Goal: Task Accomplishment & Management: Manage account settings

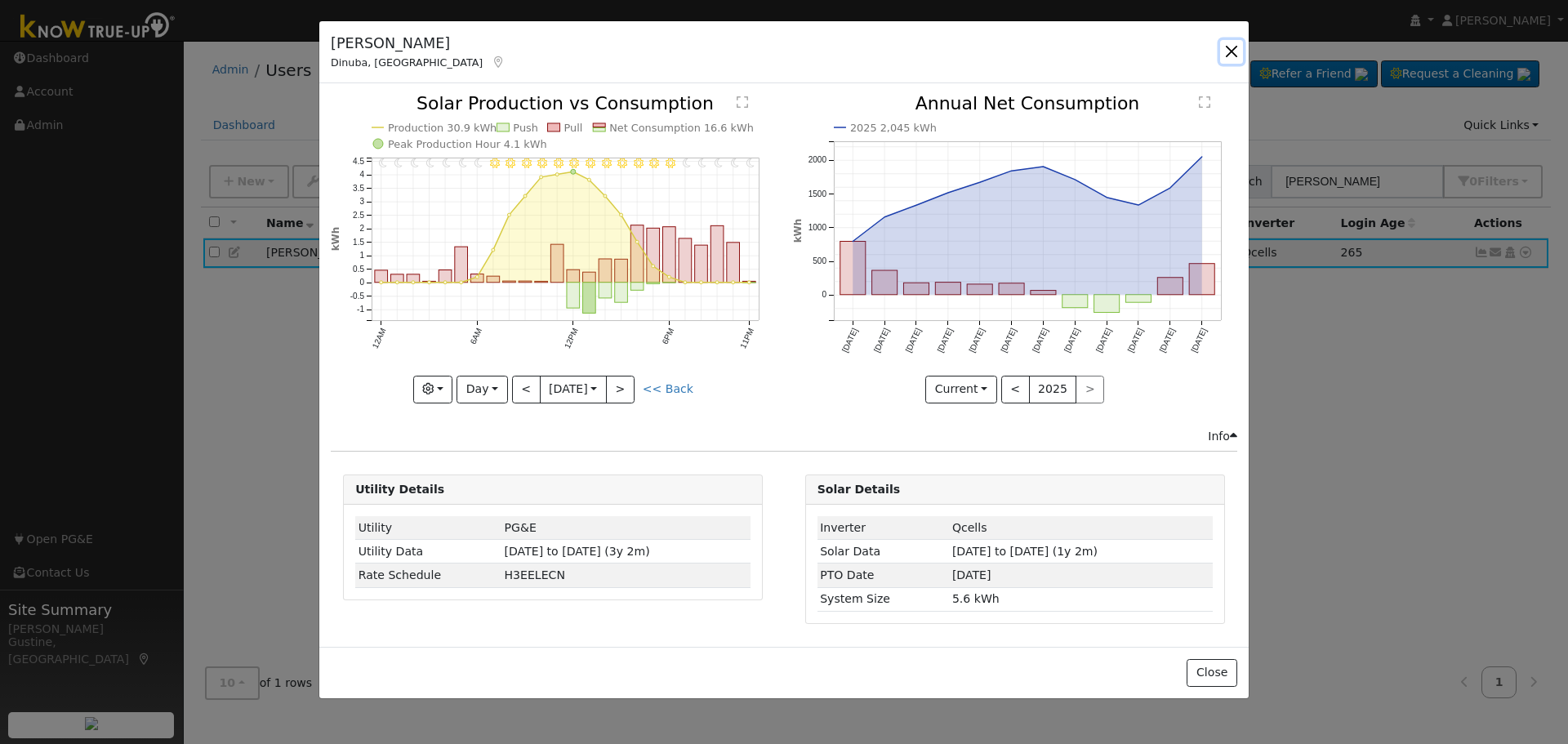
click at [1233, 52] on button "button" at bounding box center [1231, 51] width 23 height 23
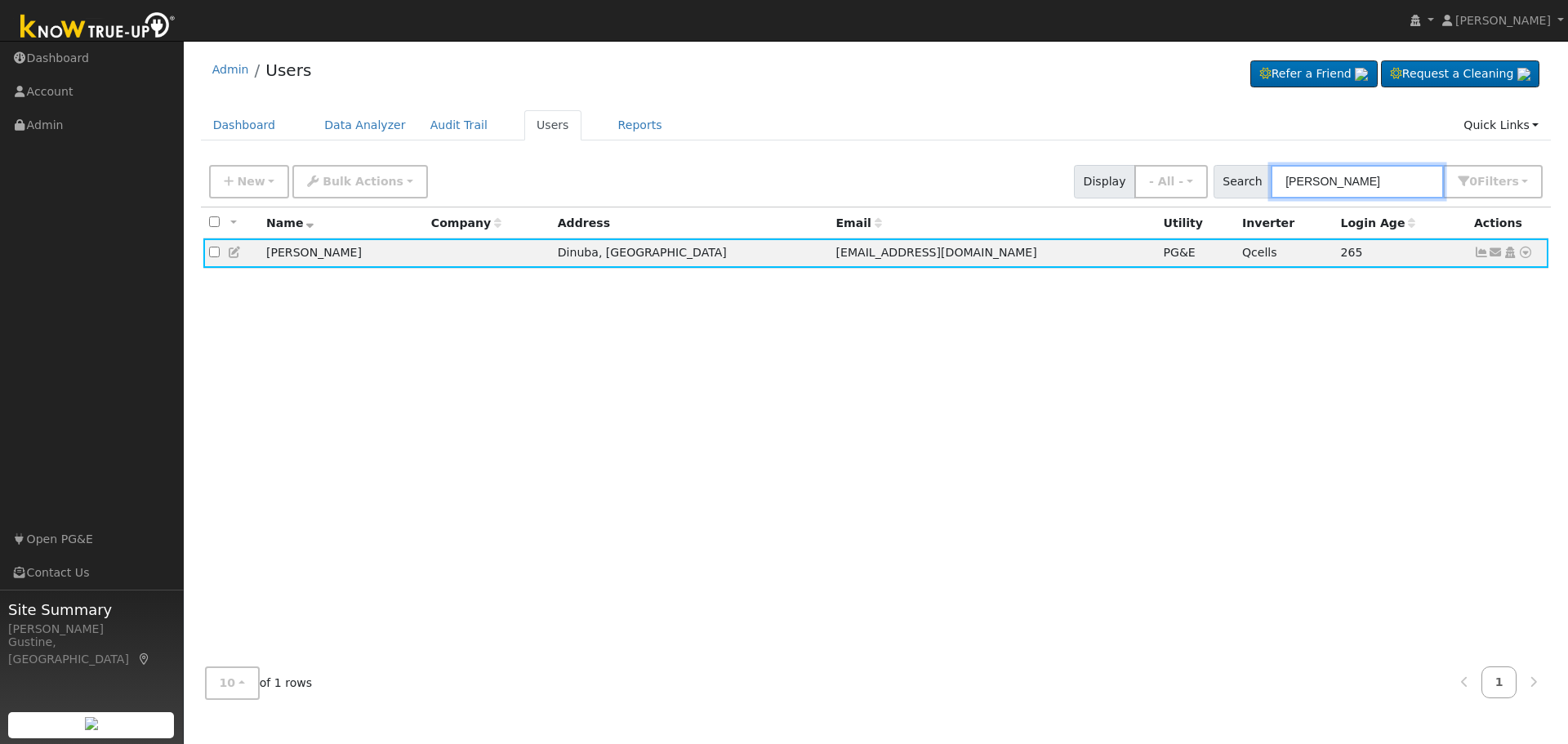
drag, startPoint x: 1410, startPoint y: 195, endPoint x: 1088, endPoint y: 181, distance: 322.3
click at [1088, 181] on div "New Add User Quick Add Quick Connect Quick Convert Lead Bulk Actions Send Email…" at bounding box center [876, 178] width 1340 height 39
paste input "Khattaie, [PERSON_NAME] & [PERSON_NAME]"
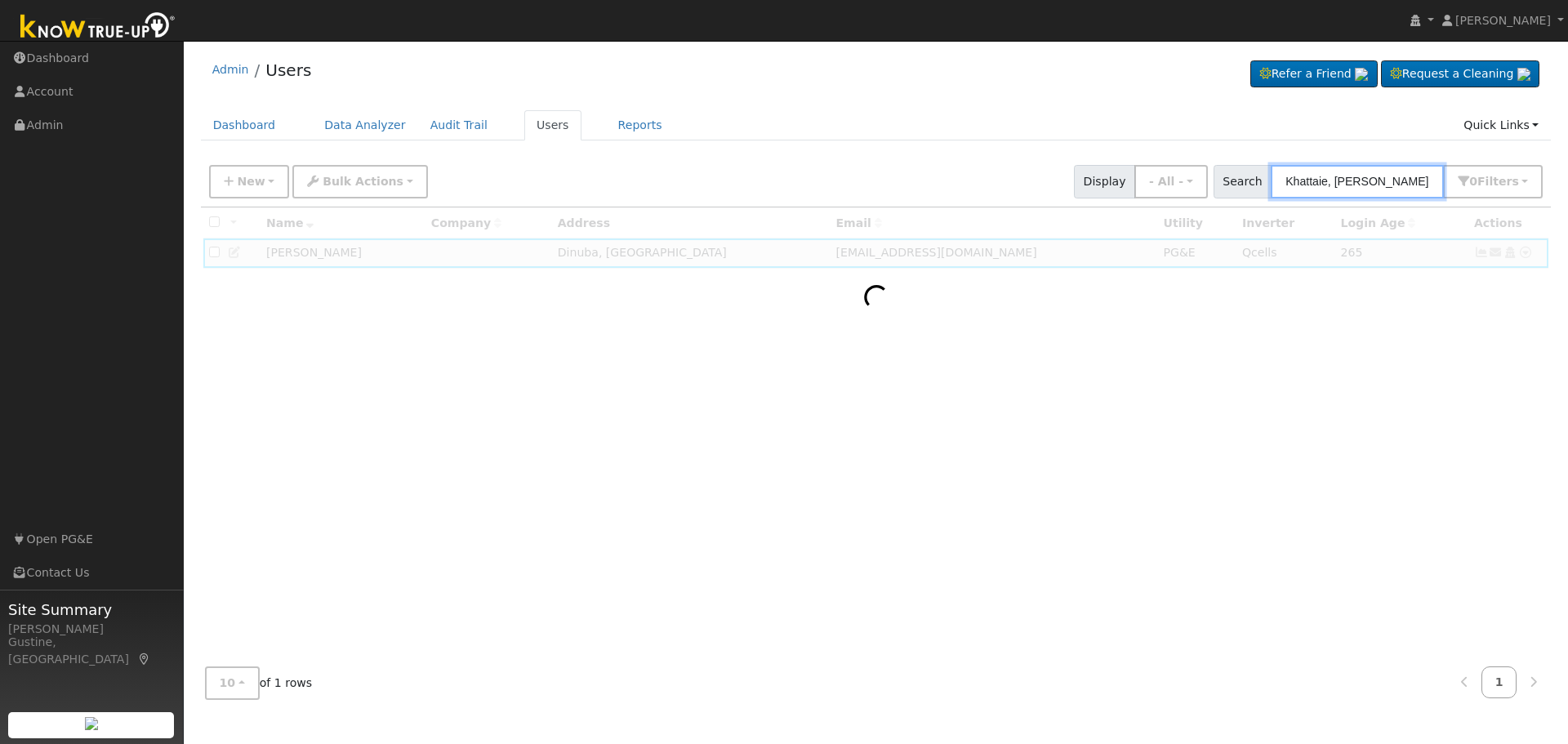
drag, startPoint x: 1334, startPoint y: 179, endPoint x: 1567, endPoint y: 269, distance: 249.8
click at [1567, 258] on div "User Profile First name Last name Email Email Notifications No Emails No Emails…" at bounding box center [876, 392] width 1384 height 704
type input "Khattaie"
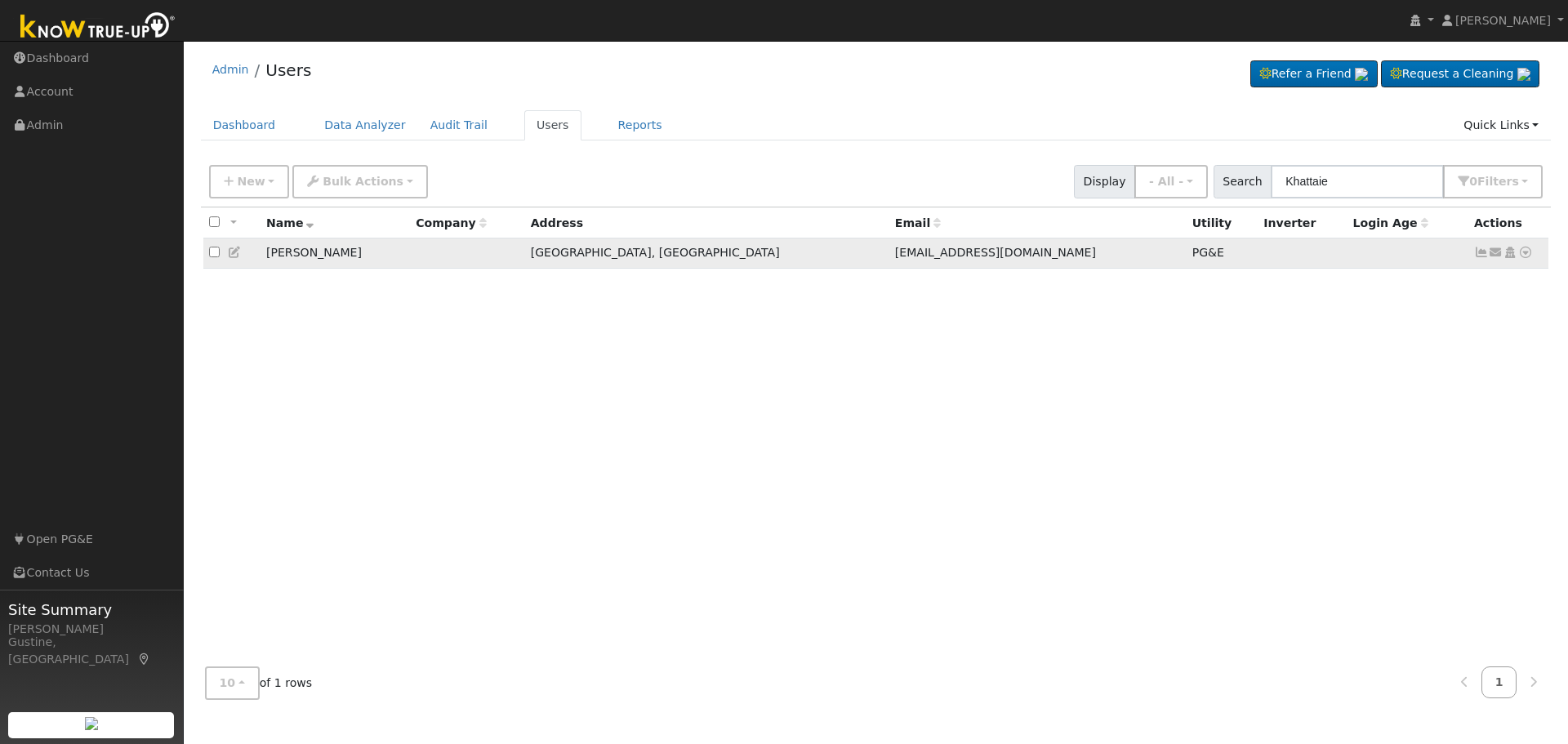
click at [1479, 253] on icon at bounding box center [1482, 253] width 15 height 11
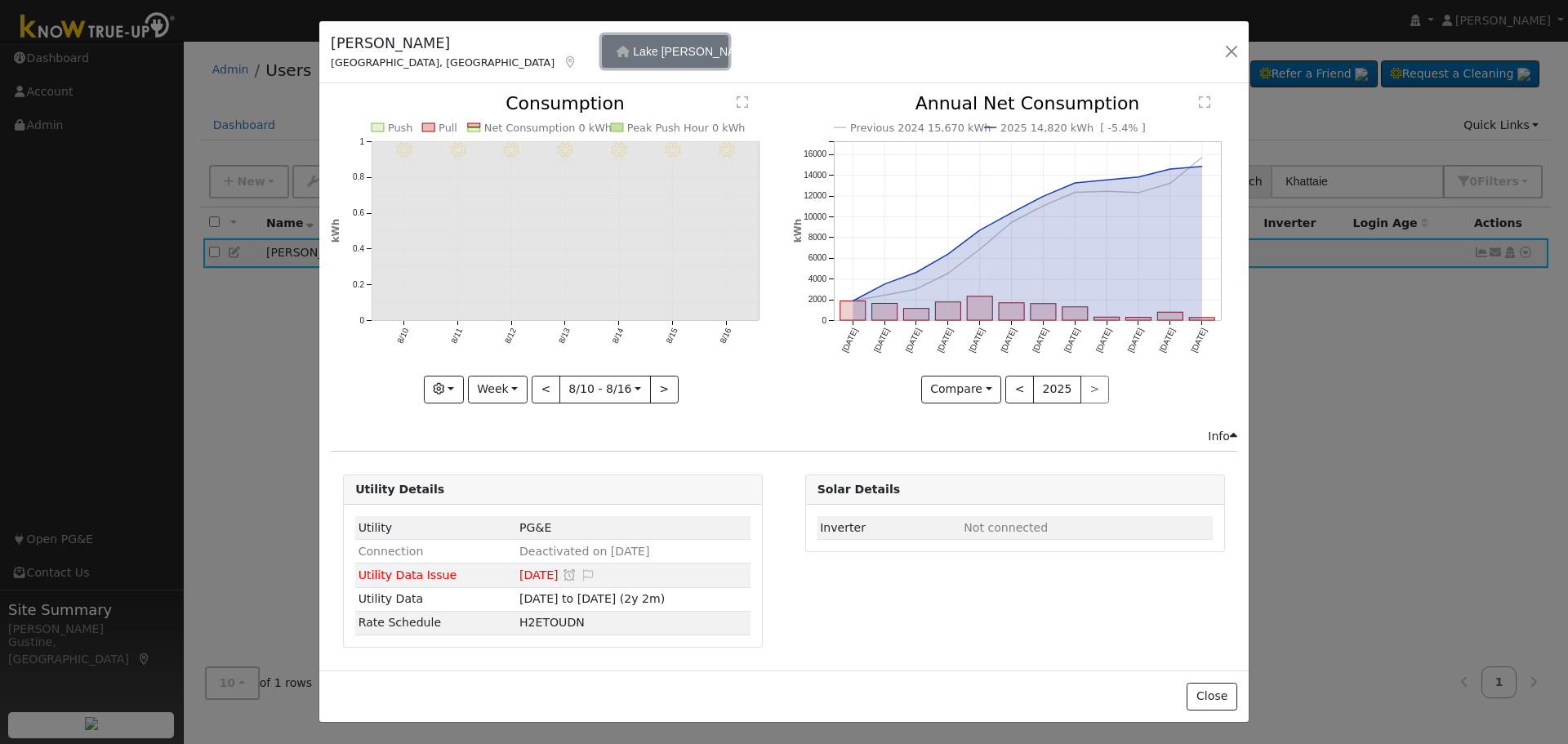
click at [602, 47] on button "Lake [PERSON_NAME]" at bounding box center [666, 51] width 127 height 33
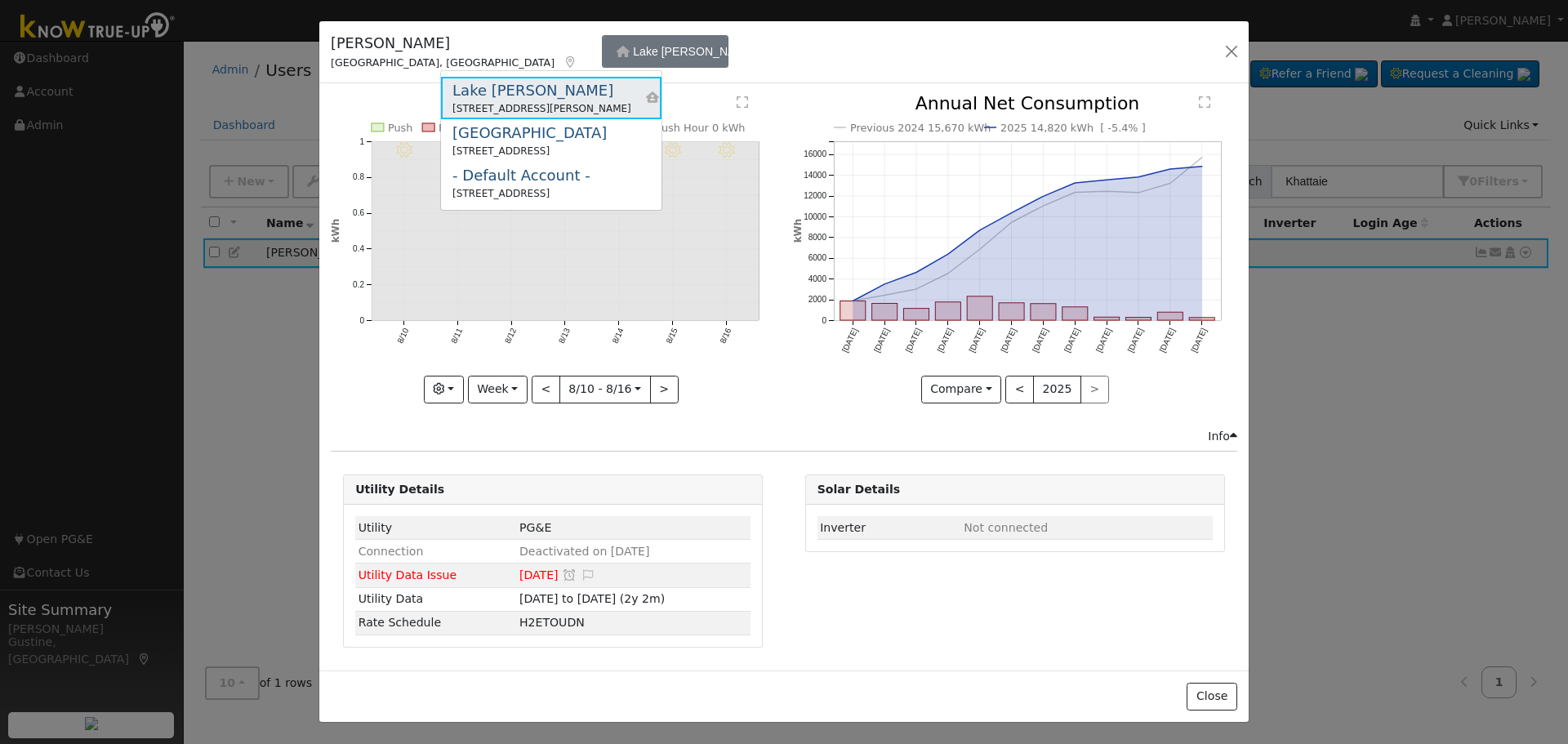
click at [506, 106] on div "[STREET_ADDRESS][PERSON_NAME]" at bounding box center [542, 108] width 179 height 15
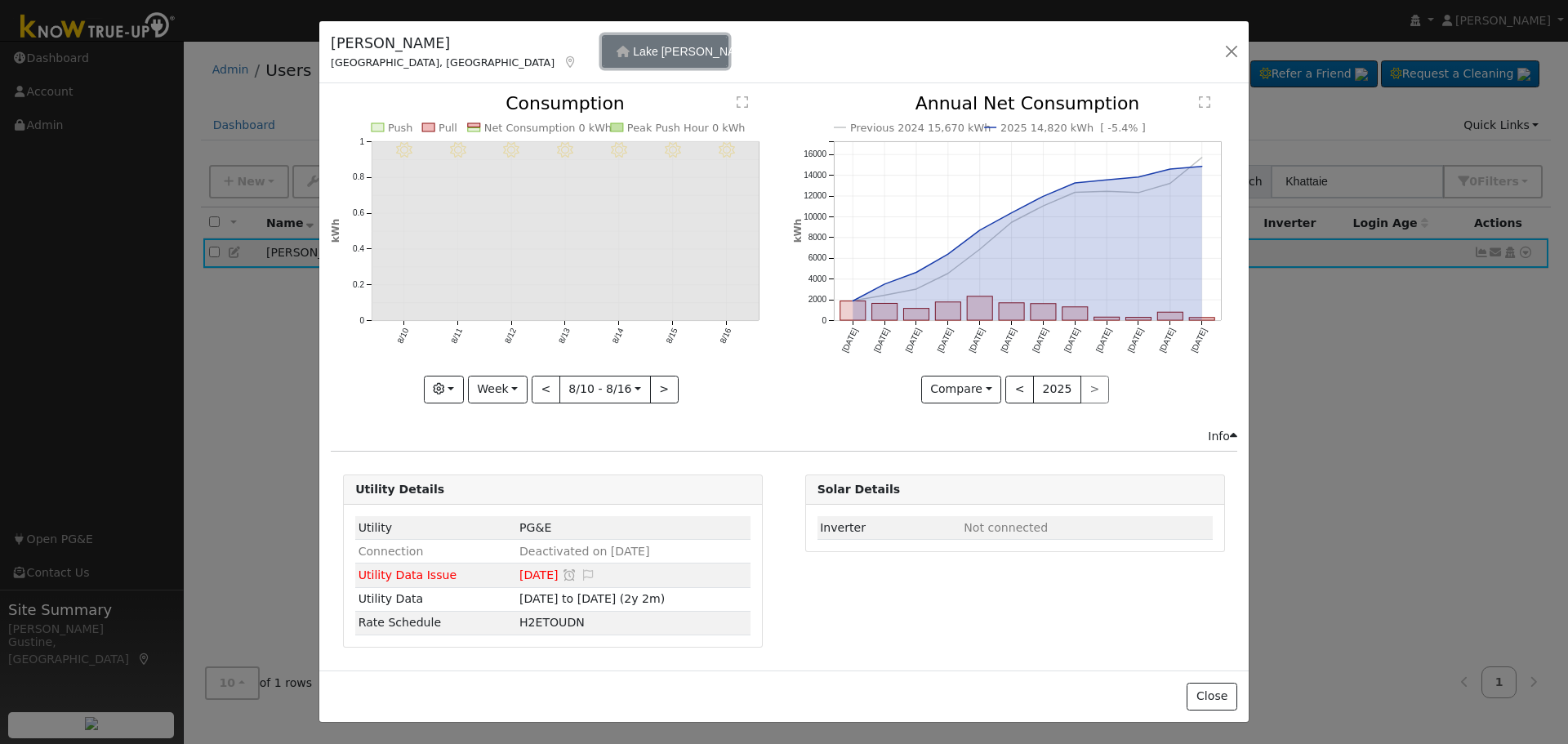
click at [633, 56] on span "Lake [PERSON_NAME]" at bounding box center [693, 51] width 122 height 13
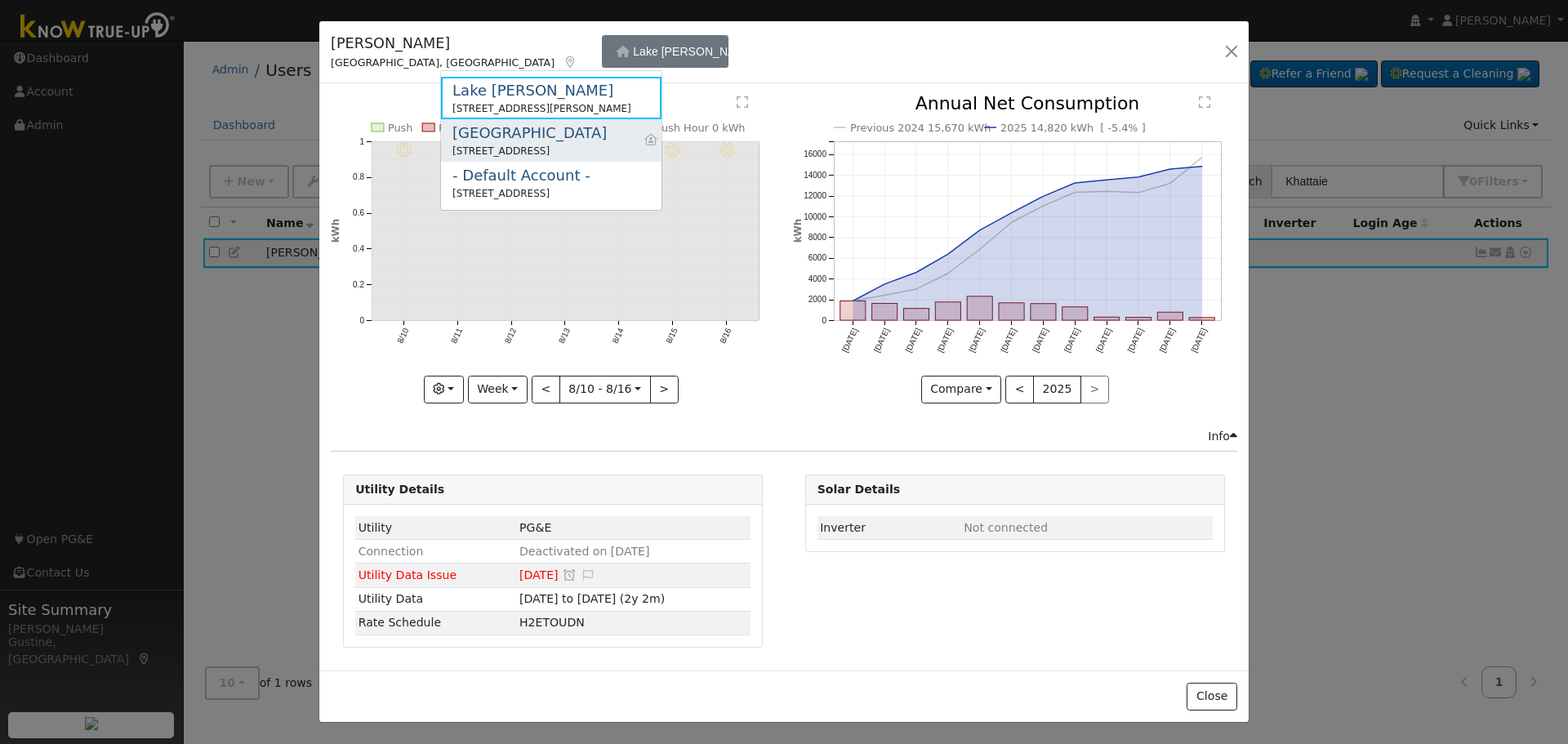
click at [529, 144] on div "[STREET_ADDRESS]" at bounding box center [530, 152] width 154 height 15
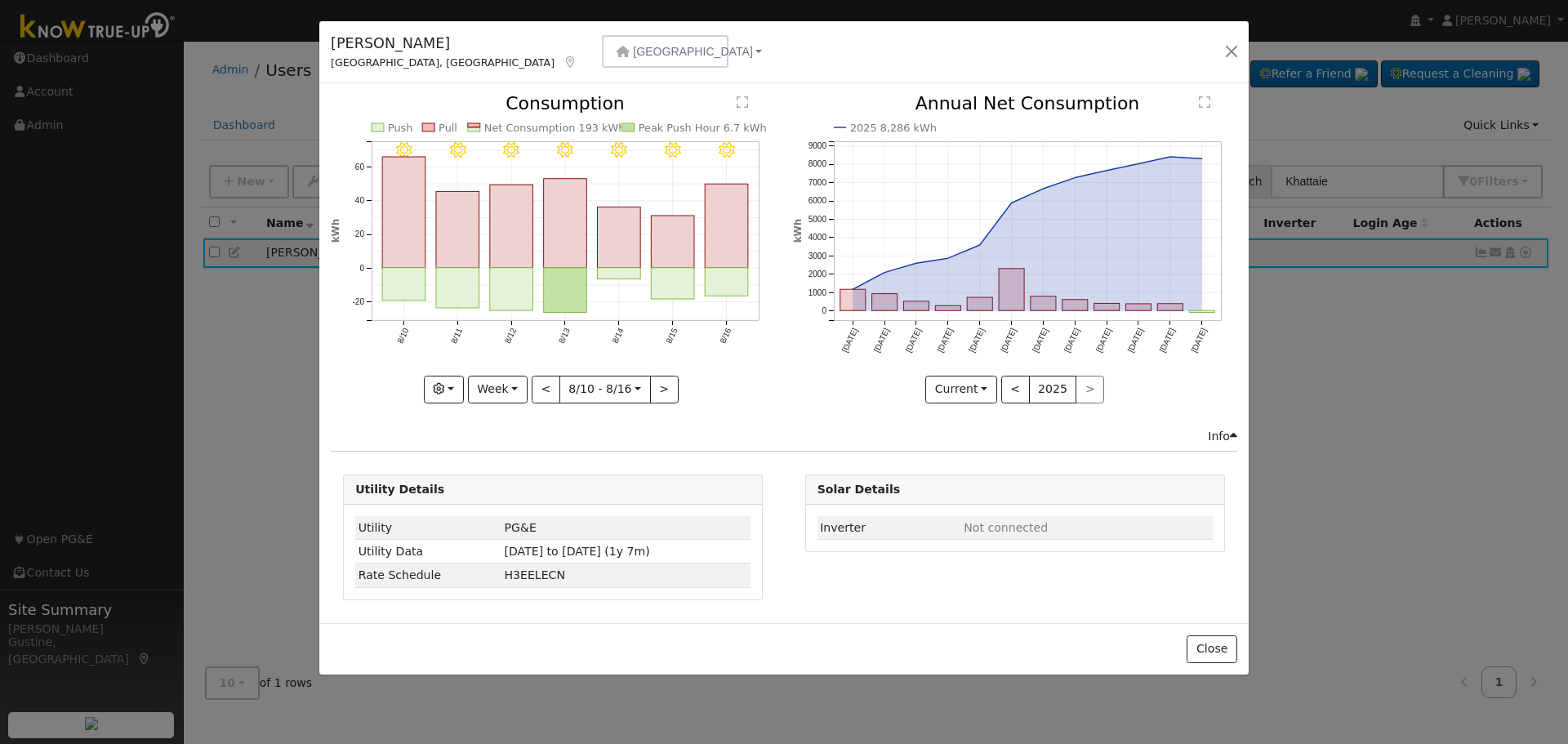
click at [749, 241] on icon "8/16 - Clear 8/15 - Clear 8/14 - Clear 8/13 - Clear 8/12 - Clear 8/11 - Clear 8…" at bounding box center [553, 243] width 444 height 299
click at [743, 236] on rect "onclick=""" at bounding box center [727, 227] width 43 height 85
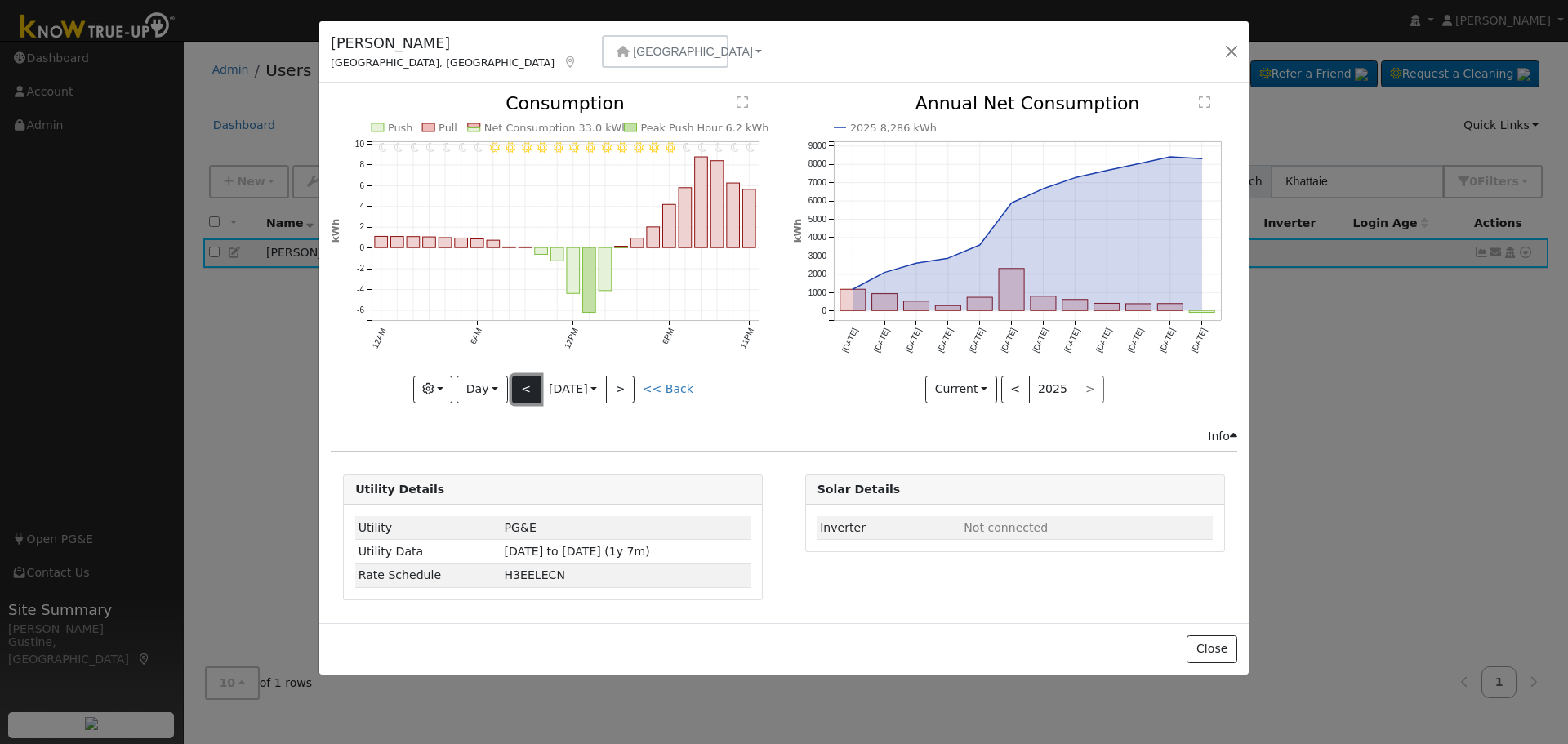
click at [529, 397] on button "<" at bounding box center [526, 389] width 28 height 28
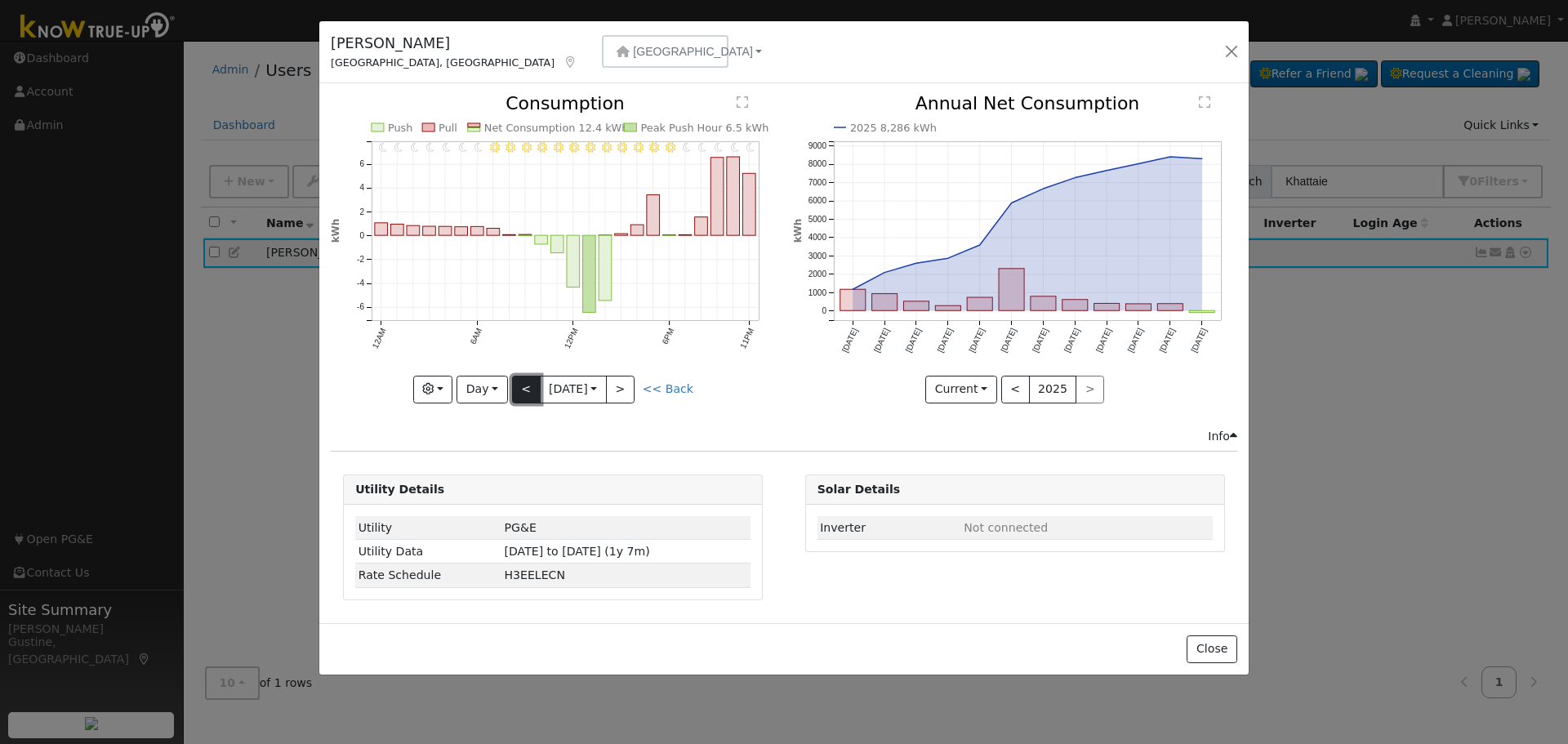
click at [522, 381] on button "<" at bounding box center [526, 389] width 28 height 28
type input "[DATE]"
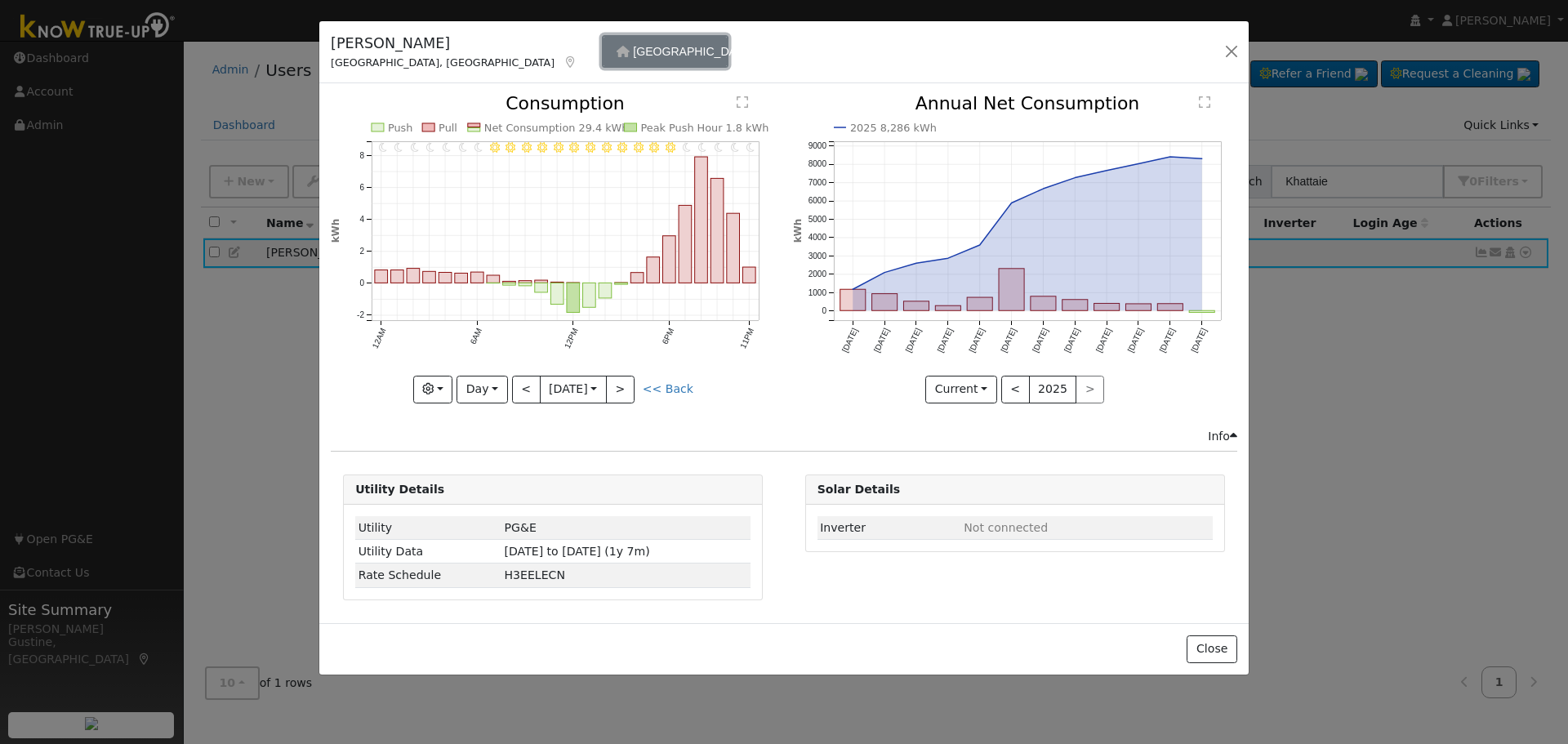
click at [602, 64] on button "[GEOGRAPHIC_DATA]" at bounding box center [666, 51] width 127 height 33
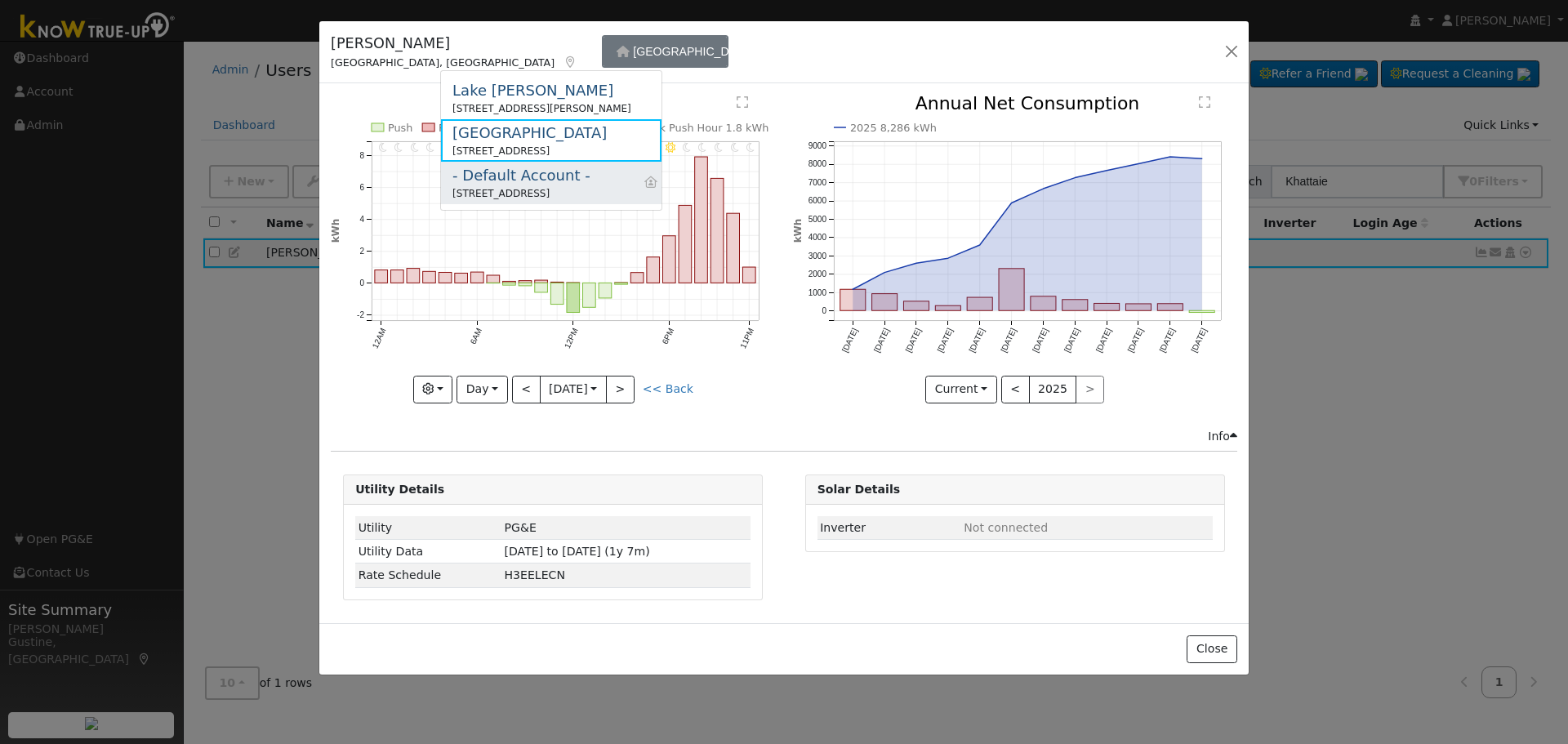
click at [550, 195] on div "[STREET_ADDRESS]" at bounding box center [521, 194] width 138 height 15
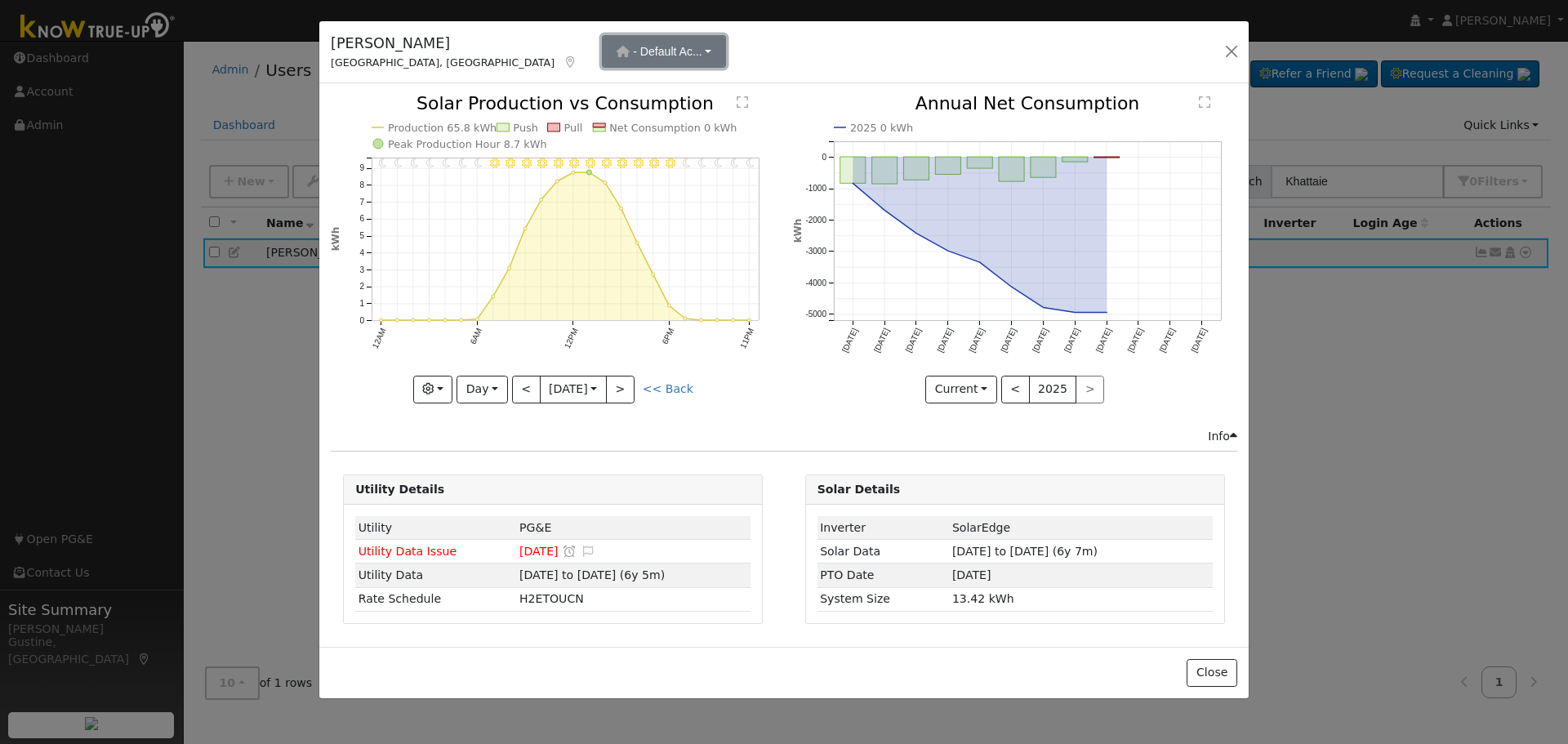
click at [633, 55] on span "- Default Ac..." at bounding box center [667, 51] width 70 height 13
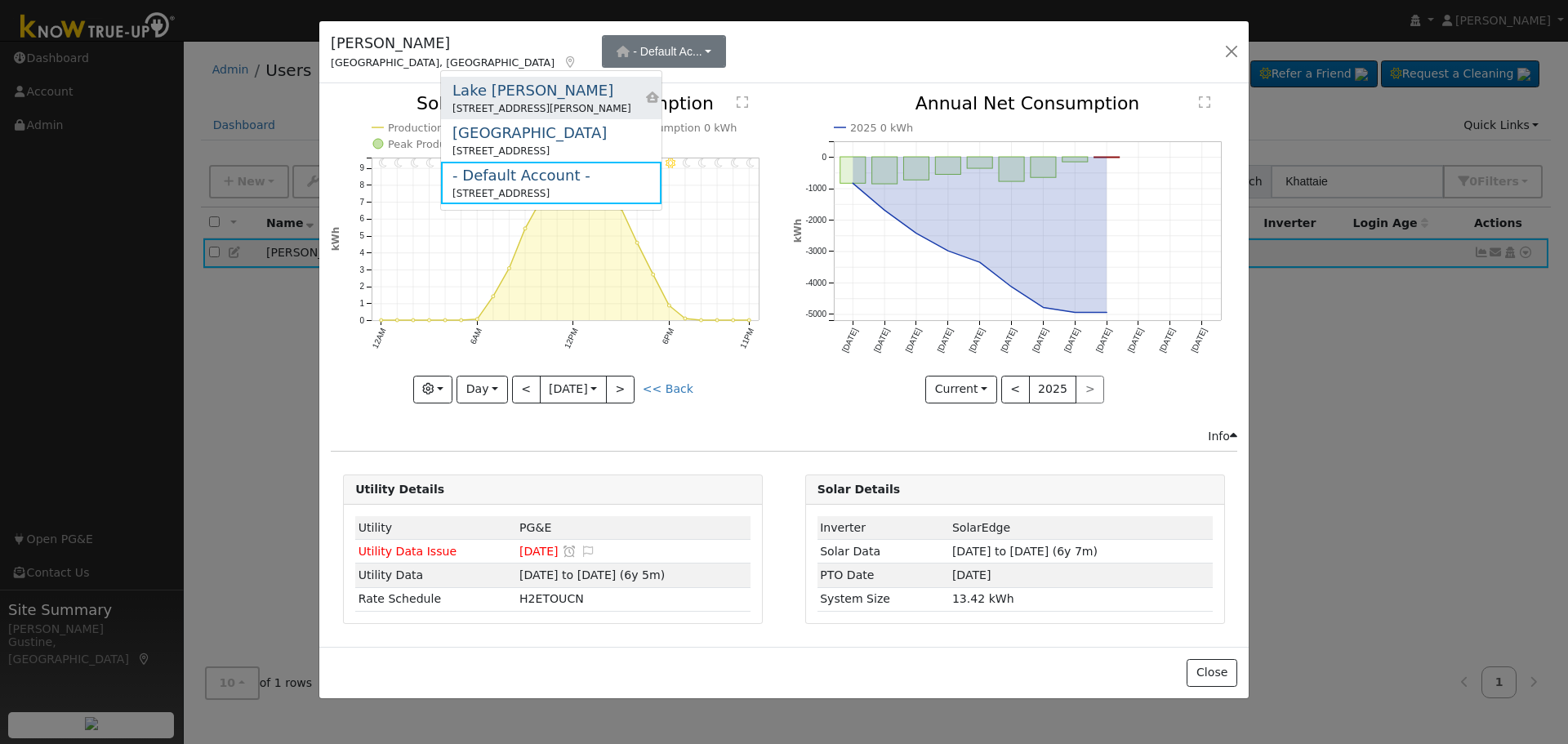
click at [585, 107] on div "[STREET_ADDRESS][PERSON_NAME]" at bounding box center [542, 108] width 179 height 15
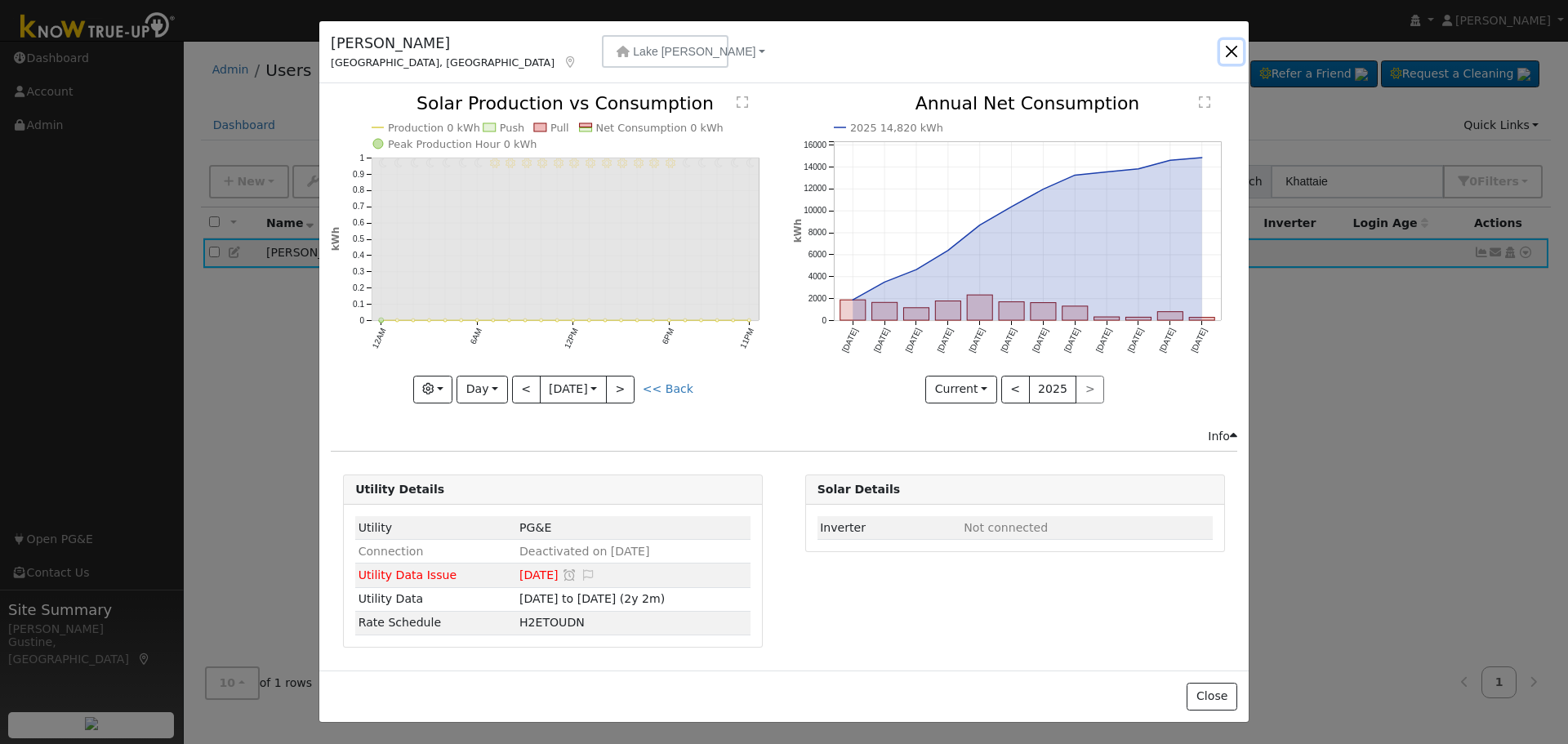
click at [1227, 55] on button "button" at bounding box center [1231, 51] width 23 height 23
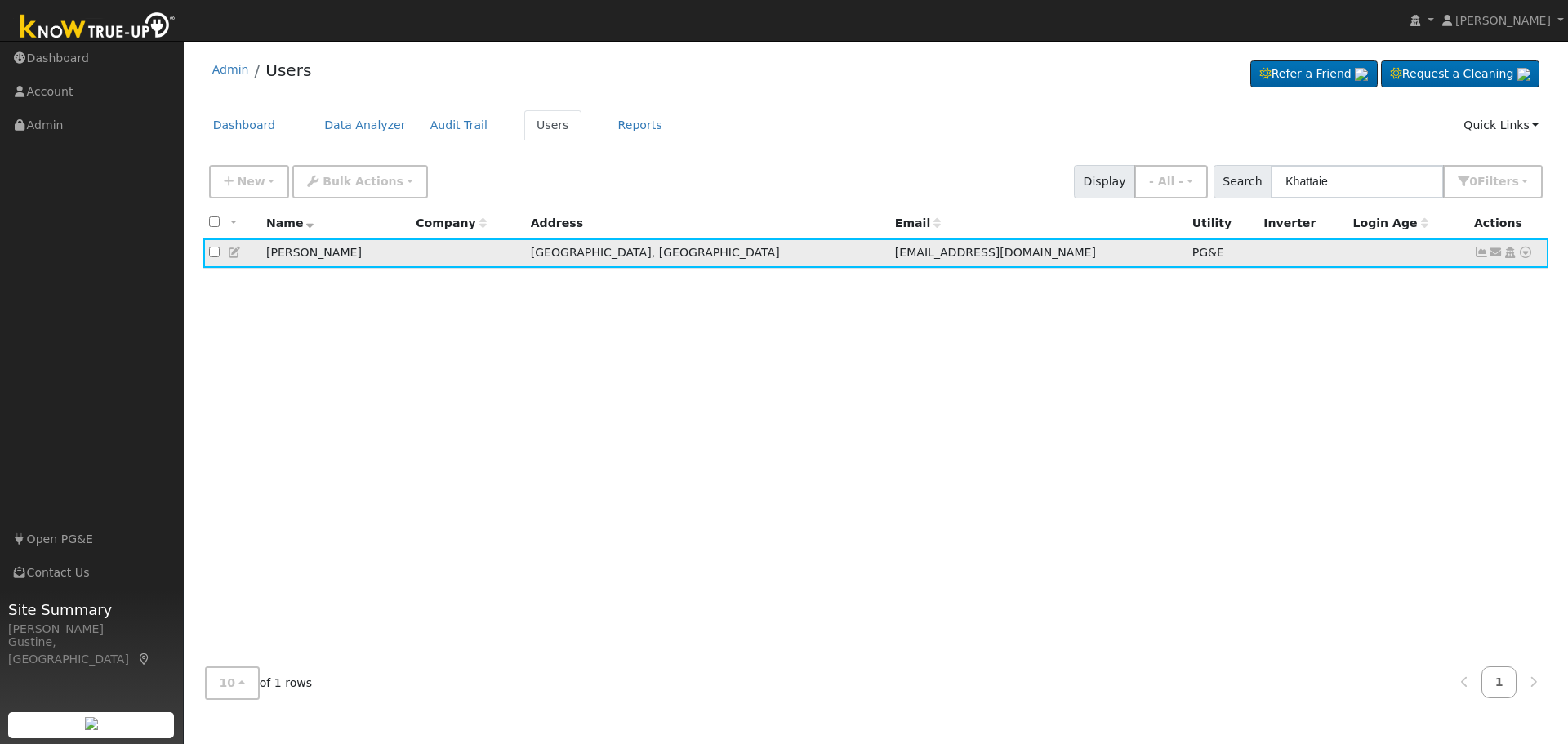
click at [233, 254] on icon at bounding box center [235, 253] width 15 height 11
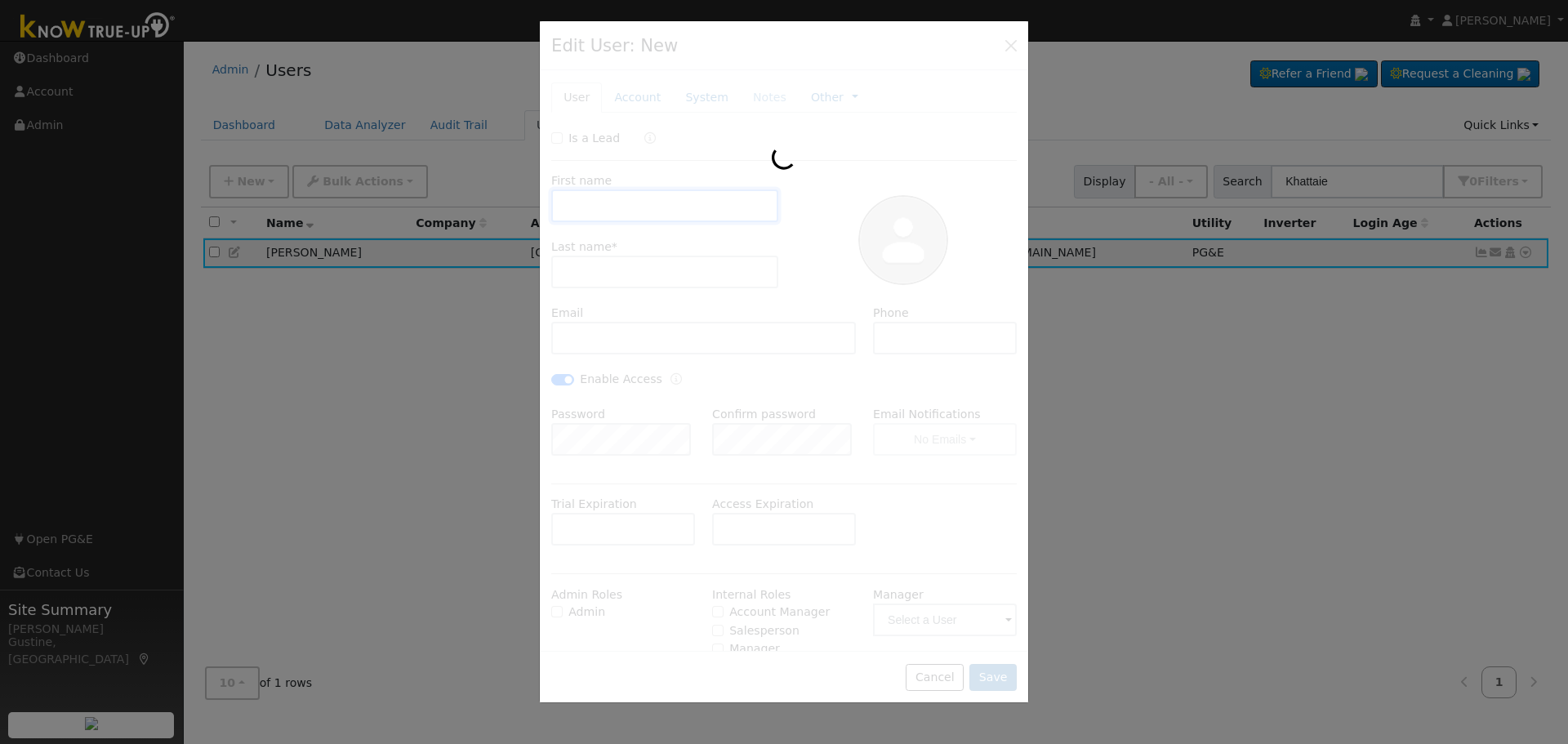
type input "[DEMOGRAPHIC_DATA]"
type input "Khattaie"
type input "[EMAIL_ADDRESS][DOMAIN_NAME]"
checkbox input "true"
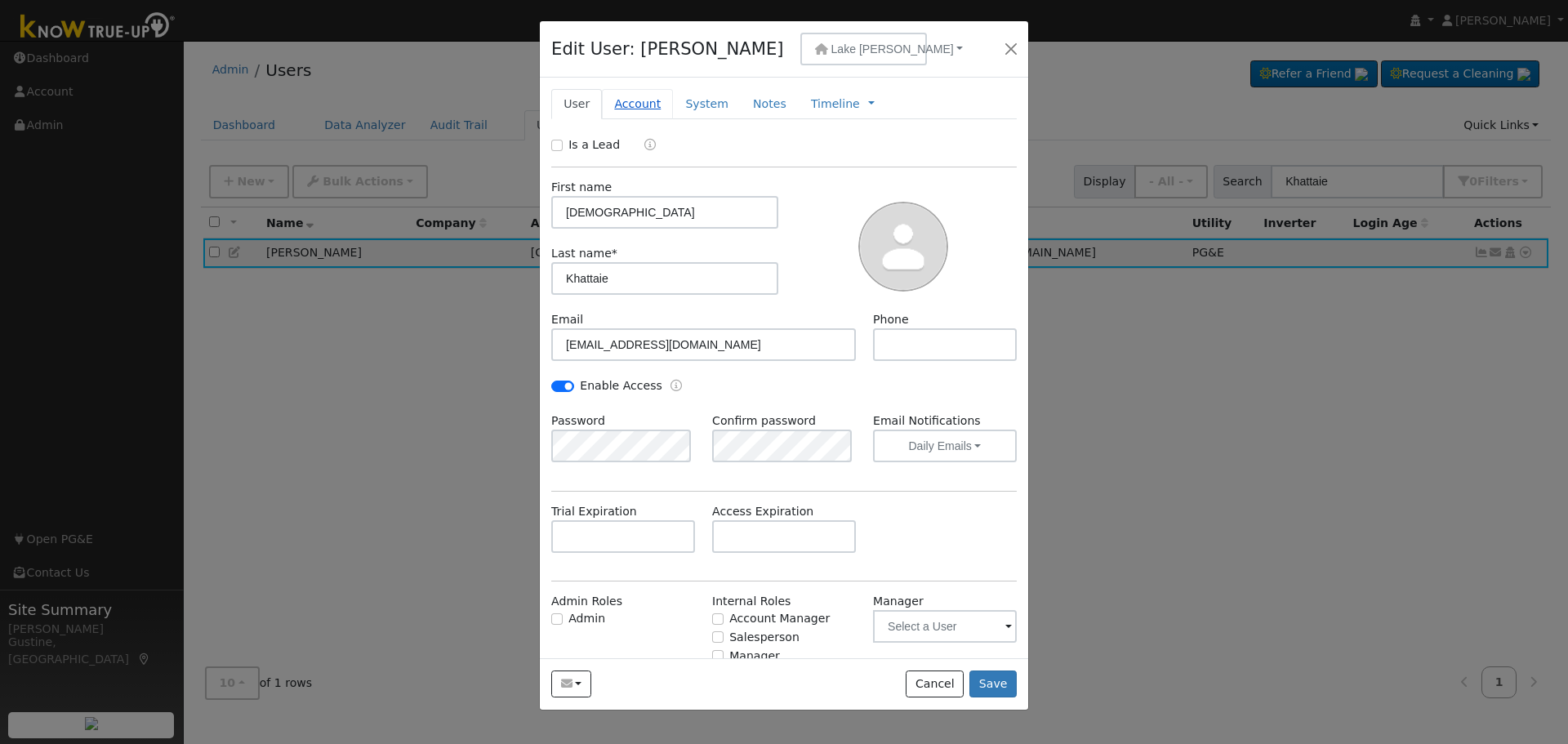
click at [635, 105] on link "Account" at bounding box center [637, 104] width 71 height 30
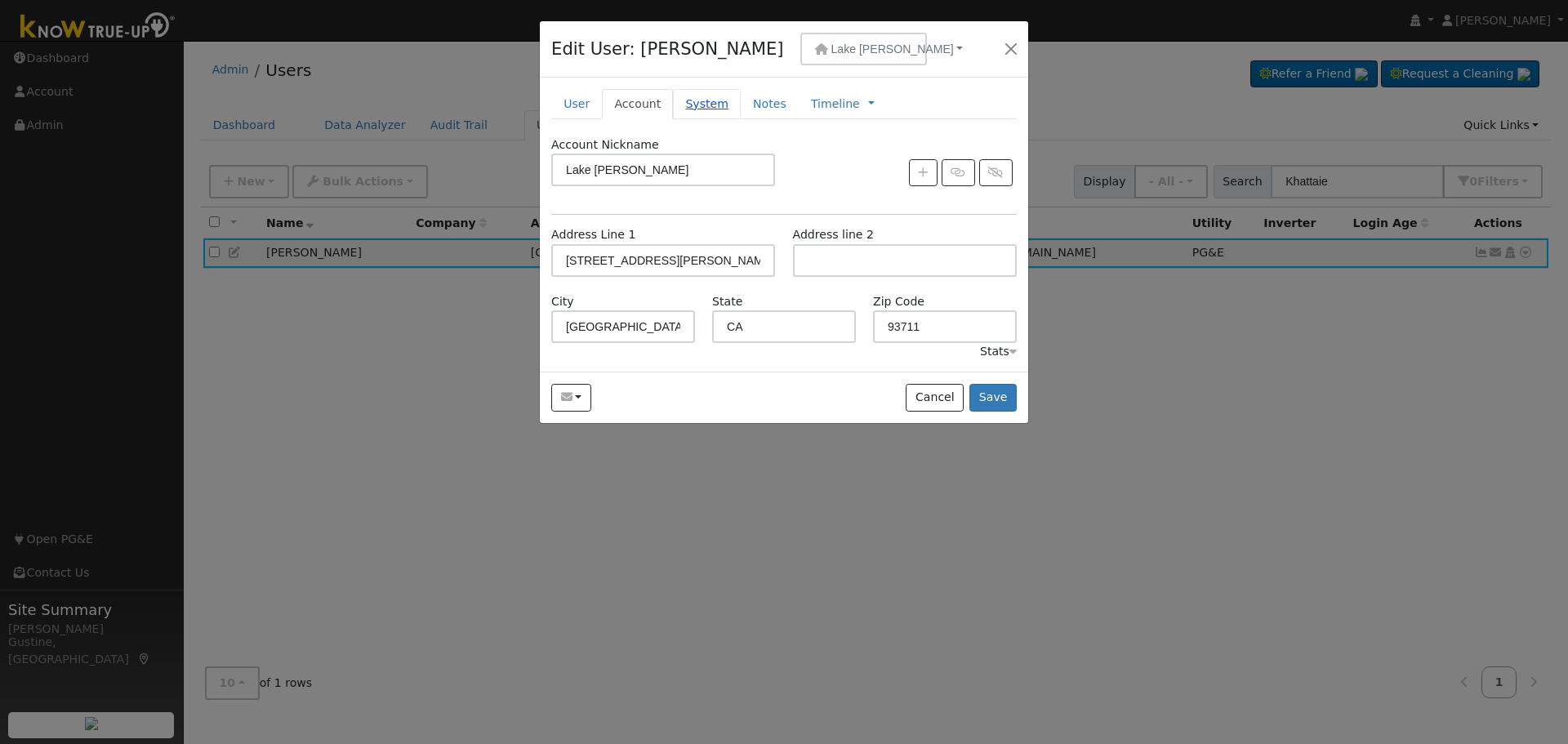
click at [706, 109] on link "System" at bounding box center [707, 104] width 68 height 30
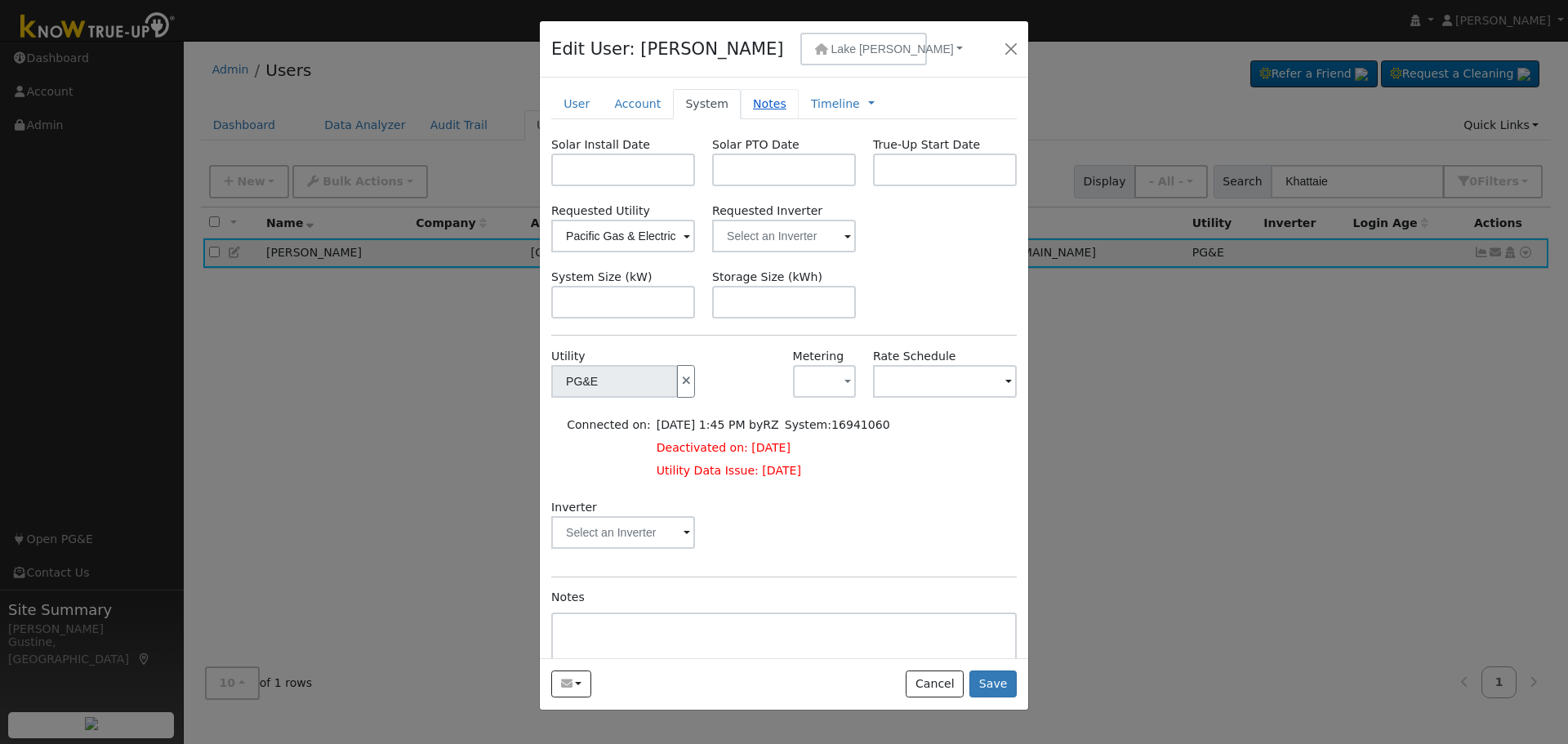
click at [741, 100] on link "Notes" at bounding box center [769, 104] width 58 height 30
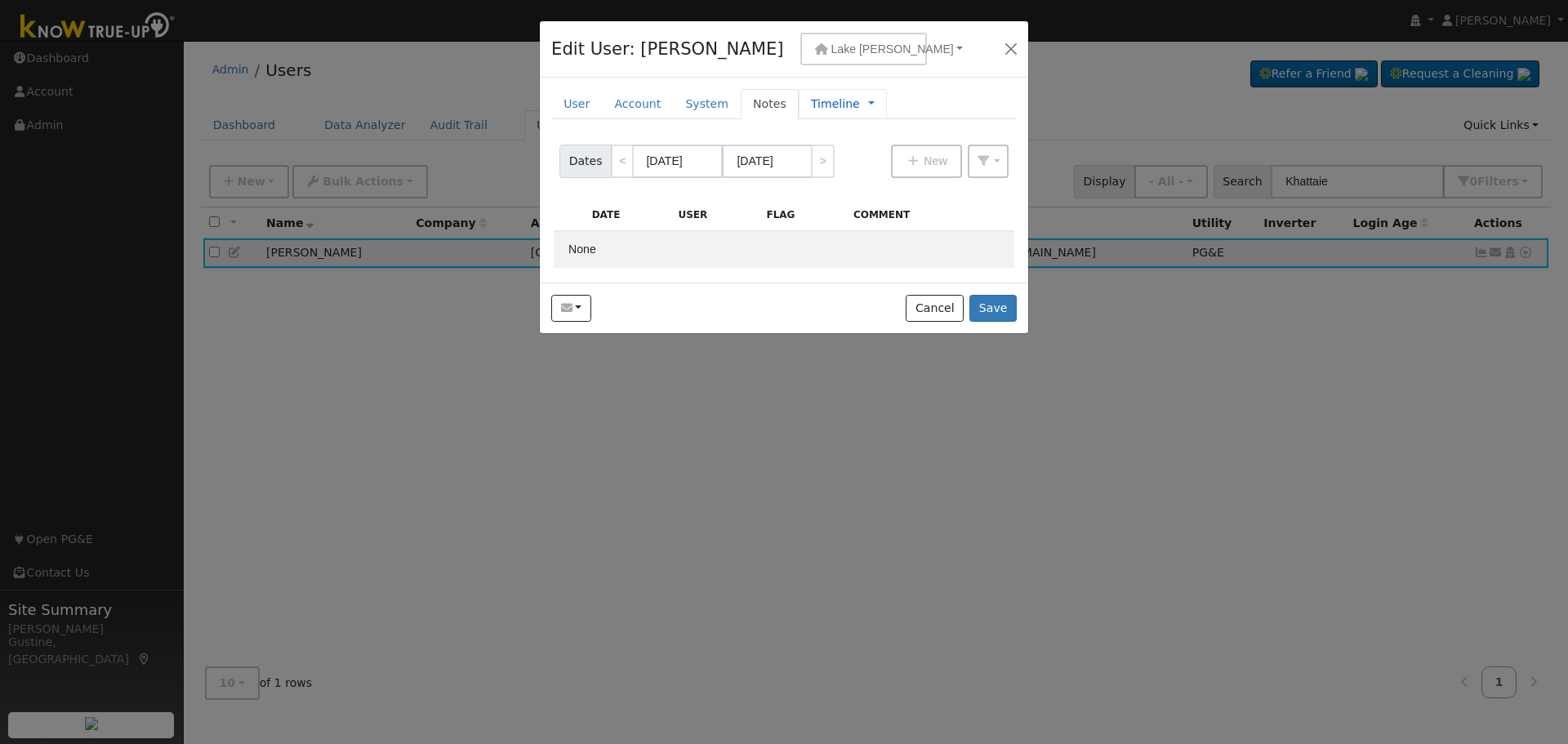
click at [811, 100] on link "Timeline" at bounding box center [834, 104] width 49 height 17
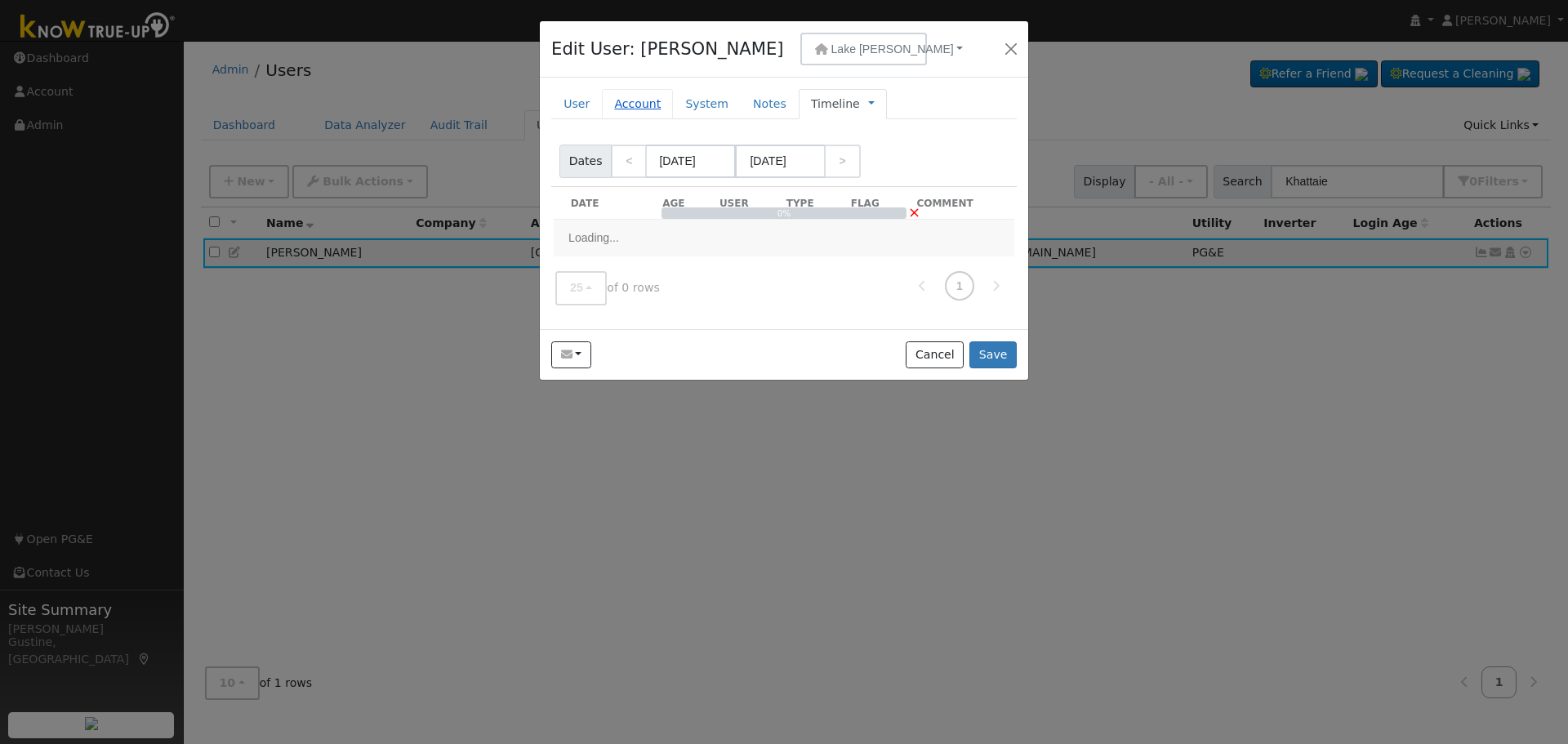
click at [658, 93] on link "Account" at bounding box center [637, 104] width 71 height 30
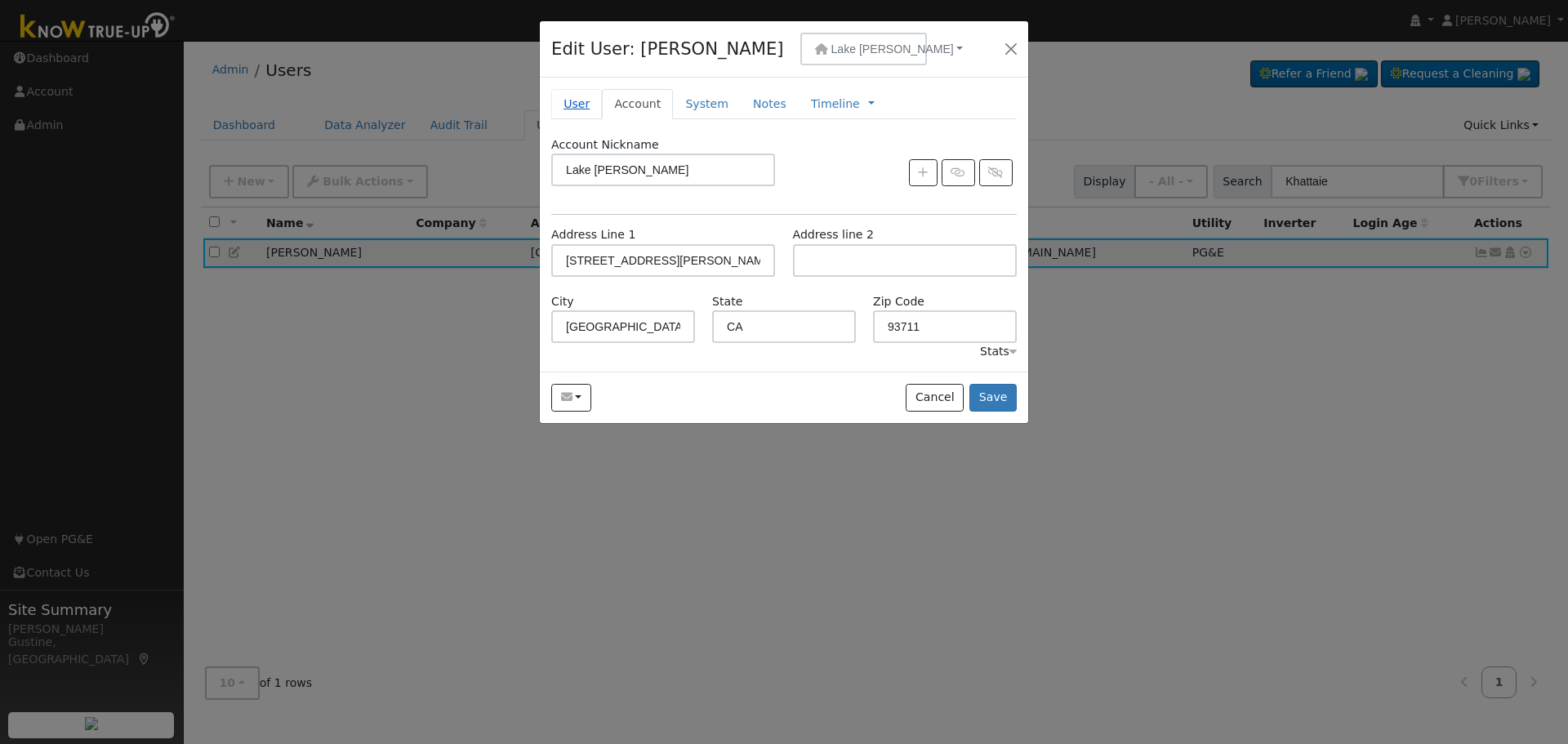
click at [581, 107] on link "User" at bounding box center [577, 104] width 50 height 30
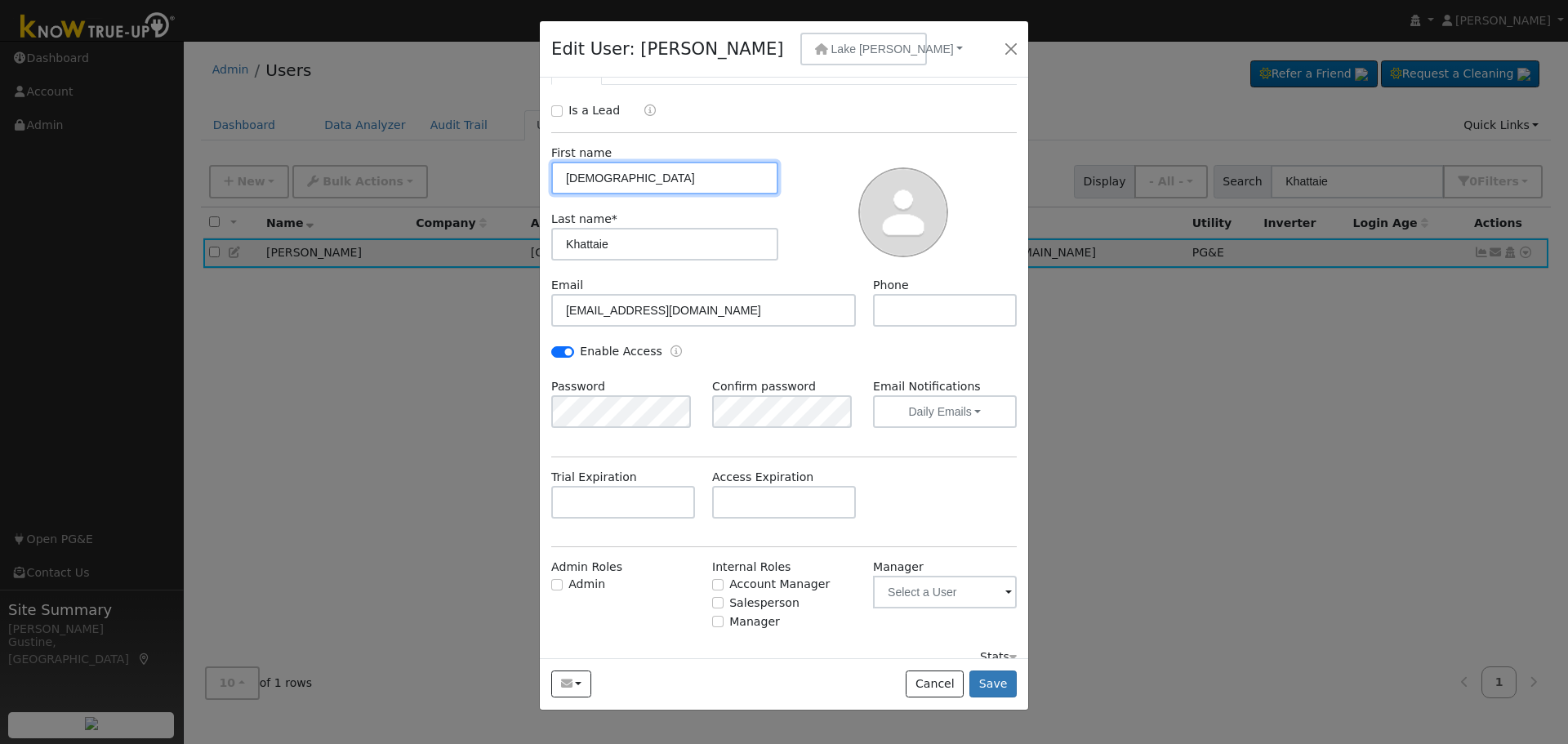
scroll to position [53, 0]
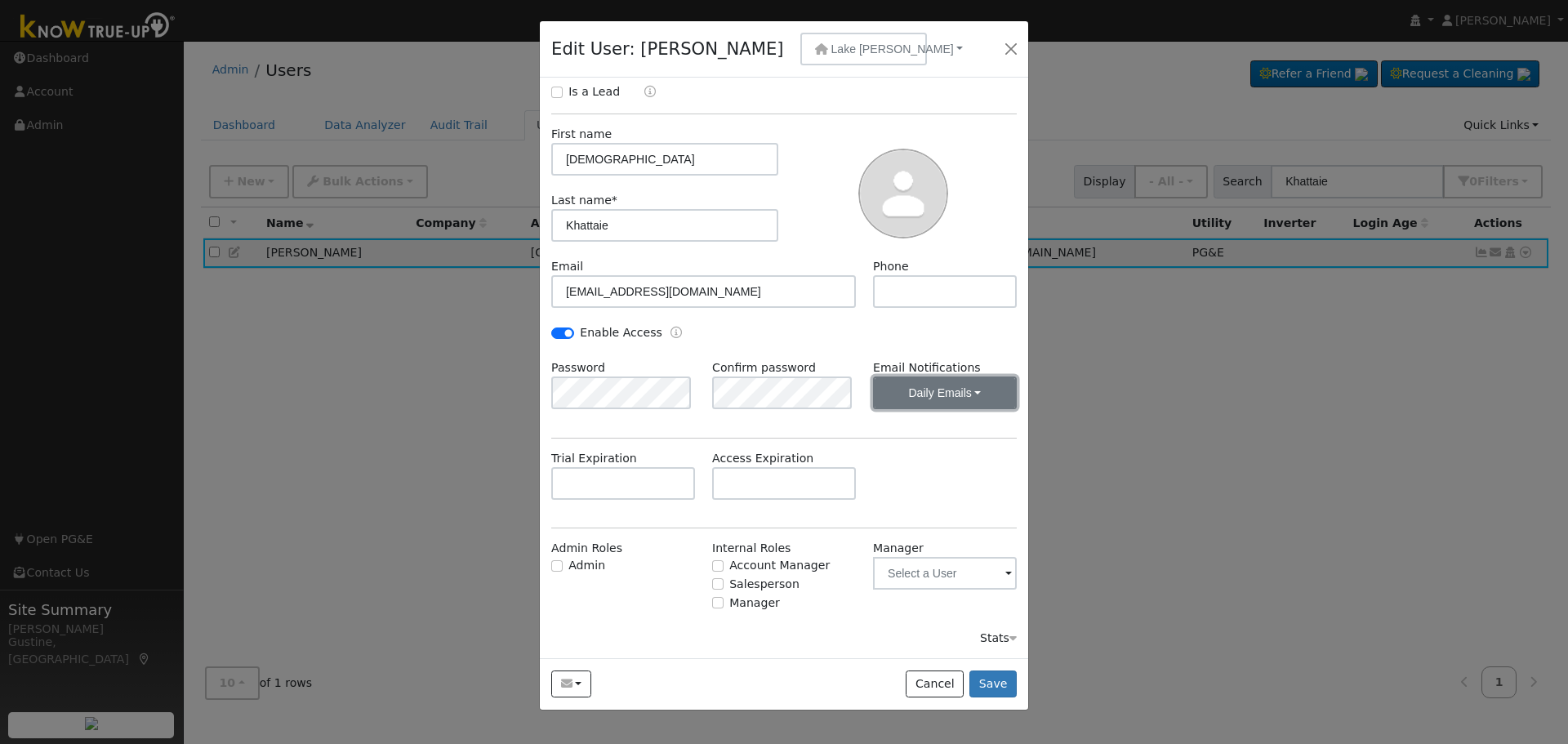
click at [939, 396] on button "Daily Emails" at bounding box center [945, 393] width 144 height 33
click at [726, 445] on div "Is a Lead First name [PERSON_NAME] Last name * Khattaie Email [EMAIL_ADDRESS][D…" at bounding box center [784, 366] width 465 height 564
click at [832, 54] on span "Lake [PERSON_NAME]" at bounding box center [892, 49] width 122 height 13
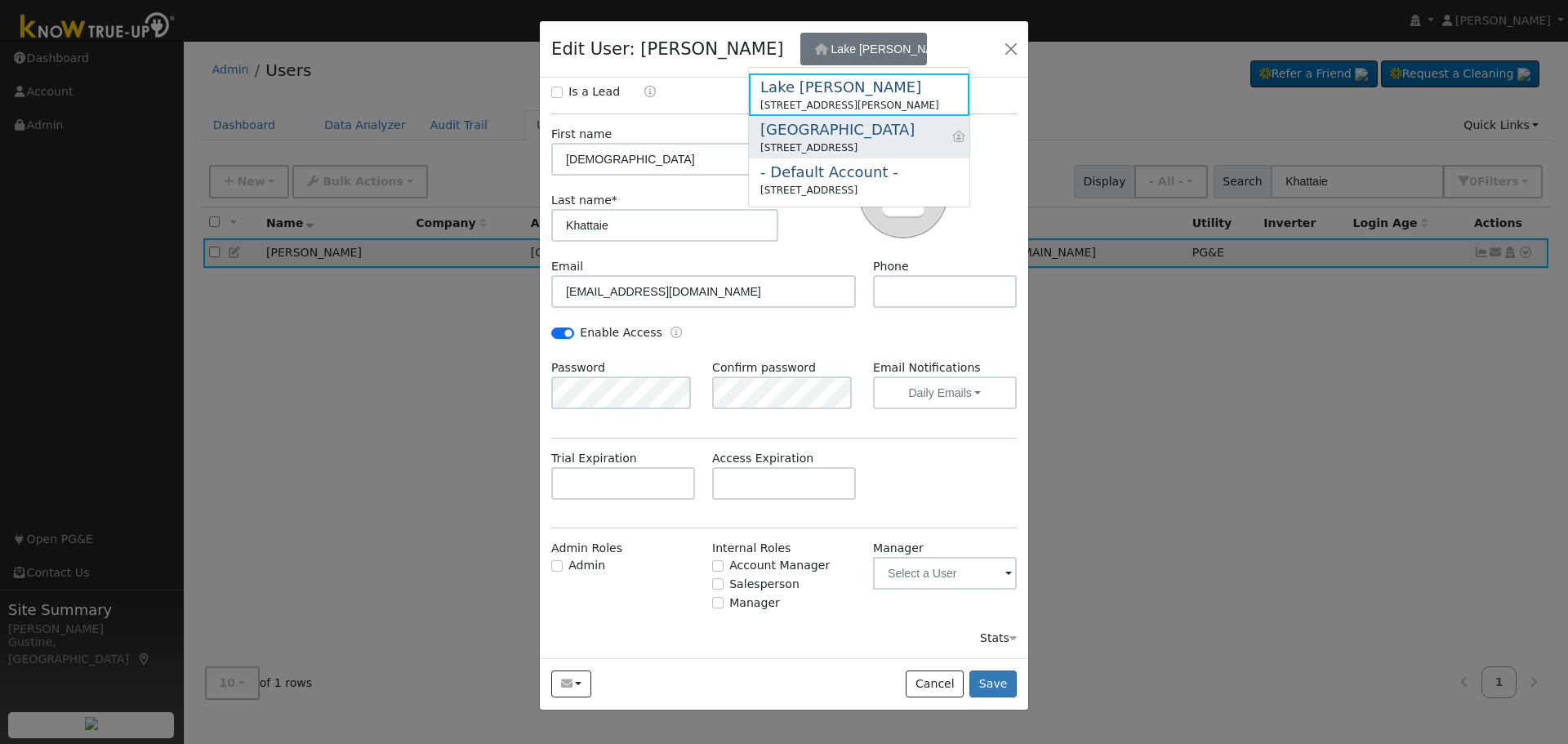
click at [833, 126] on div "[GEOGRAPHIC_DATA]" at bounding box center [837, 130] width 154 height 22
type input "[PHONE_NUMBER]"
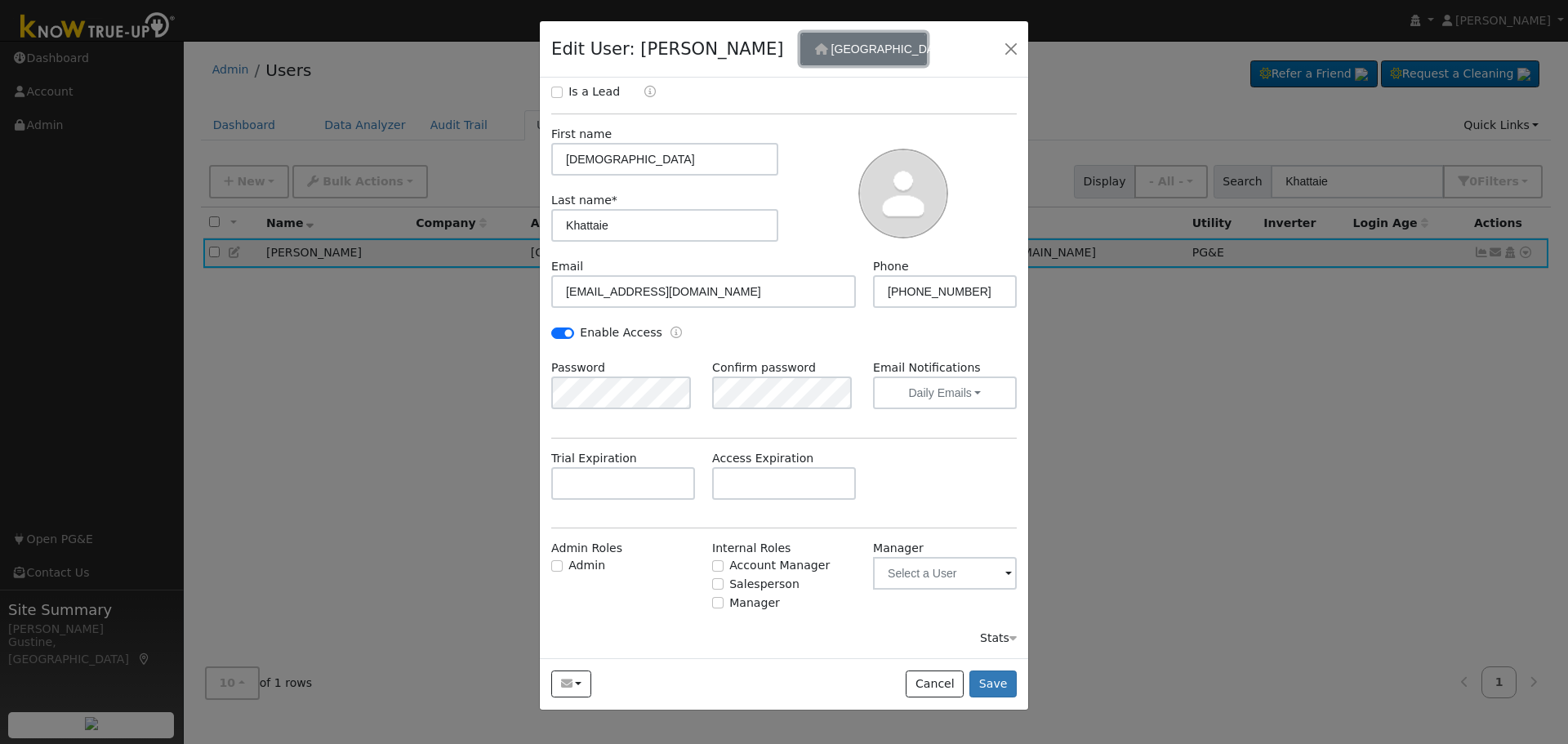
click at [826, 60] on button "[GEOGRAPHIC_DATA]" at bounding box center [864, 50] width 127 height 33
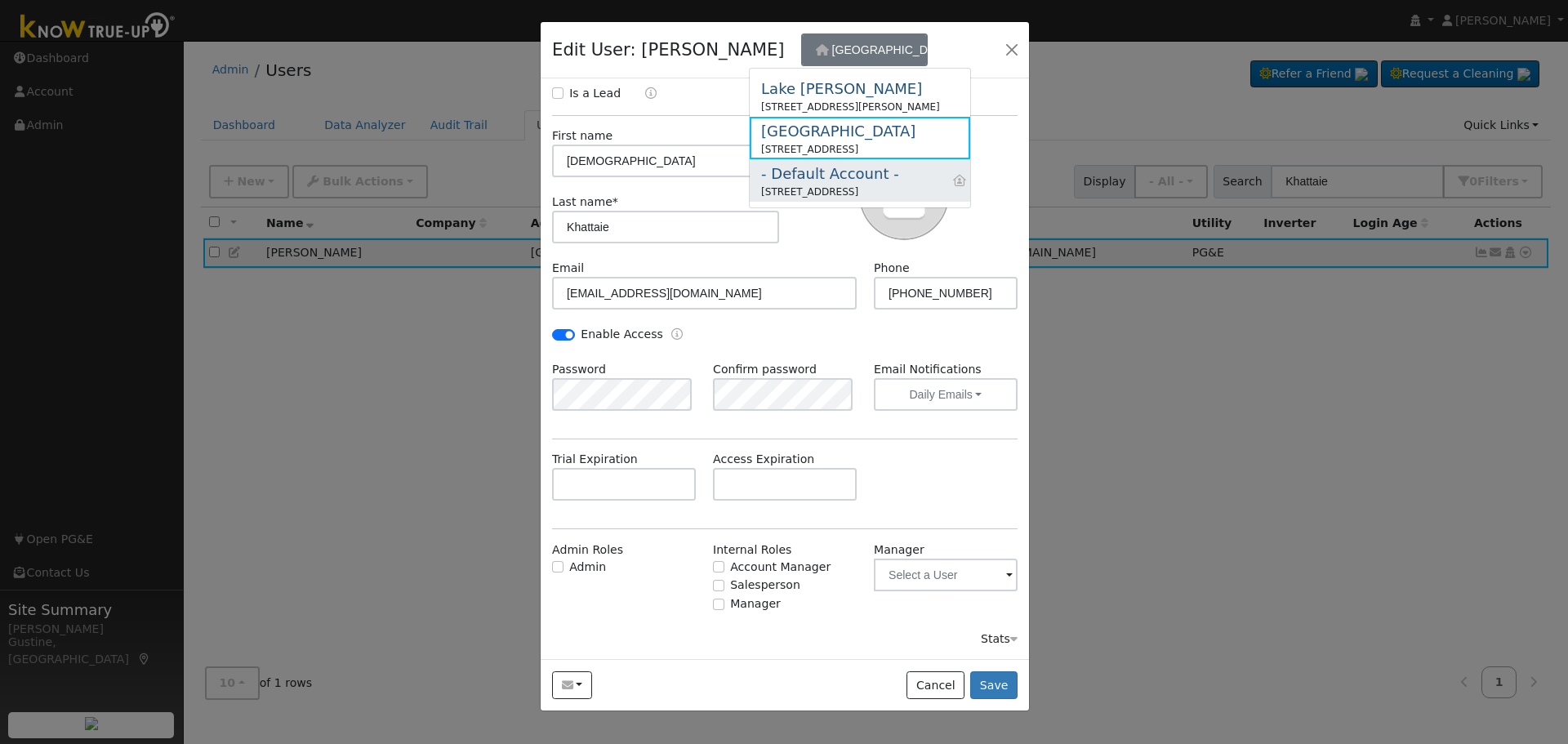
click at [840, 162] on link "- Default Account - [STREET_ADDRESS]" at bounding box center [860, 180] width 220 height 42
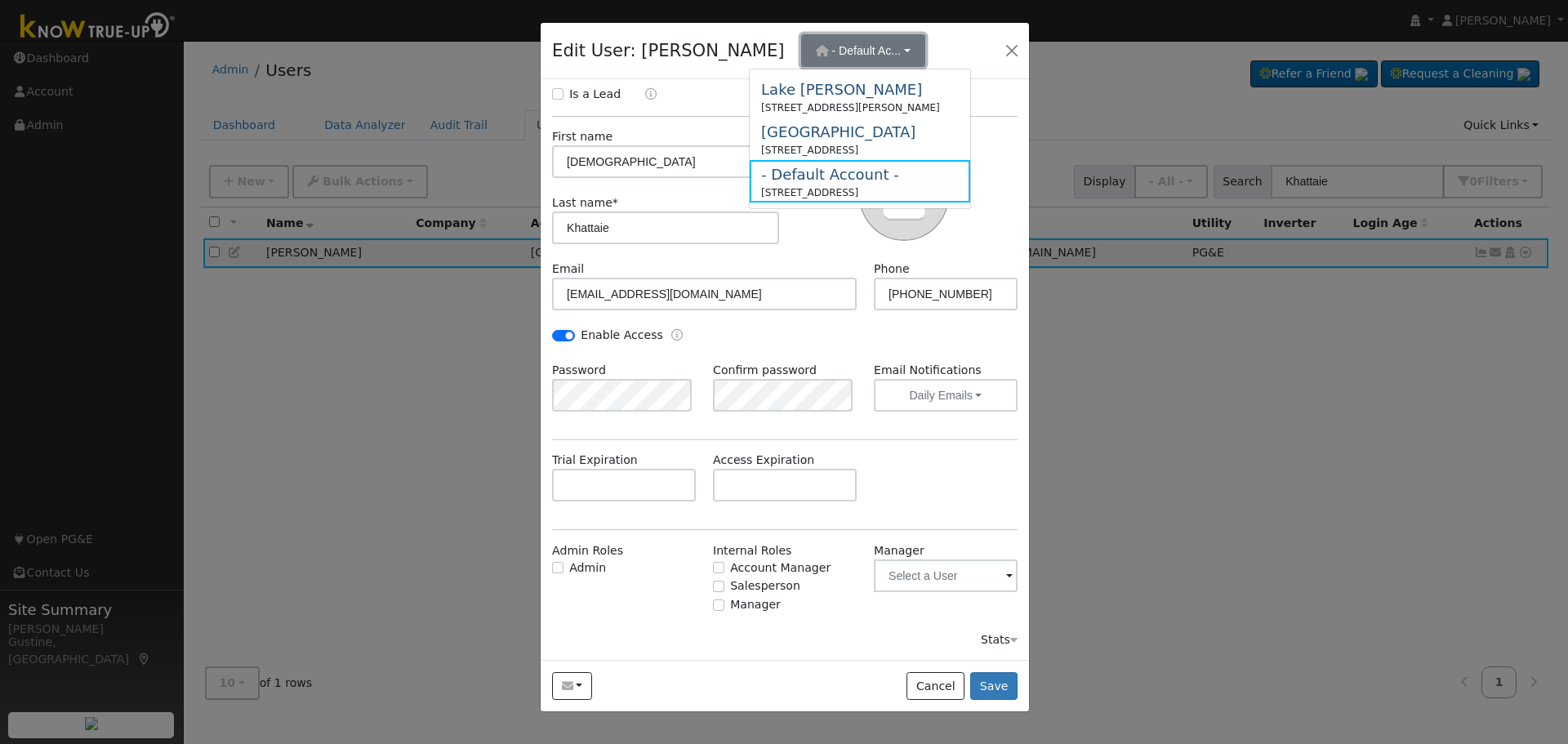
click at [830, 66] on button "- Default Ac..." at bounding box center [863, 51] width 124 height 33
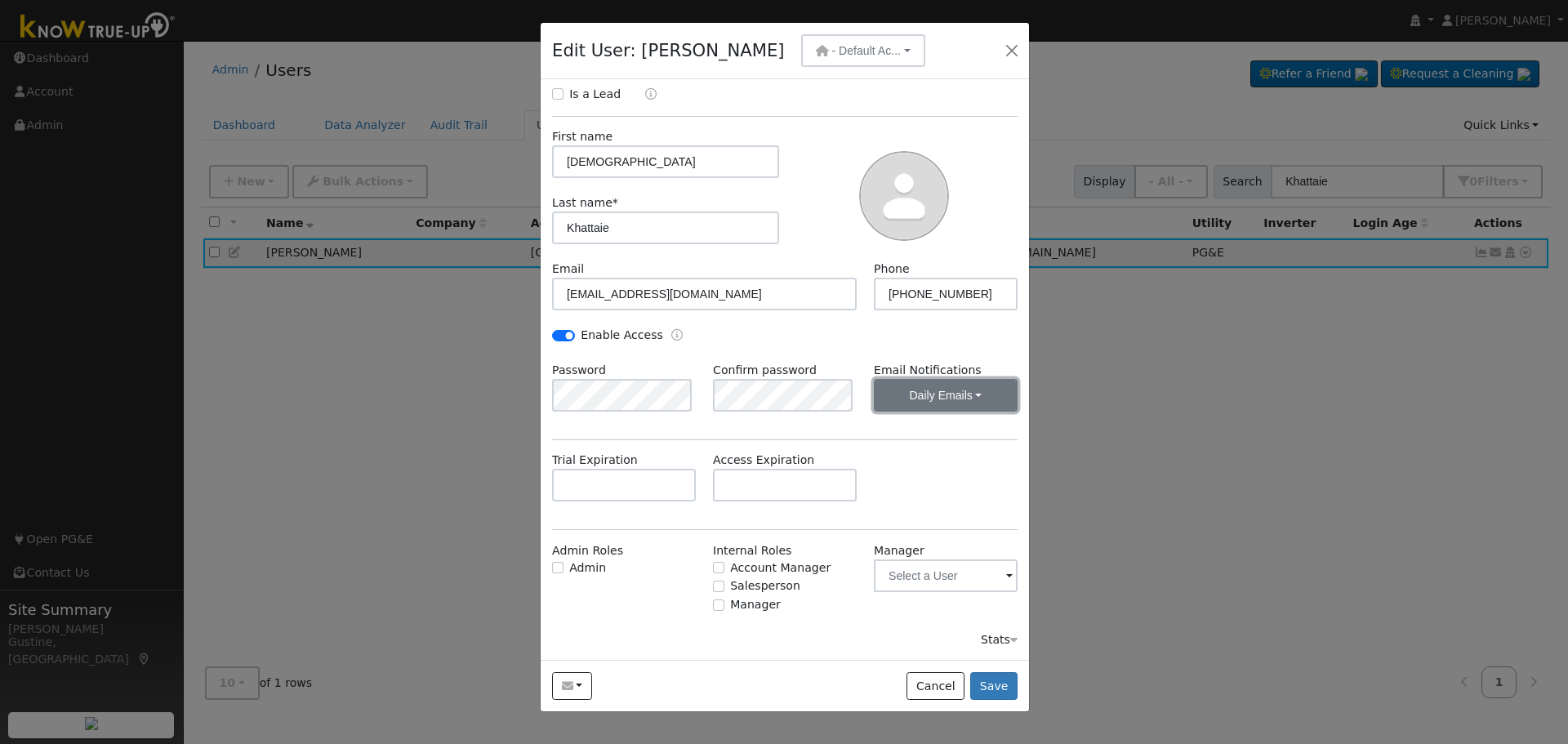
click at [950, 381] on button "Daily Emails" at bounding box center [946, 396] width 144 height 33
drag, startPoint x: 1011, startPoint y: 56, endPoint x: 1200, endPoint y: 141, distance: 207.2
click at [1012, 56] on button "button" at bounding box center [1012, 51] width 23 height 23
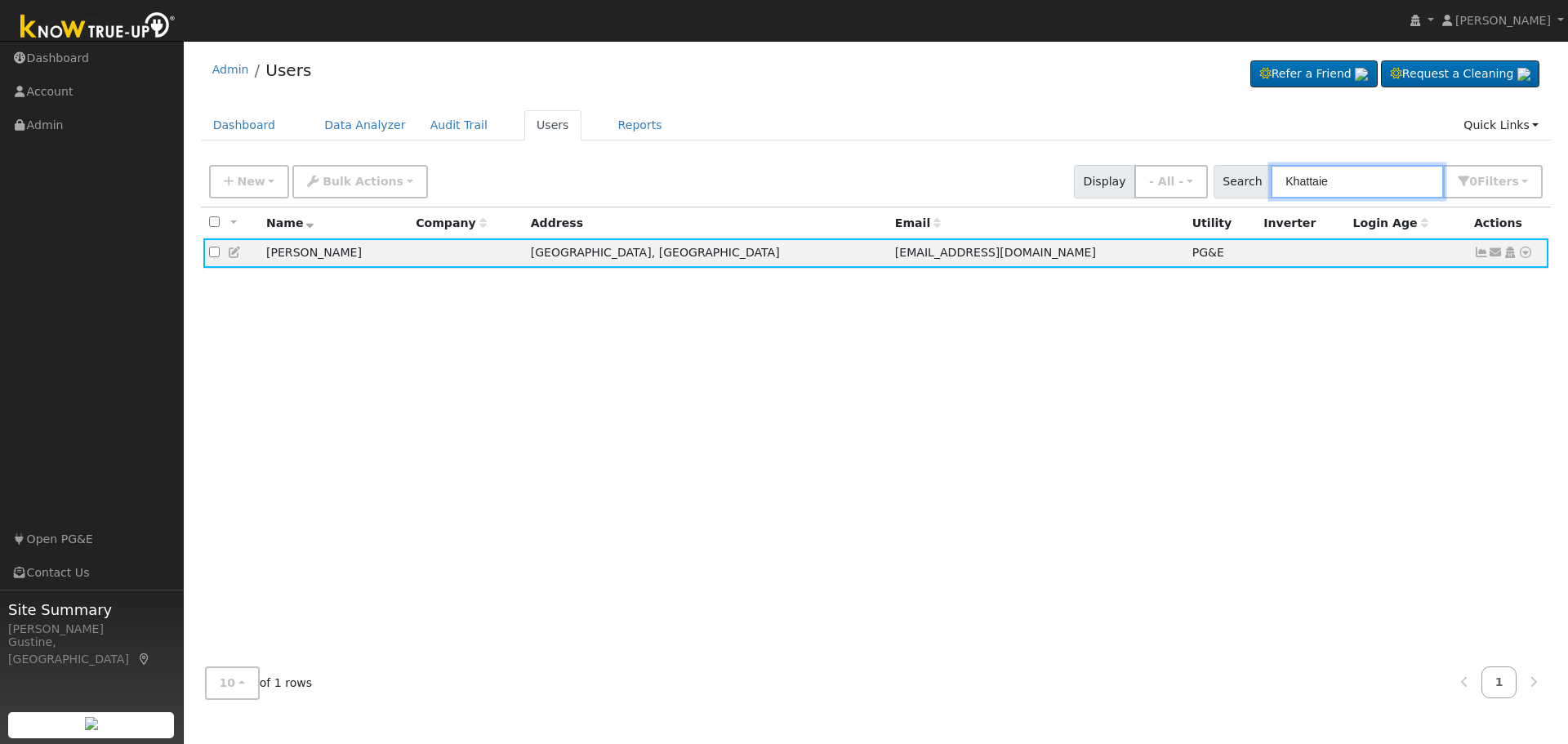
click at [1345, 179] on input "Khattaie" at bounding box center [1357, 182] width 174 height 33
click at [1346, 179] on input "Khattaie" at bounding box center [1357, 182] width 174 height 33
type input "[PERSON_NAME]"
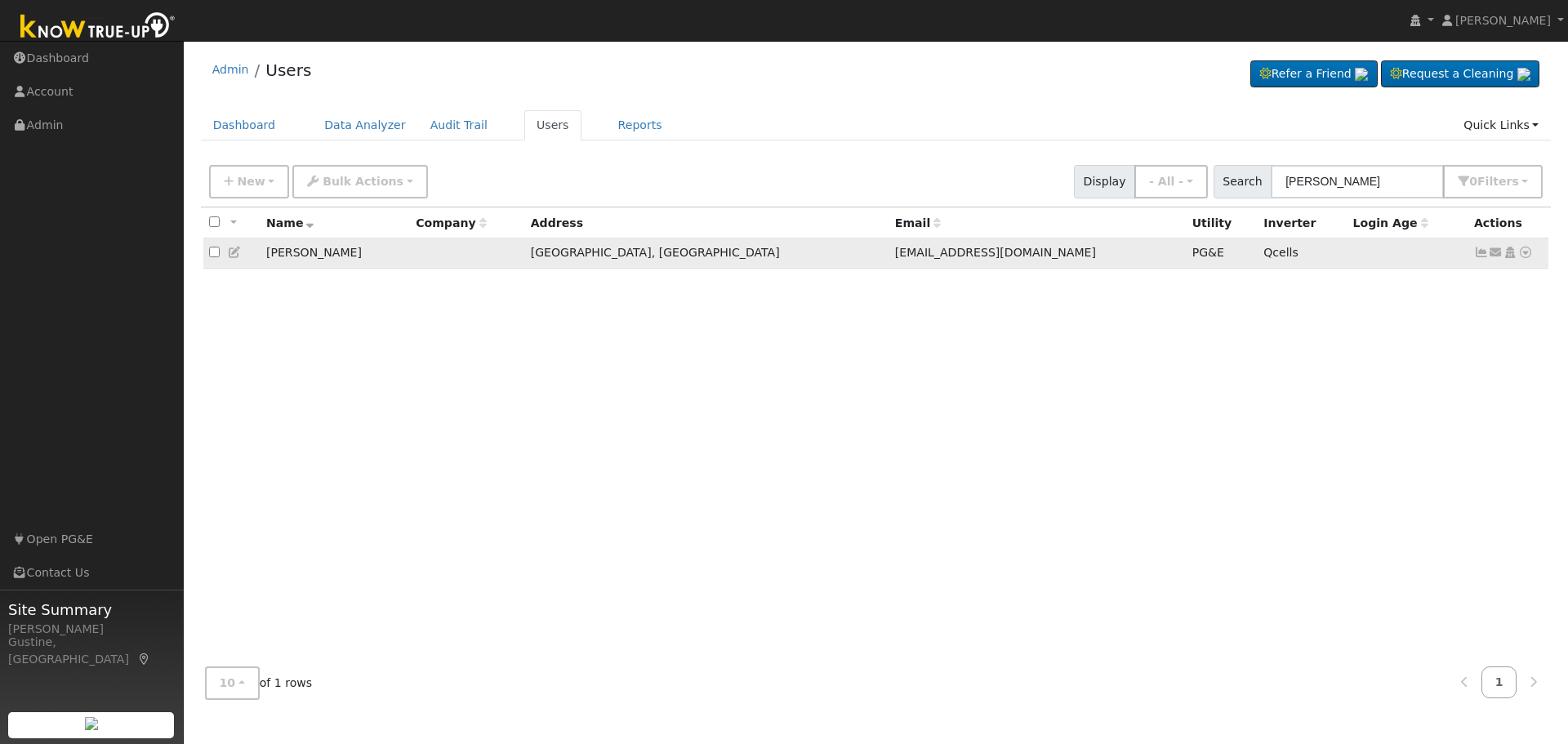
click at [1477, 258] on icon at bounding box center [1482, 253] width 15 height 11
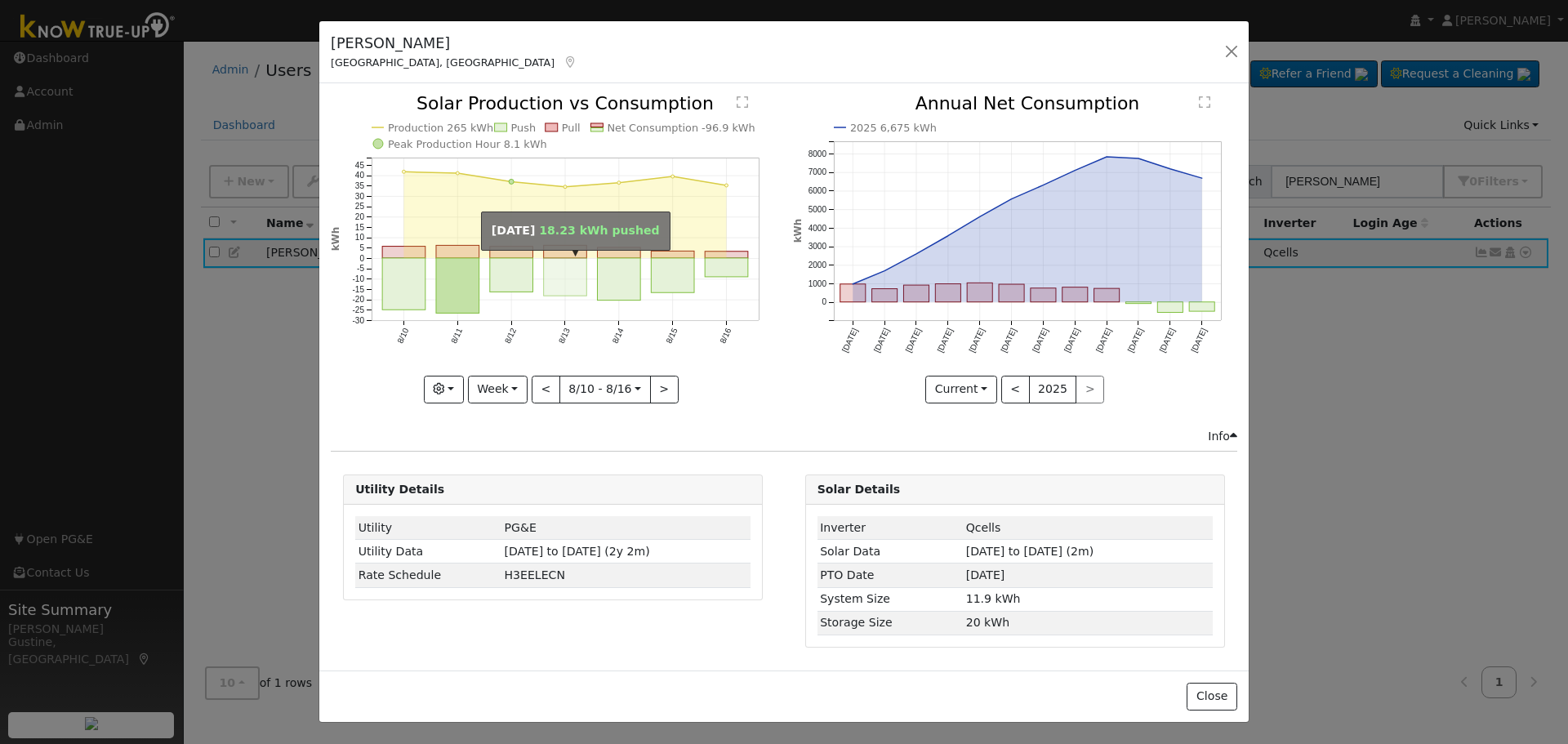
click at [579, 268] on rect "onclick=""" at bounding box center [566, 276] width 43 height 38
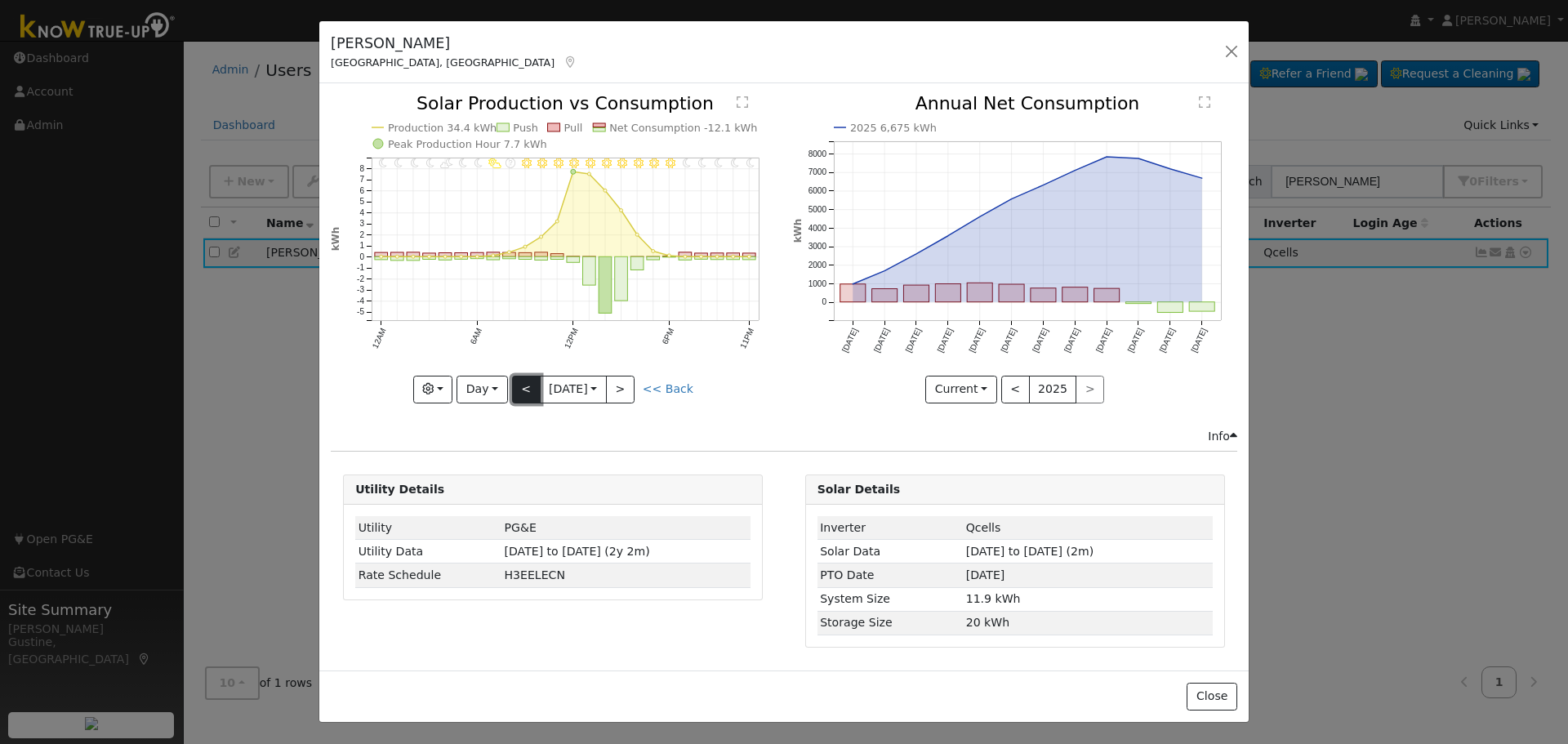
click at [522, 381] on button "<" at bounding box center [526, 389] width 28 height 28
click at [528, 393] on button "<" at bounding box center [526, 389] width 28 height 28
click at [528, 392] on button "<" at bounding box center [526, 389] width 28 height 28
type input "[DATE]"
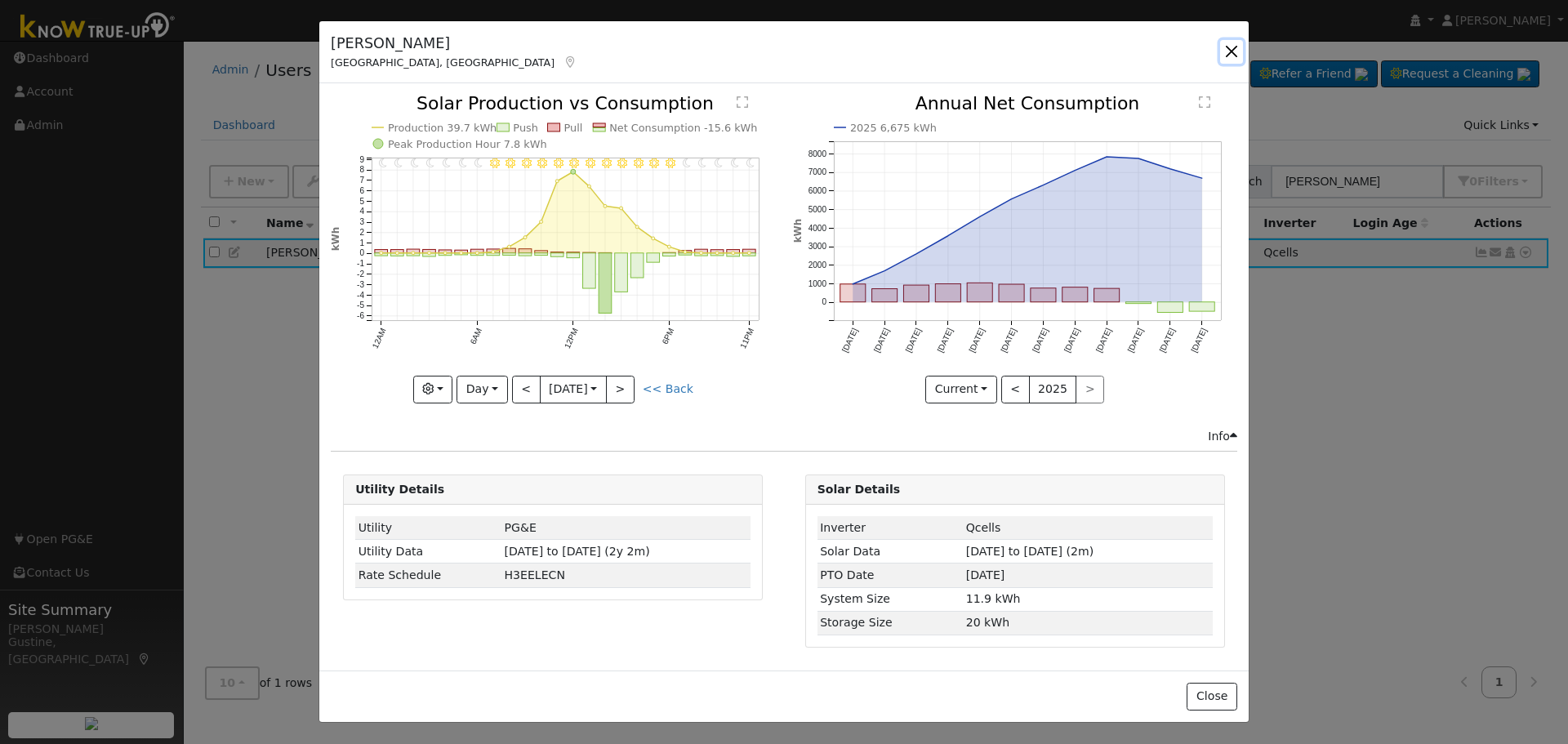
click at [1226, 51] on button "button" at bounding box center [1231, 51] width 23 height 23
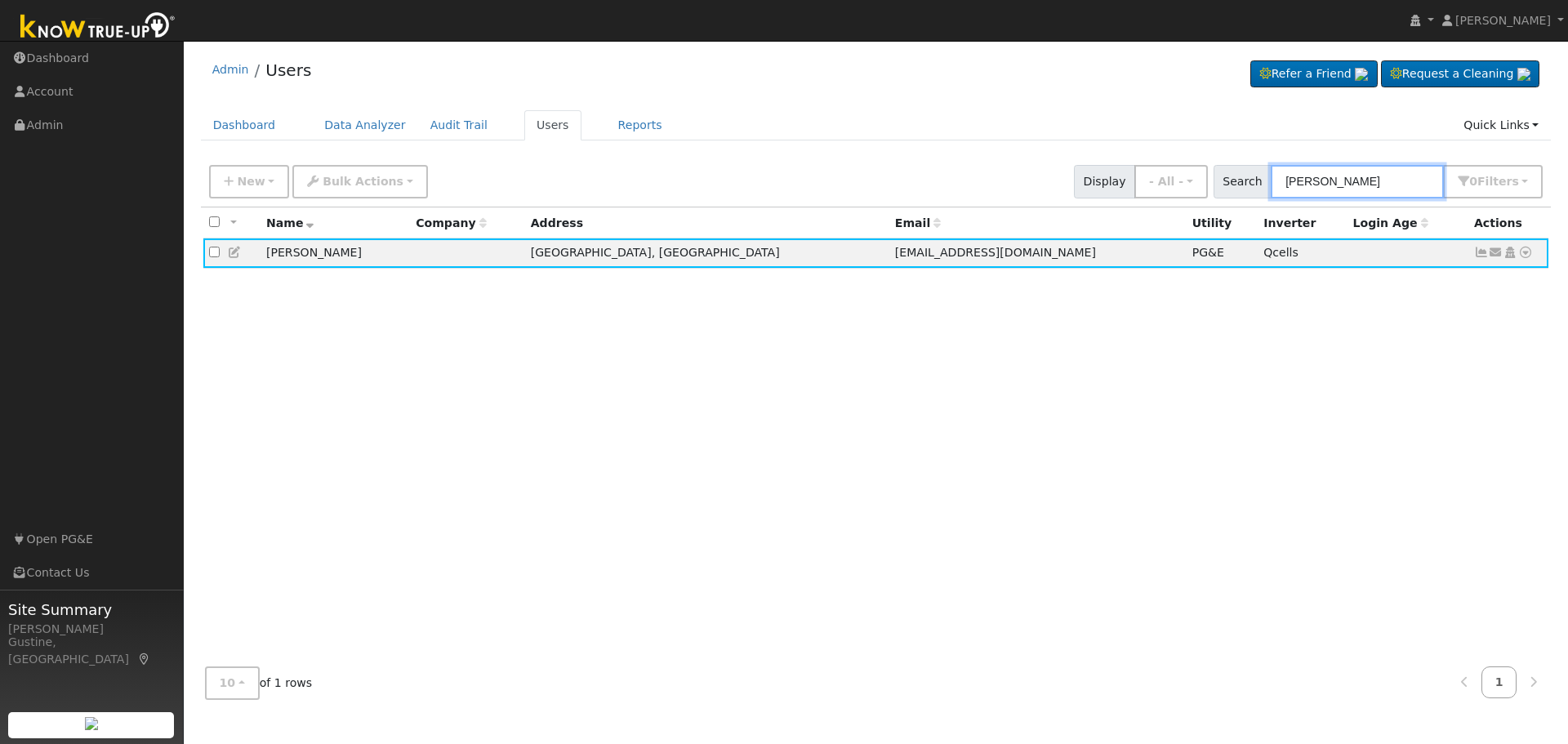
drag, startPoint x: 1359, startPoint y: 181, endPoint x: 1116, endPoint y: 198, distance: 243.6
click at [1182, 191] on div "New Add User Quick Add Quick Connect Quick Convert Lead Bulk Actions Send Email…" at bounding box center [876, 178] width 1340 height 39
type input "[PERSON_NAME]"
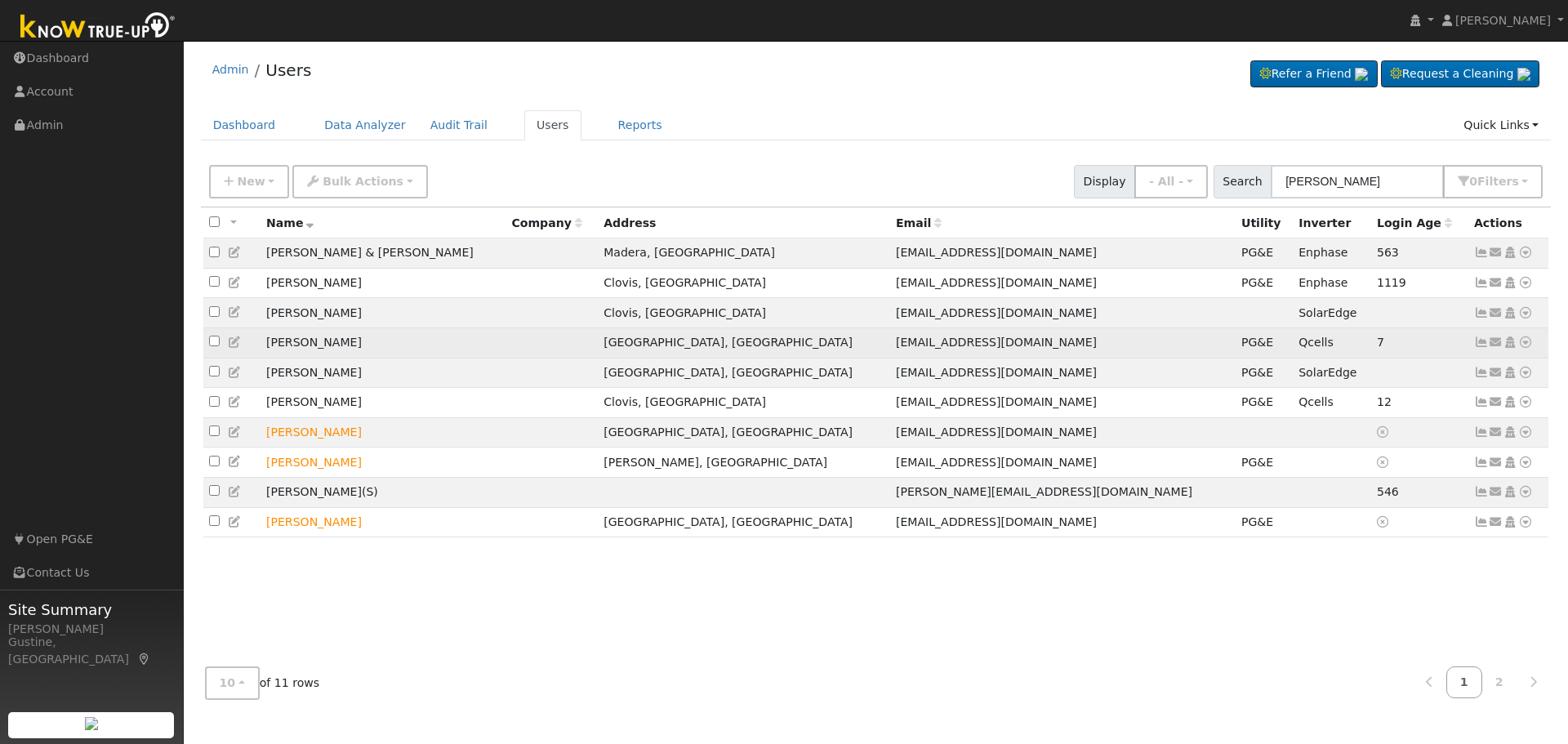
click at [1476, 344] on icon at bounding box center [1482, 343] width 15 height 11
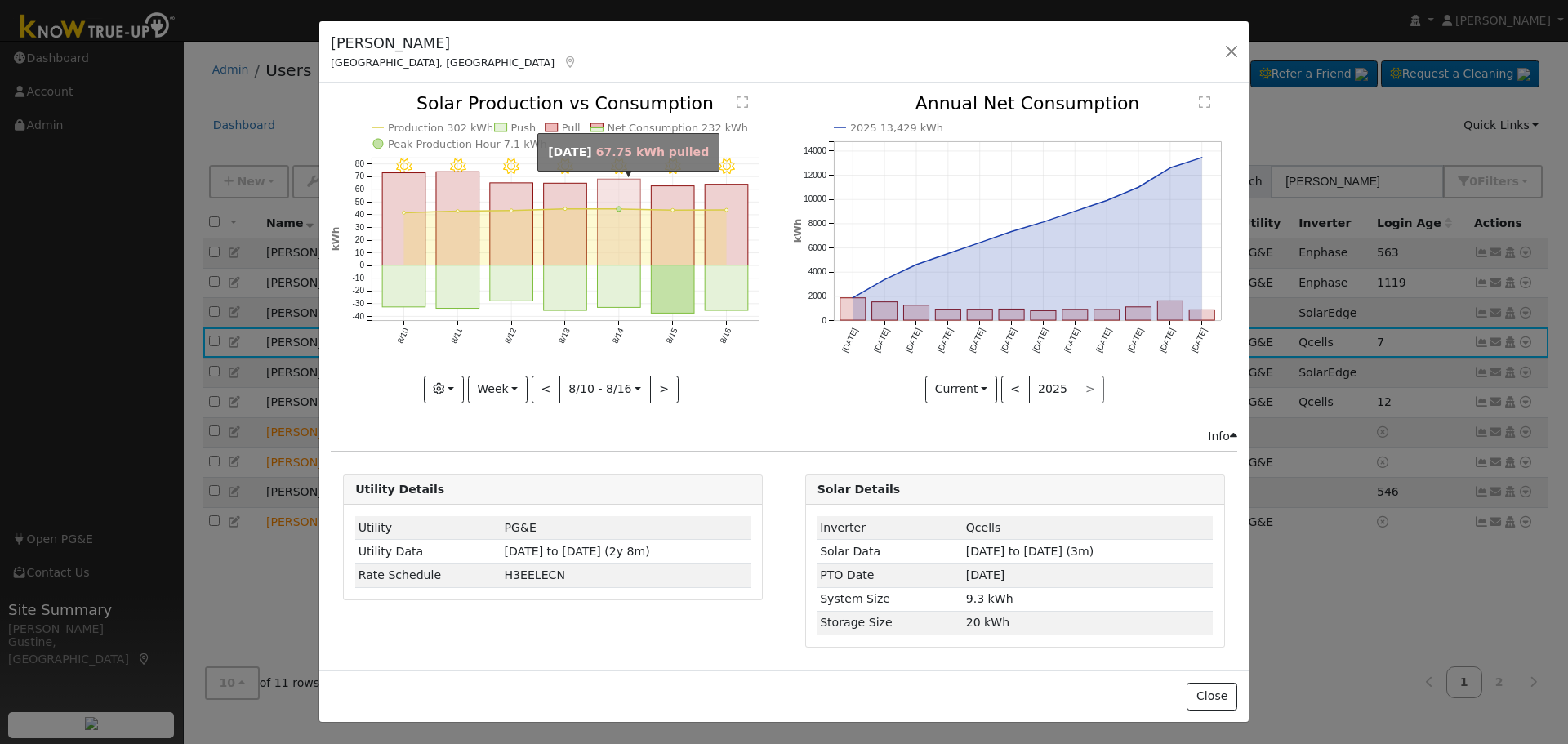
click at [610, 261] on rect "onclick=""" at bounding box center [619, 222] width 43 height 85
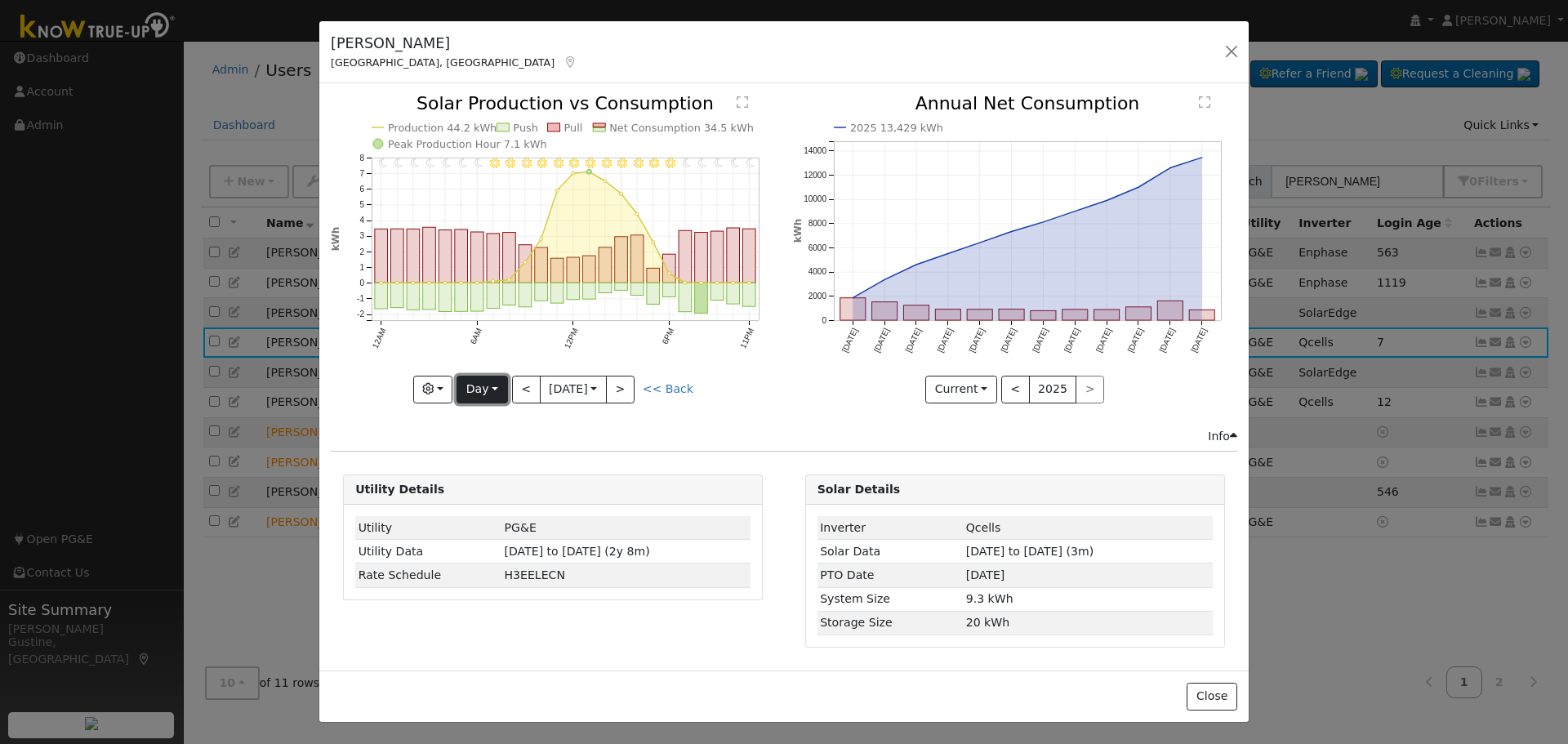
click at [497, 392] on button "Day" at bounding box center [481, 389] width 50 height 28
click at [516, 476] on link "Month" at bounding box center [514, 468] width 114 height 23
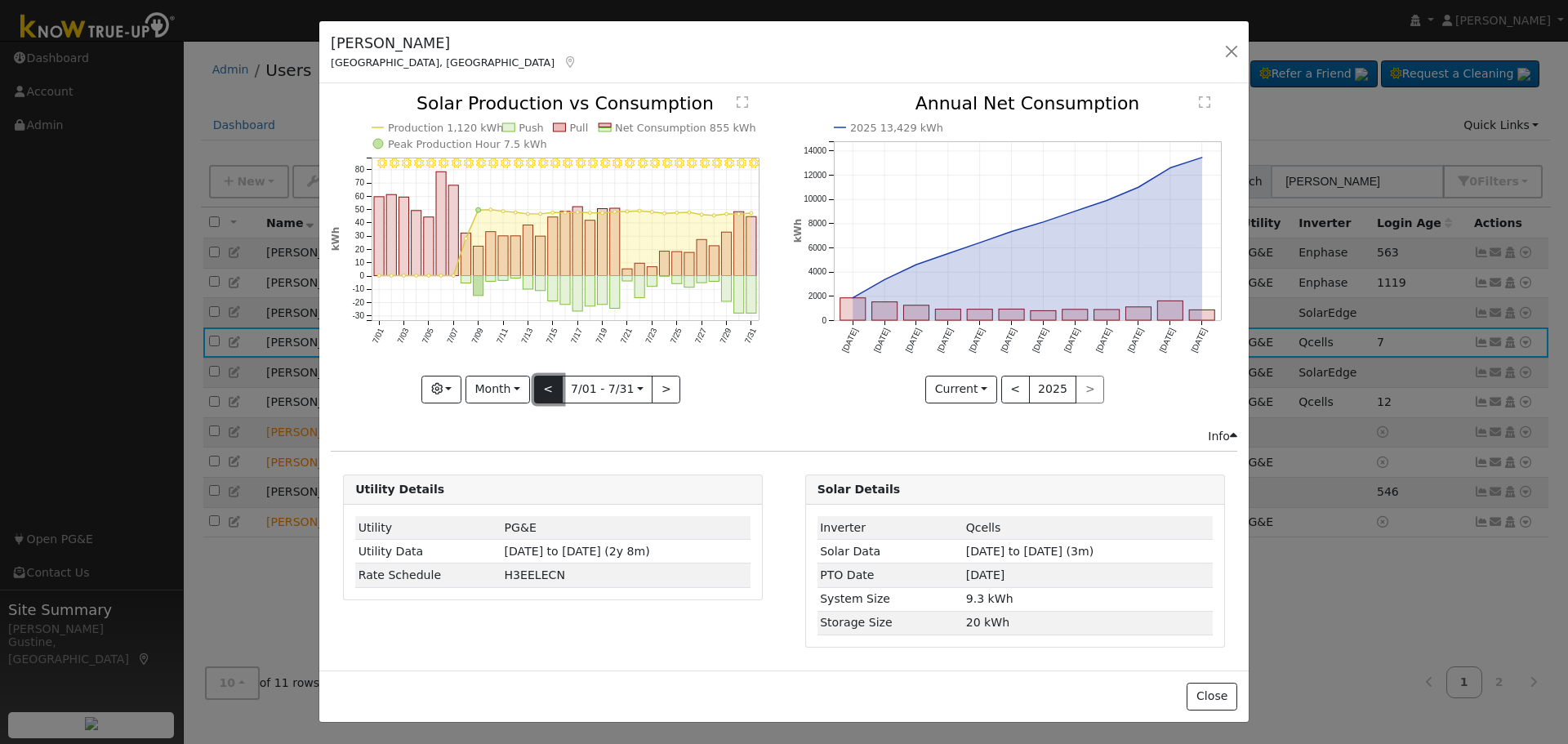
click at [558, 389] on button "<" at bounding box center [548, 389] width 28 height 28
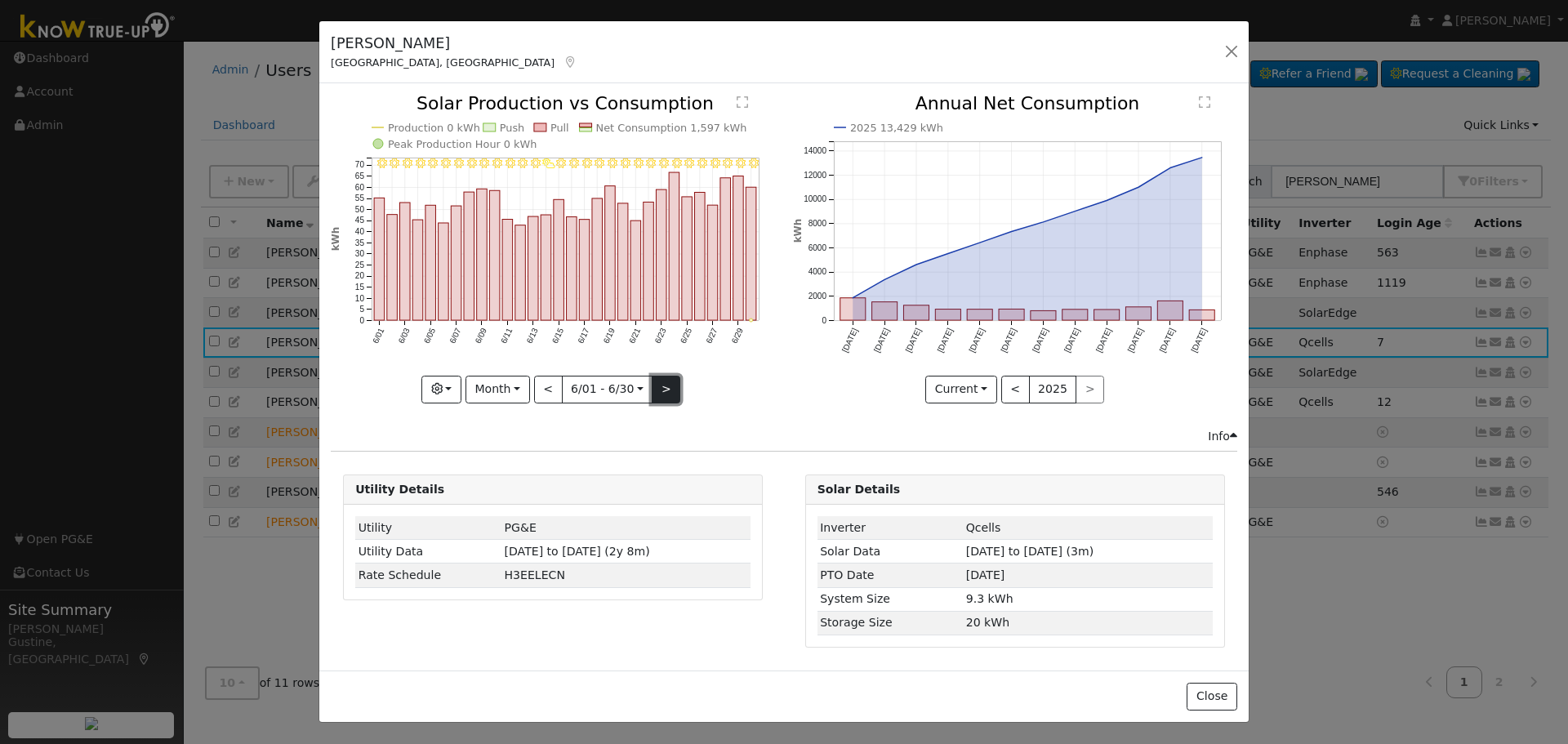
click at [668, 383] on button ">" at bounding box center [666, 389] width 28 height 28
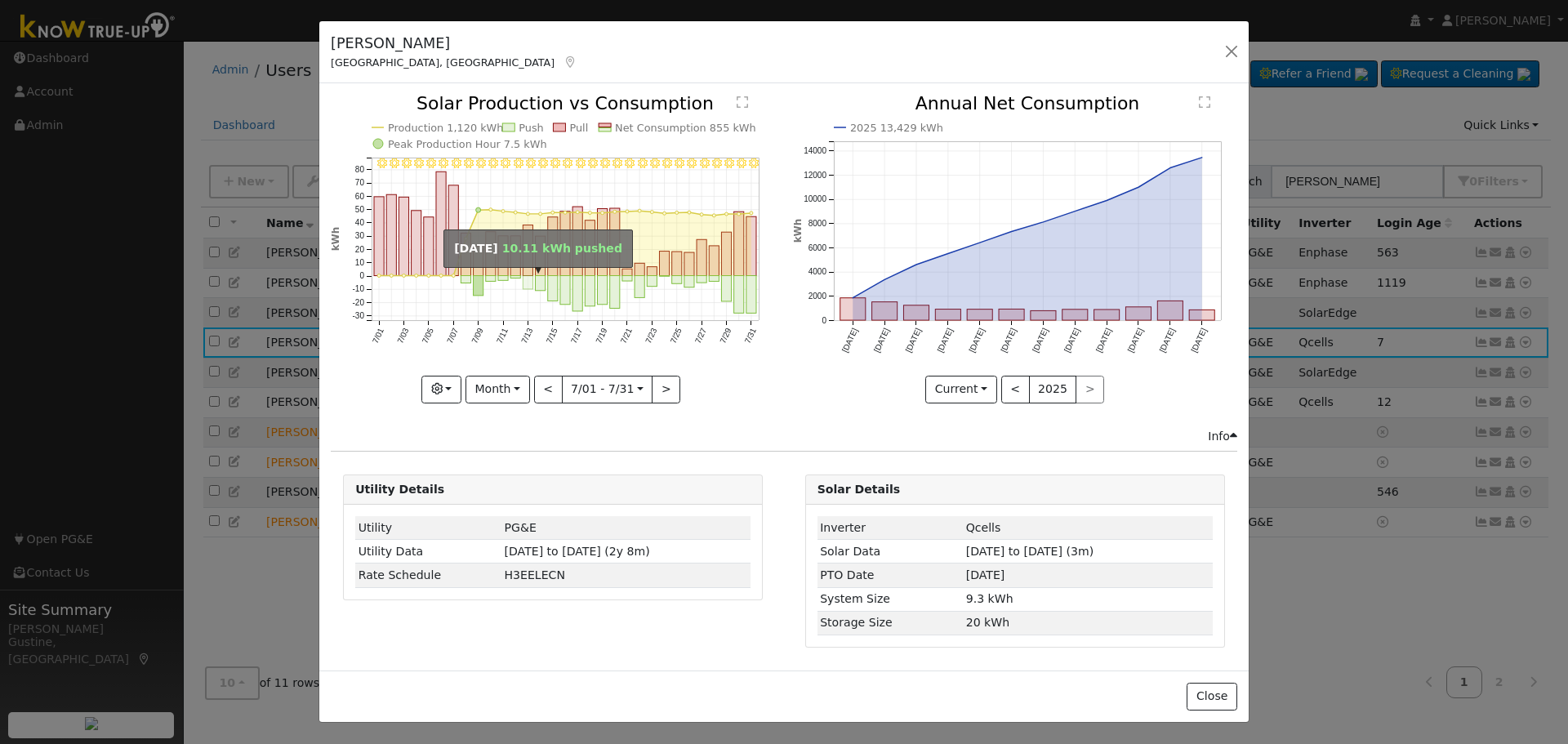
click at [527, 287] on rect "onclick=""" at bounding box center [528, 283] width 10 height 13
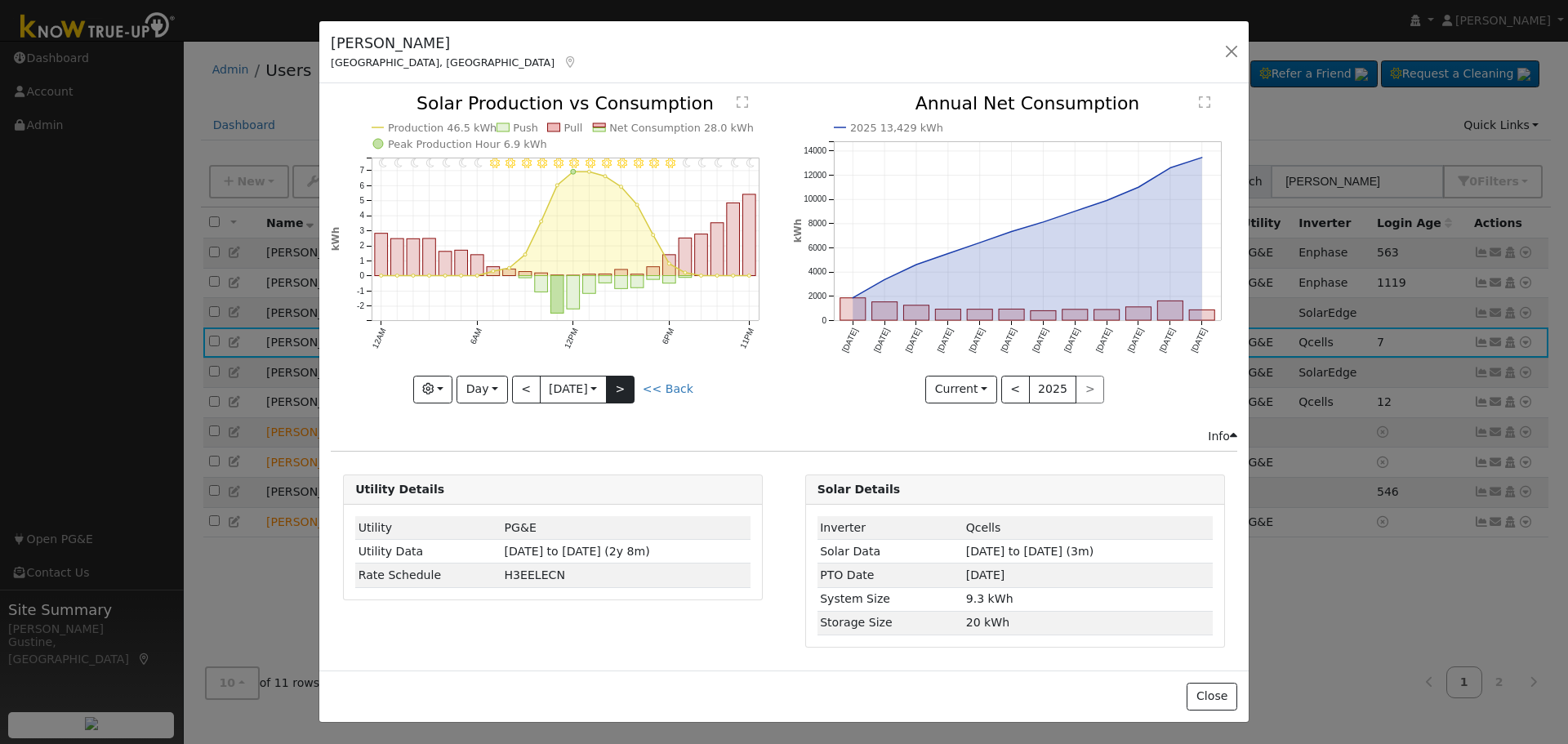
drag, startPoint x: 642, startPoint y: 376, endPoint x: 628, endPoint y: 382, distance: 15.2
click at [640, 379] on div "11PM - Clear 10PM - Clear 9PM - Clear 8PM - Clear 7PM - Clear 6PM - Clear 5PM -…" at bounding box center [553, 248] width 444 height 308
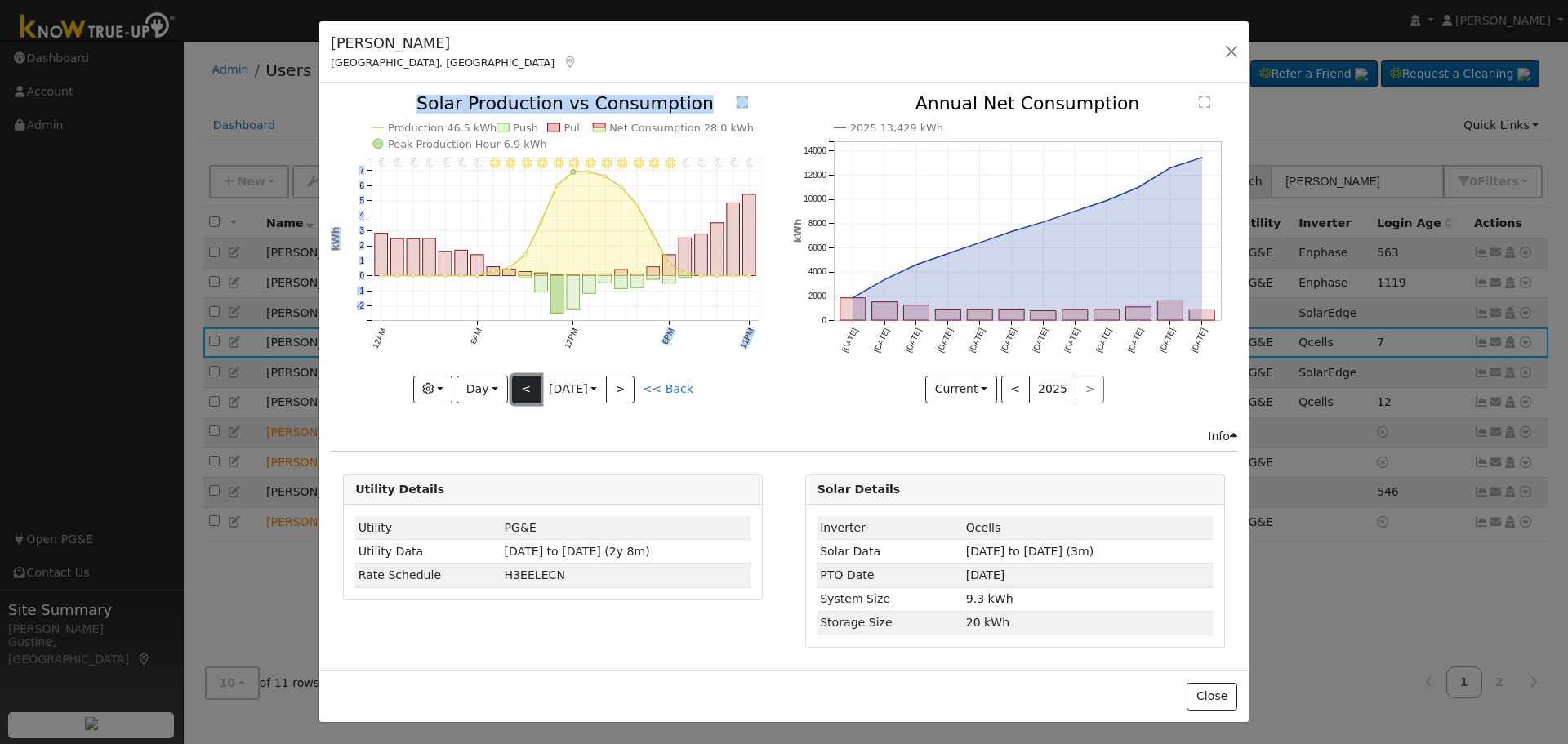
click at [518, 395] on button "<" at bounding box center [526, 389] width 28 height 28
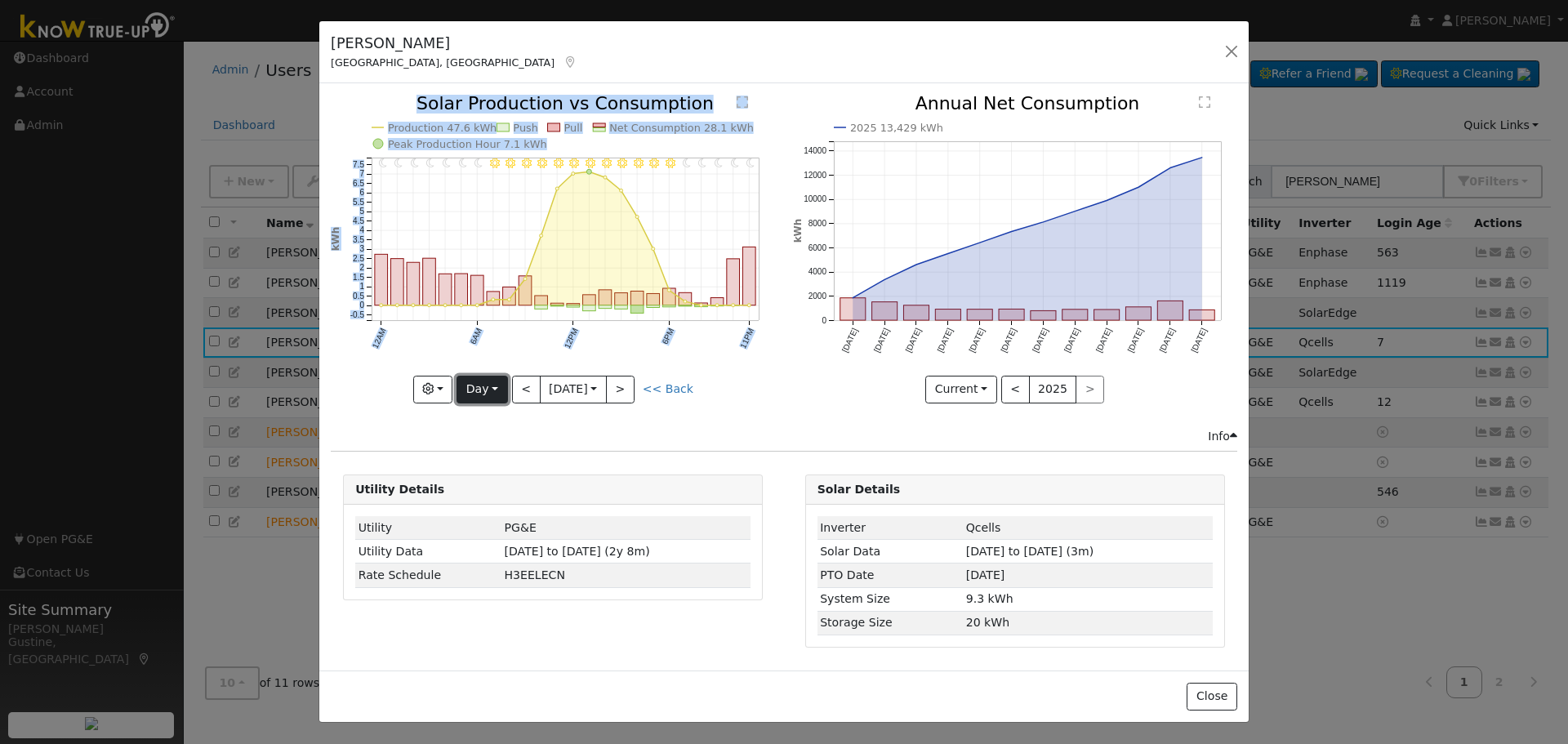
click at [485, 381] on button "Day" at bounding box center [481, 389] width 50 height 28
click at [491, 444] on link "Week" at bounding box center [514, 445] width 114 height 23
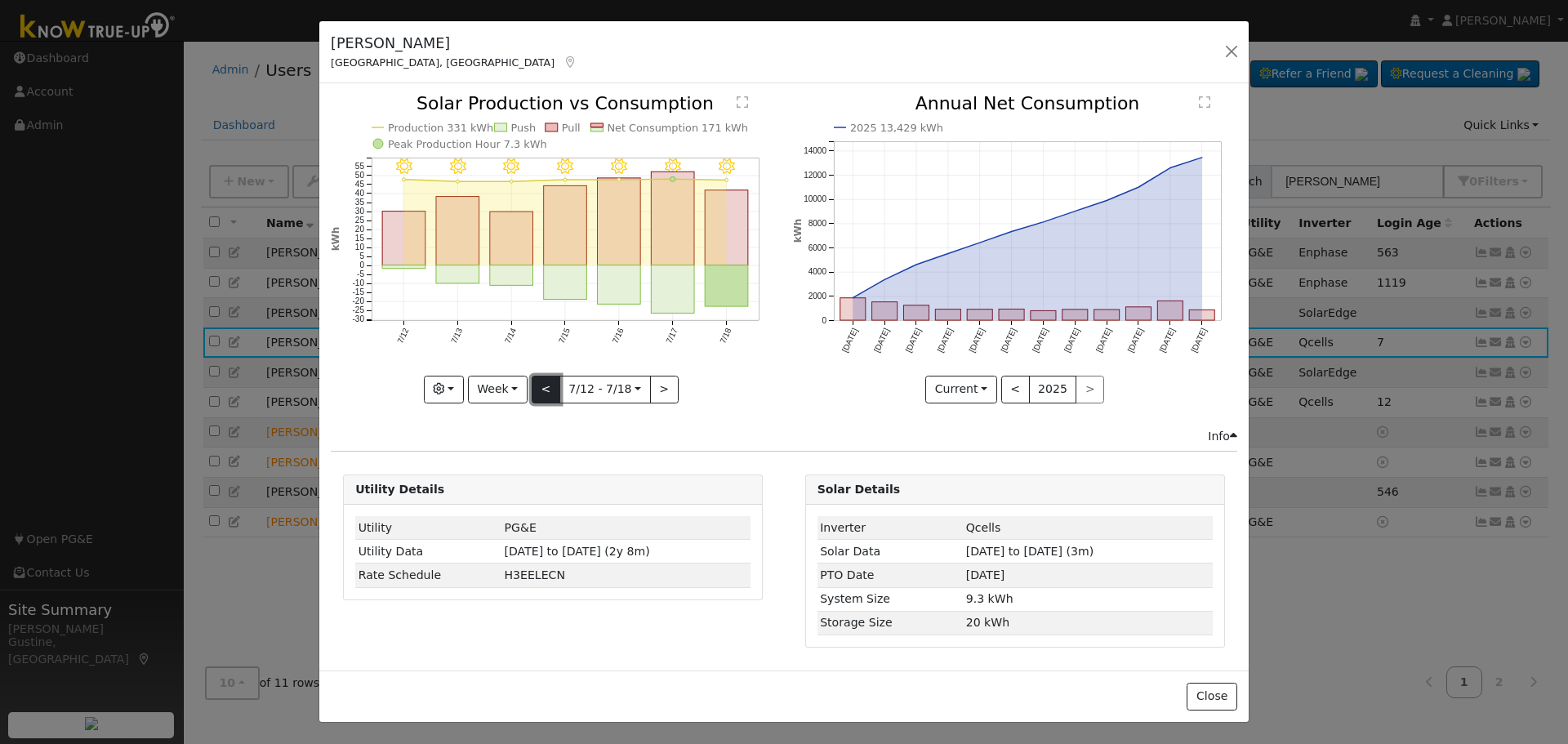
click at [544, 389] on button "<" at bounding box center [545, 389] width 28 height 28
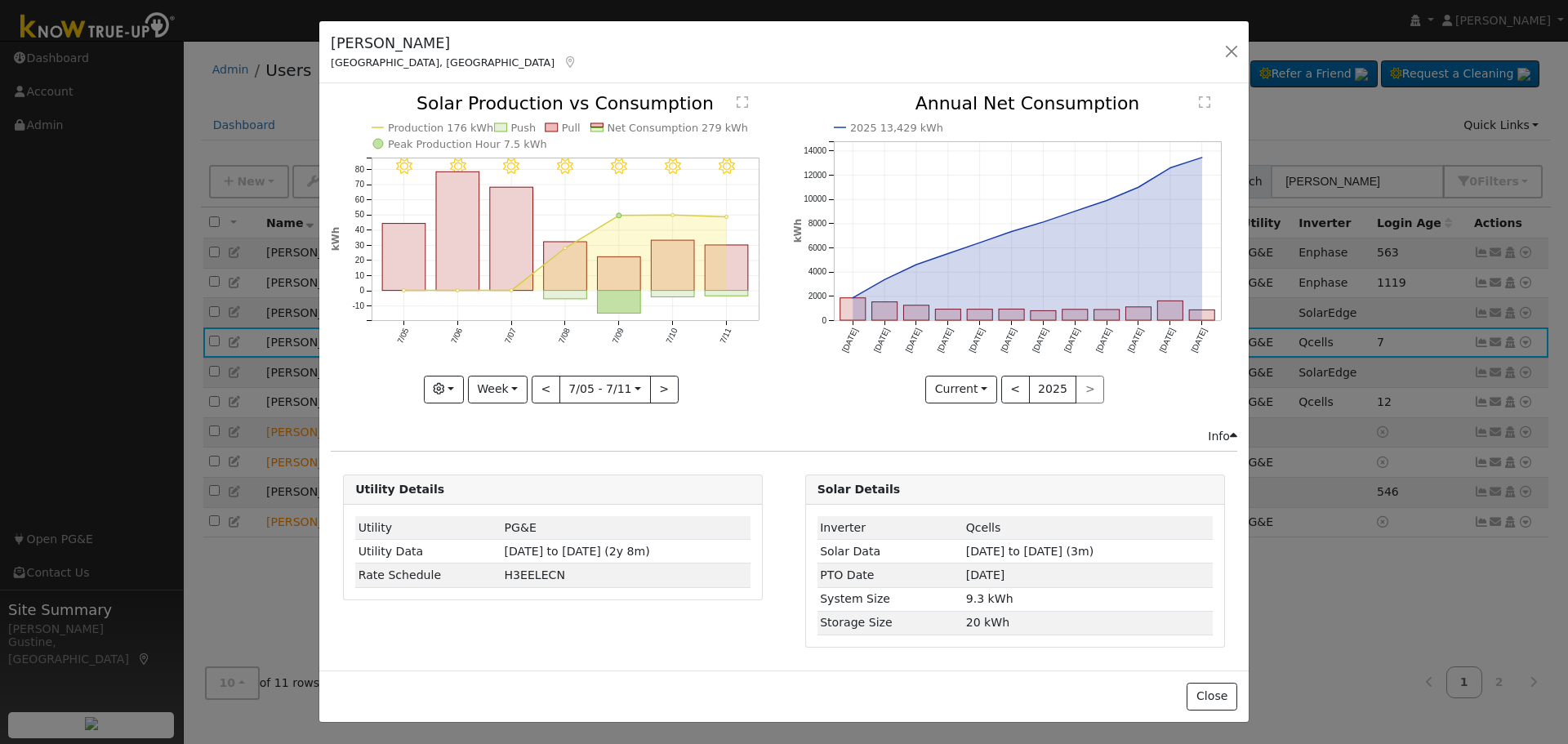
click at [531, 384] on icon "7/11 - Clear 7/10 - Clear 7/09 - Clear 7/08 - Clear 7/07 - Clear 7/06 - Clear 7…" at bounding box center [553, 248] width 444 height 307
click at [549, 399] on button "<" at bounding box center [545, 389] width 28 height 28
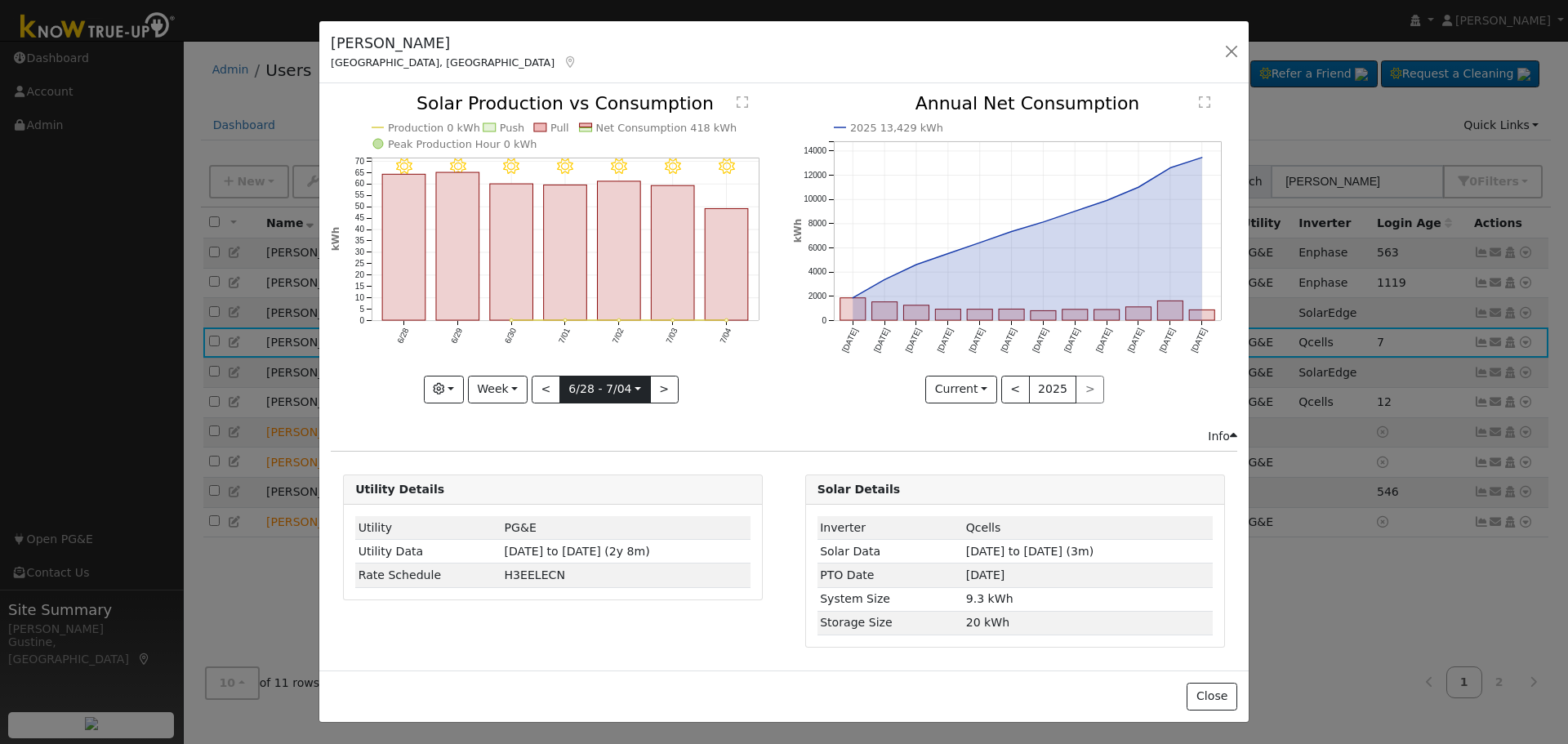
click at [640, 392] on input "[DATE]" at bounding box center [605, 389] width 90 height 26
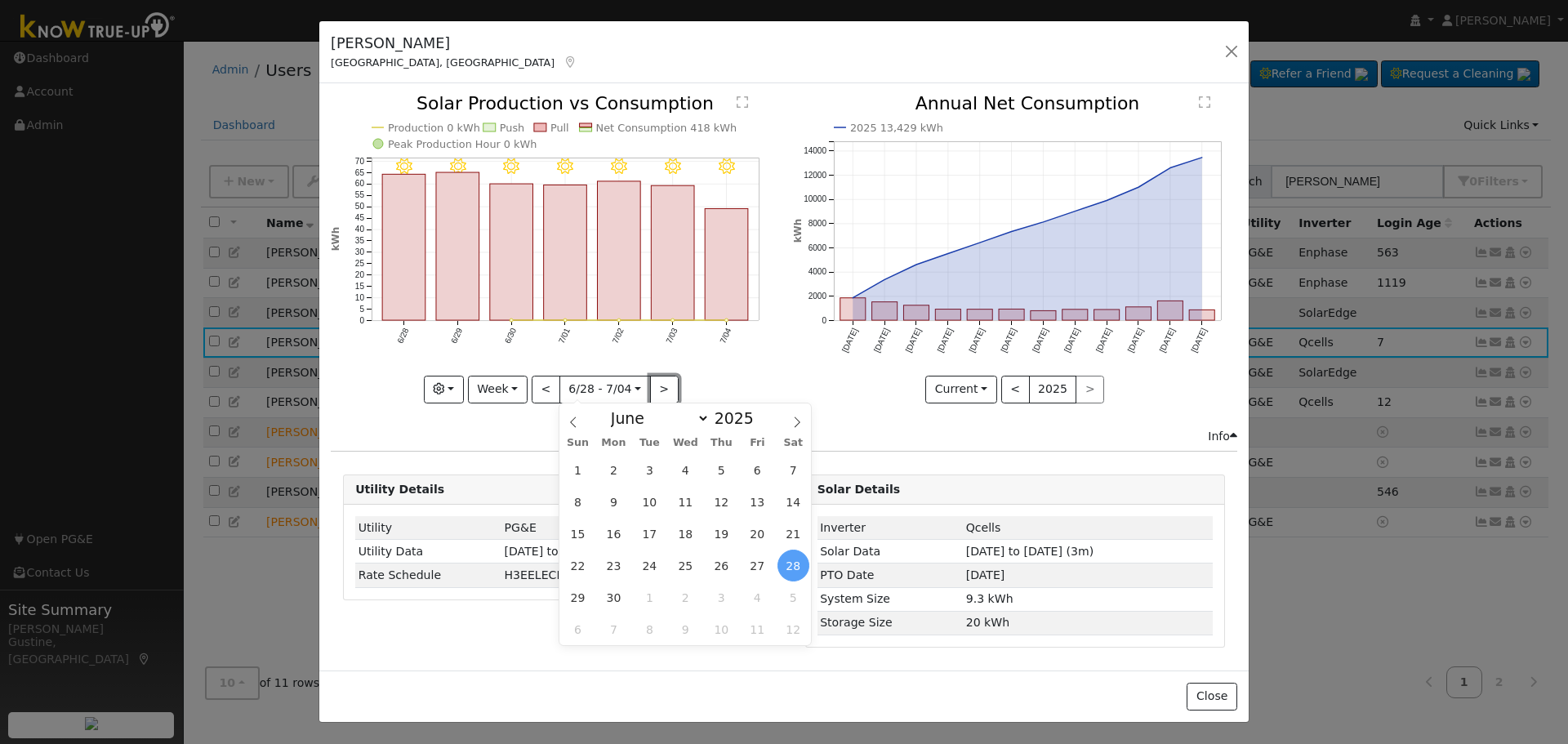
click at [658, 391] on button ">" at bounding box center [664, 389] width 28 height 28
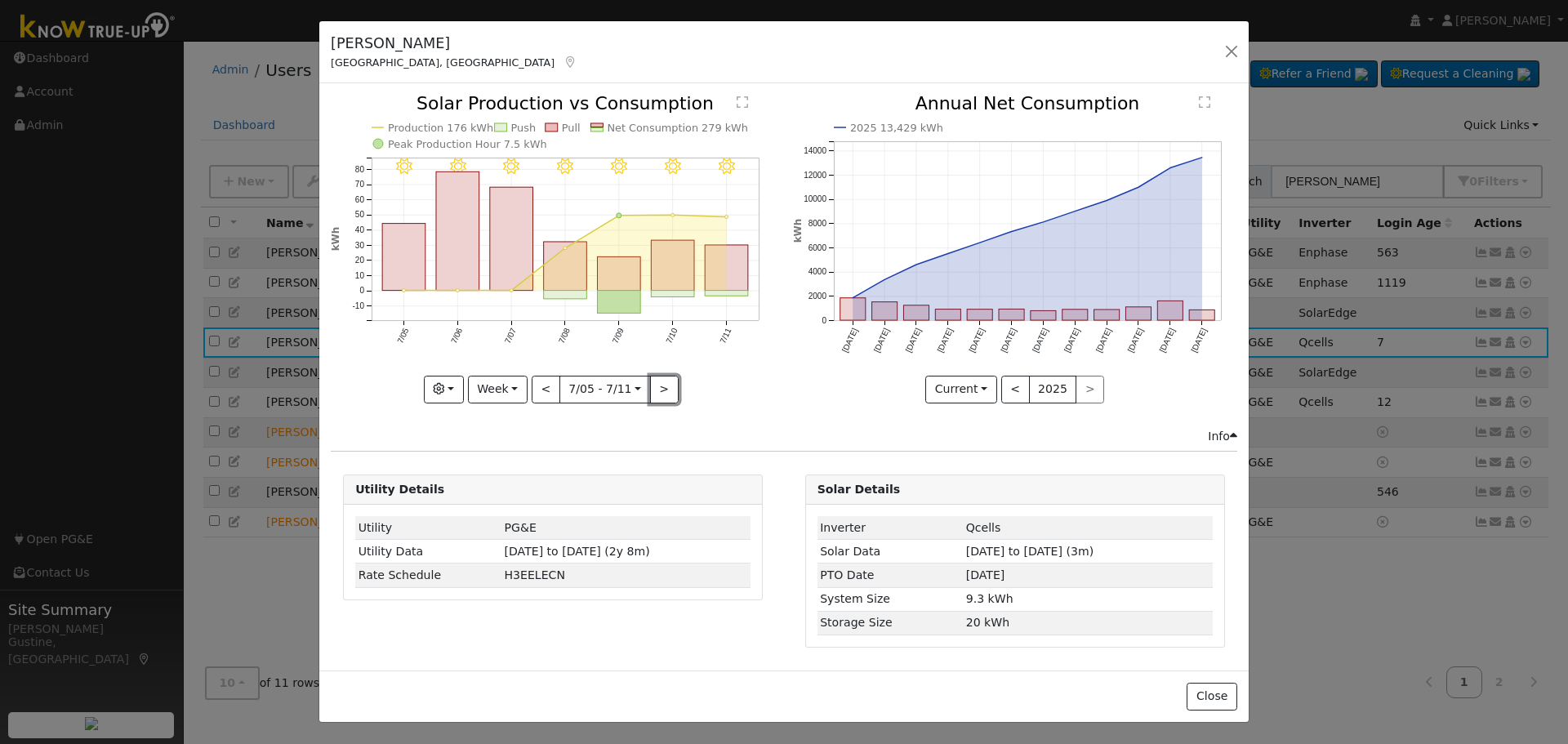
click at [658, 391] on button ">" at bounding box center [664, 389] width 28 height 28
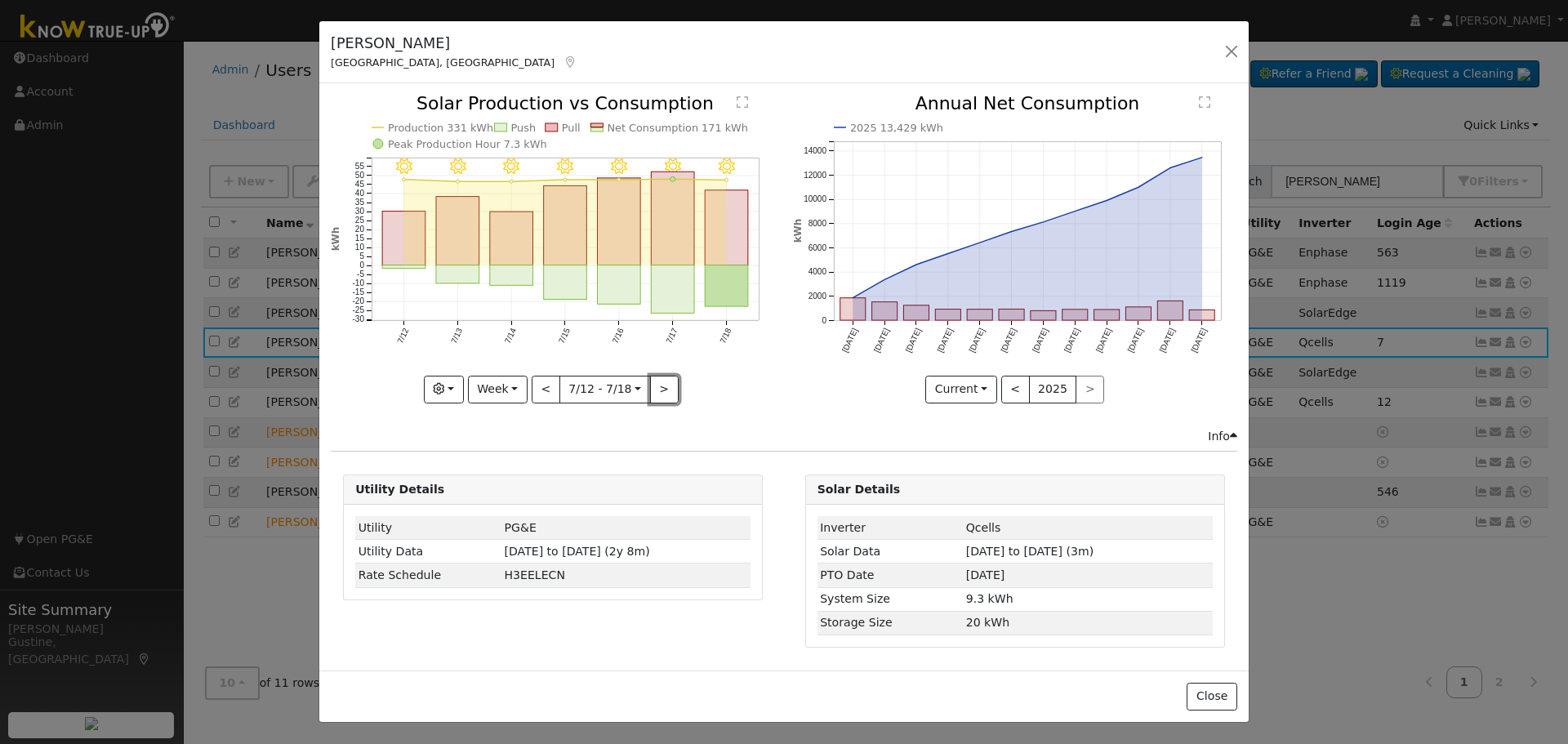
click at [658, 390] on button ">" at bounding box center [664, 389] width 28 height 28
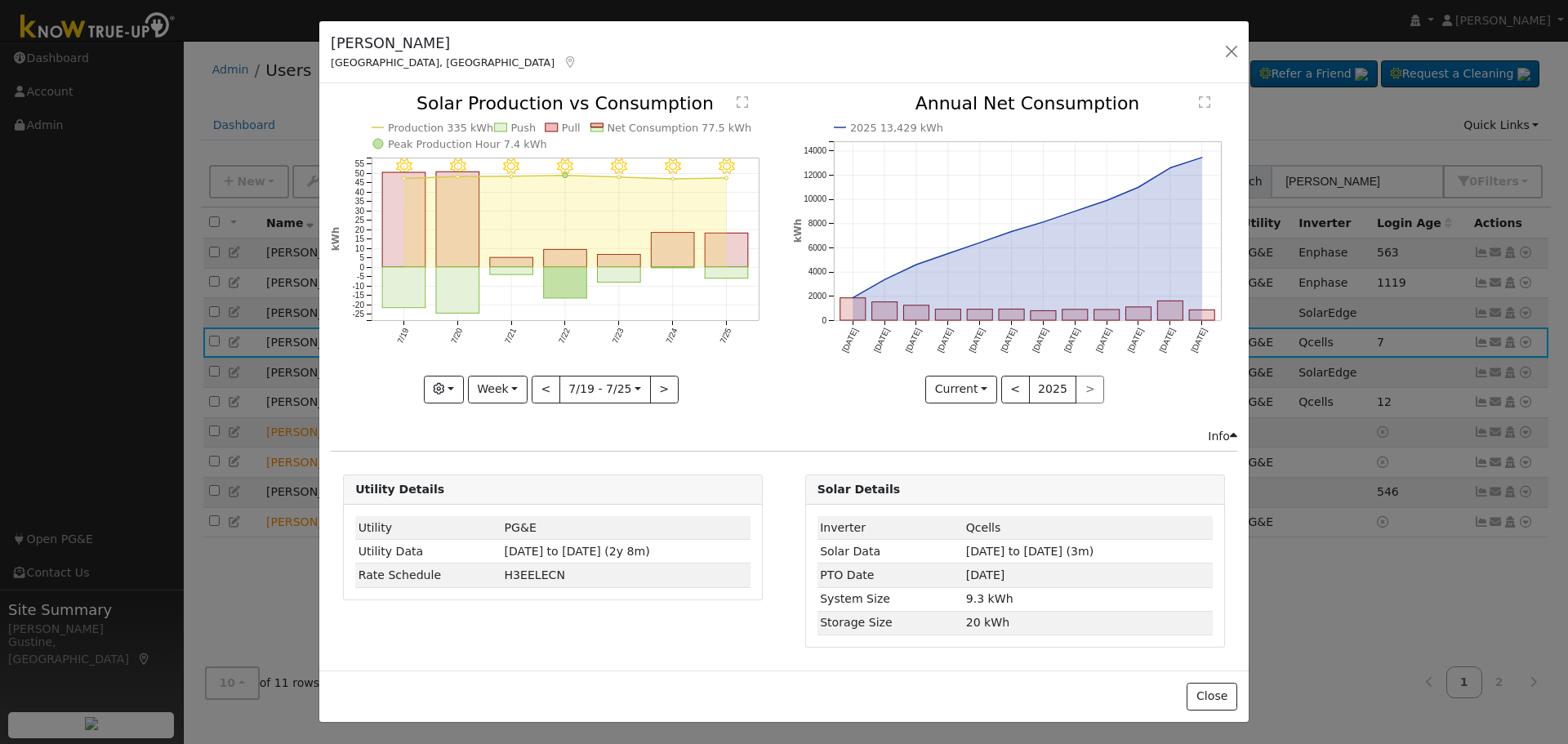
click at [736, 248] on rect "onclick=""" at bounding box center [727, 250] width 43 height 34
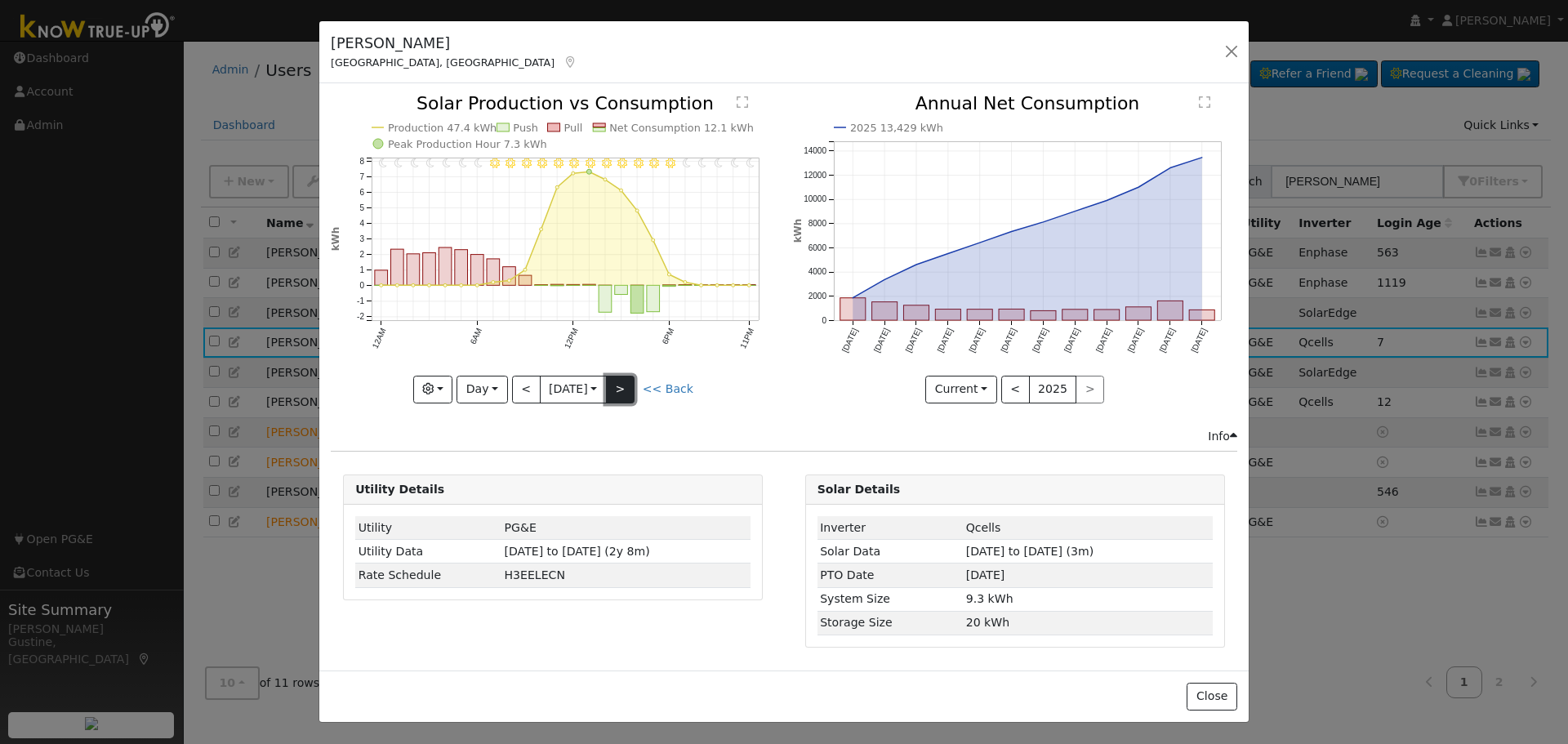
click at [613, 381] on button ">" at bounding box center [620, 389] width 28 height 28
type input "[DATE]"
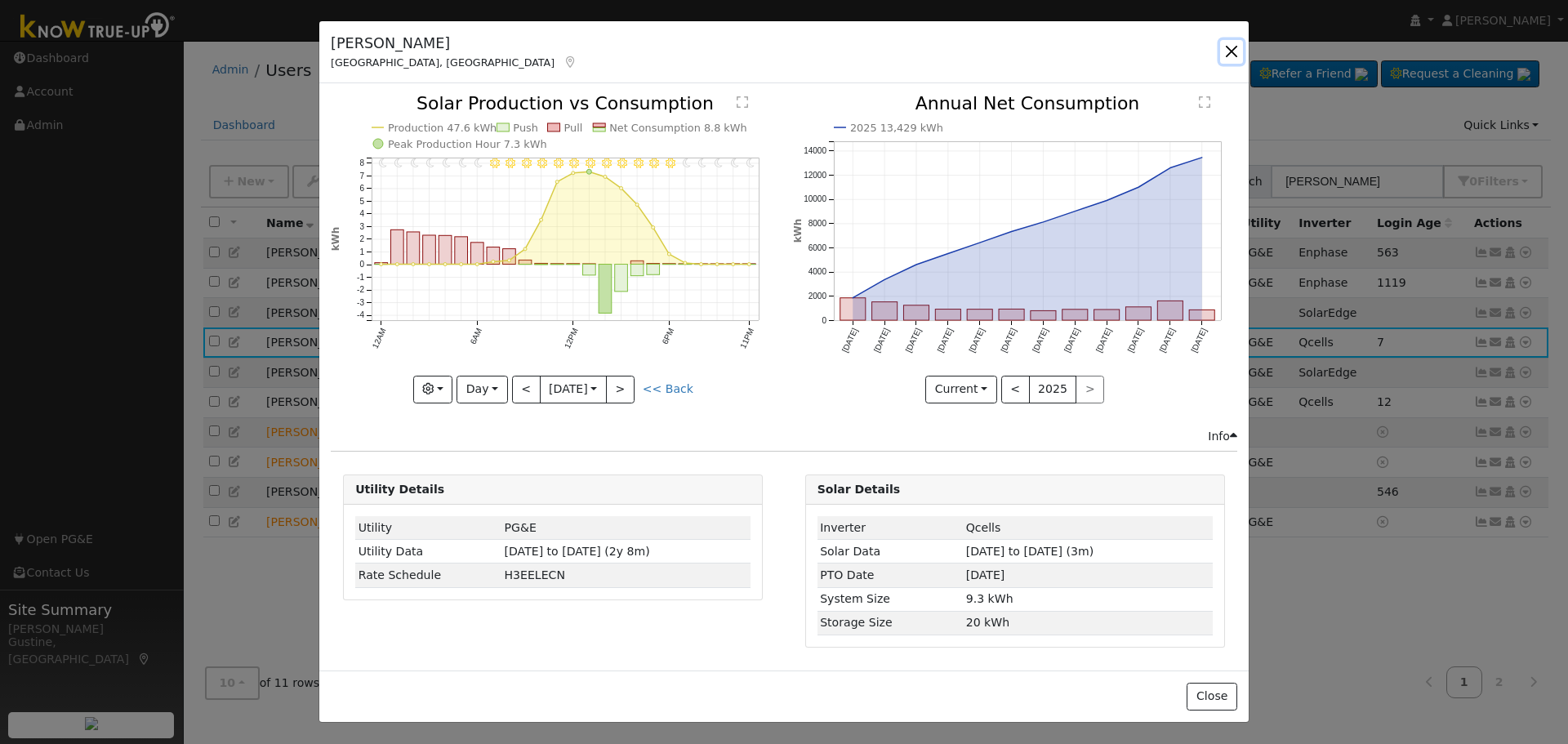
click at [1225, 51] on button "button" at bounding box center [1231, 51] width 23 height 23
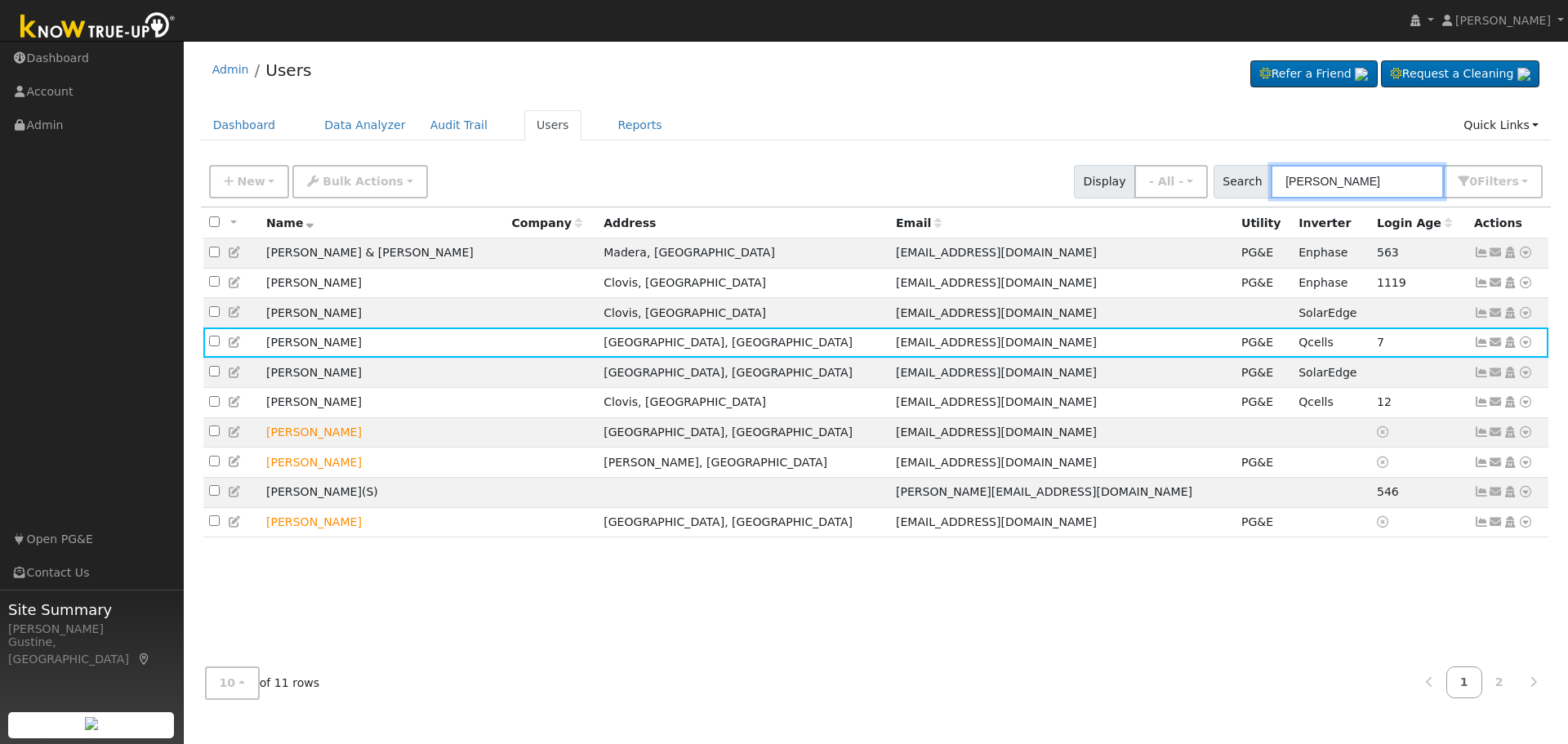
drag, startPoint x: 1358, startPoint y: 178, endPoint x: 1238, endPoint y: 175, distance: 120.0
click at [1242, 175] on div "Search [PERSON_NAME] 0 Filter s Role Show - All - Show Leads Admin Billing Admi…" at bounding box center [1378, 182] width 330 height 33
paste input "[PERSON_NAME]"
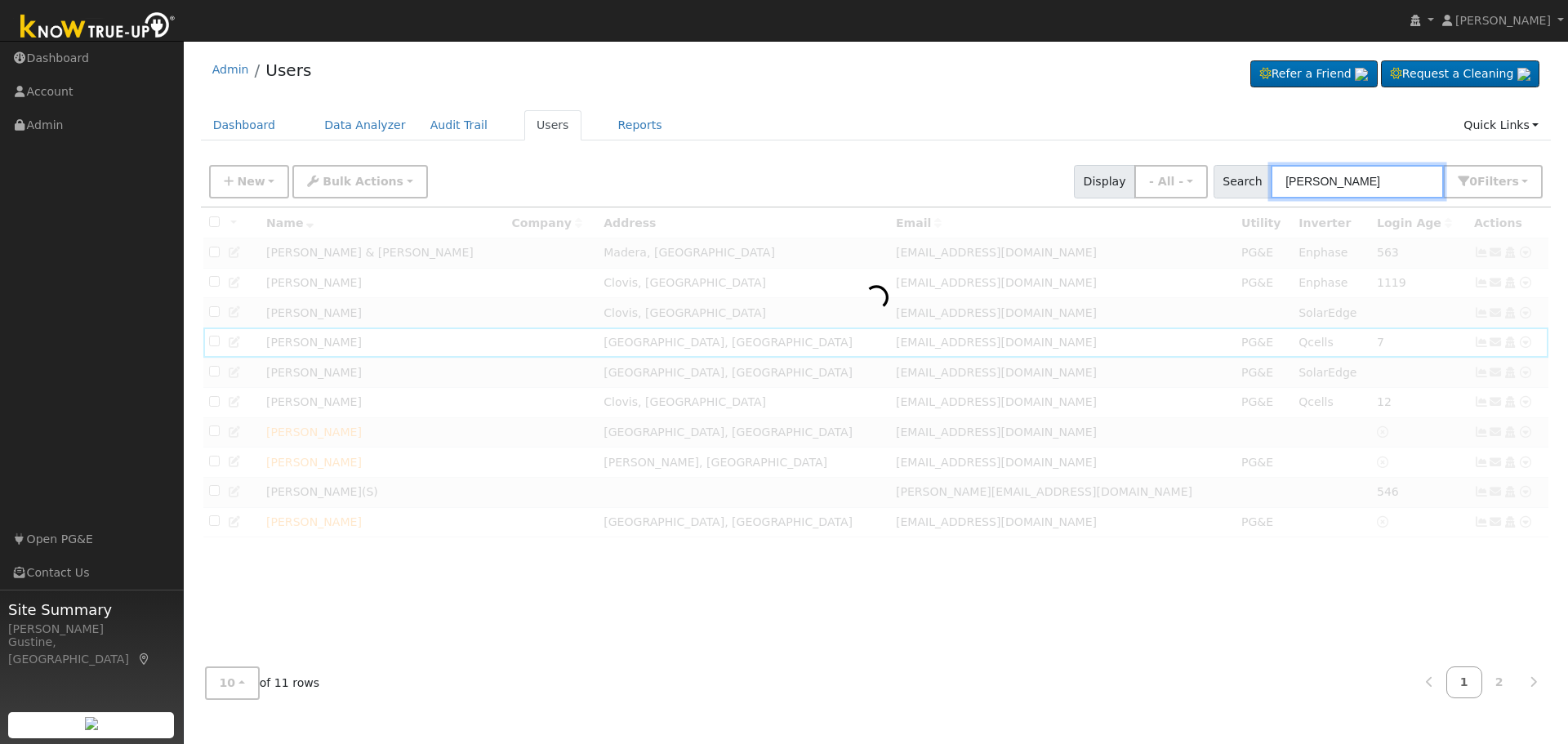
drag, startPoint x: 1332, startPoint y: 184, endPoint x: 655, endPoint y: 225, distance: 678.2
click at [1148, 197] on div "New Add User Quick Add Quick Connect Quick Convert Lead Bulk Actions Send Email…" at bounding box center [876, 178] width 1340 height 39
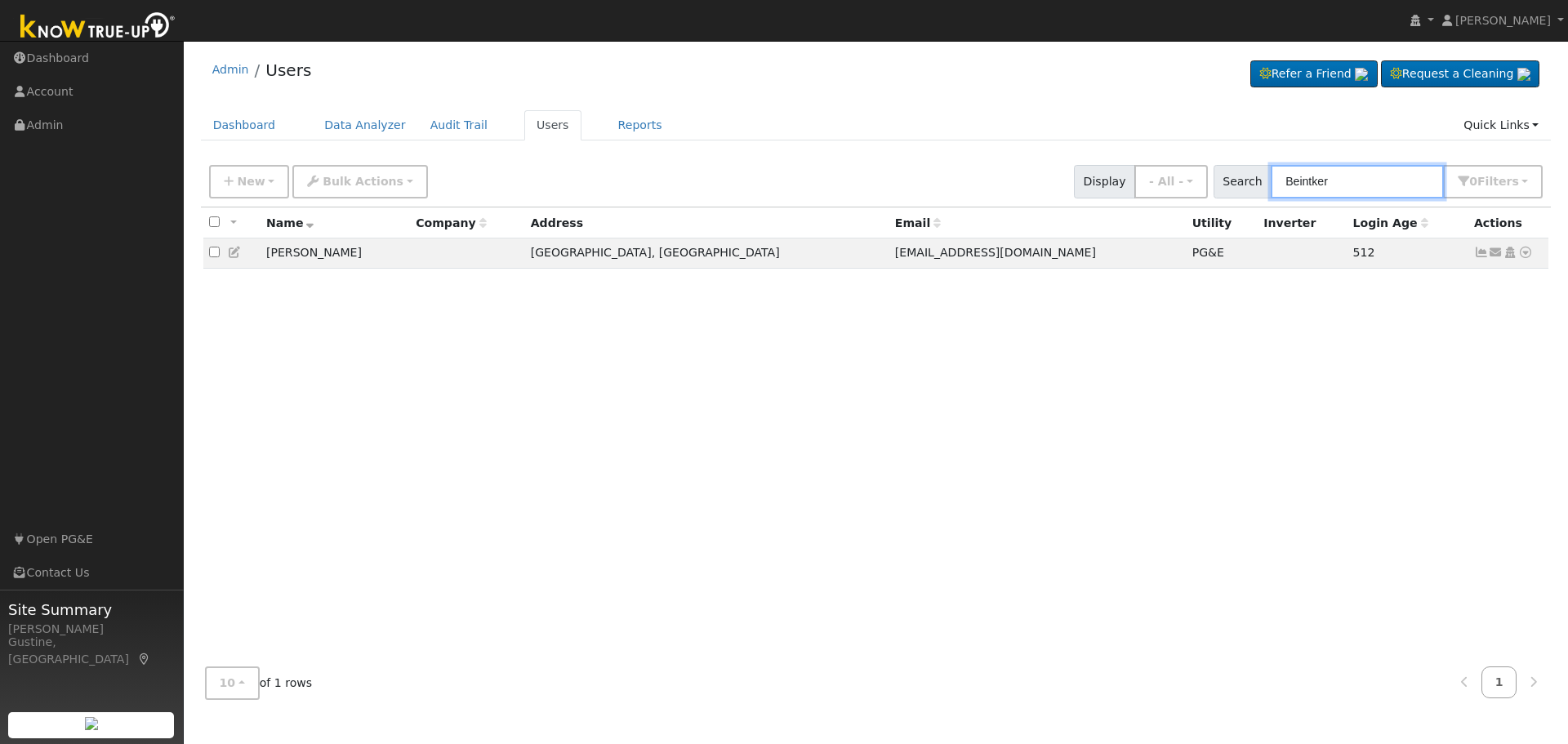
type input "Beintker"
click at [1473, 248] on td "Send Email... Copy a Link Reset Password Open Access Data Analyzer Reports Scen…" at bounding box center [1509, 254] width 81 height 30
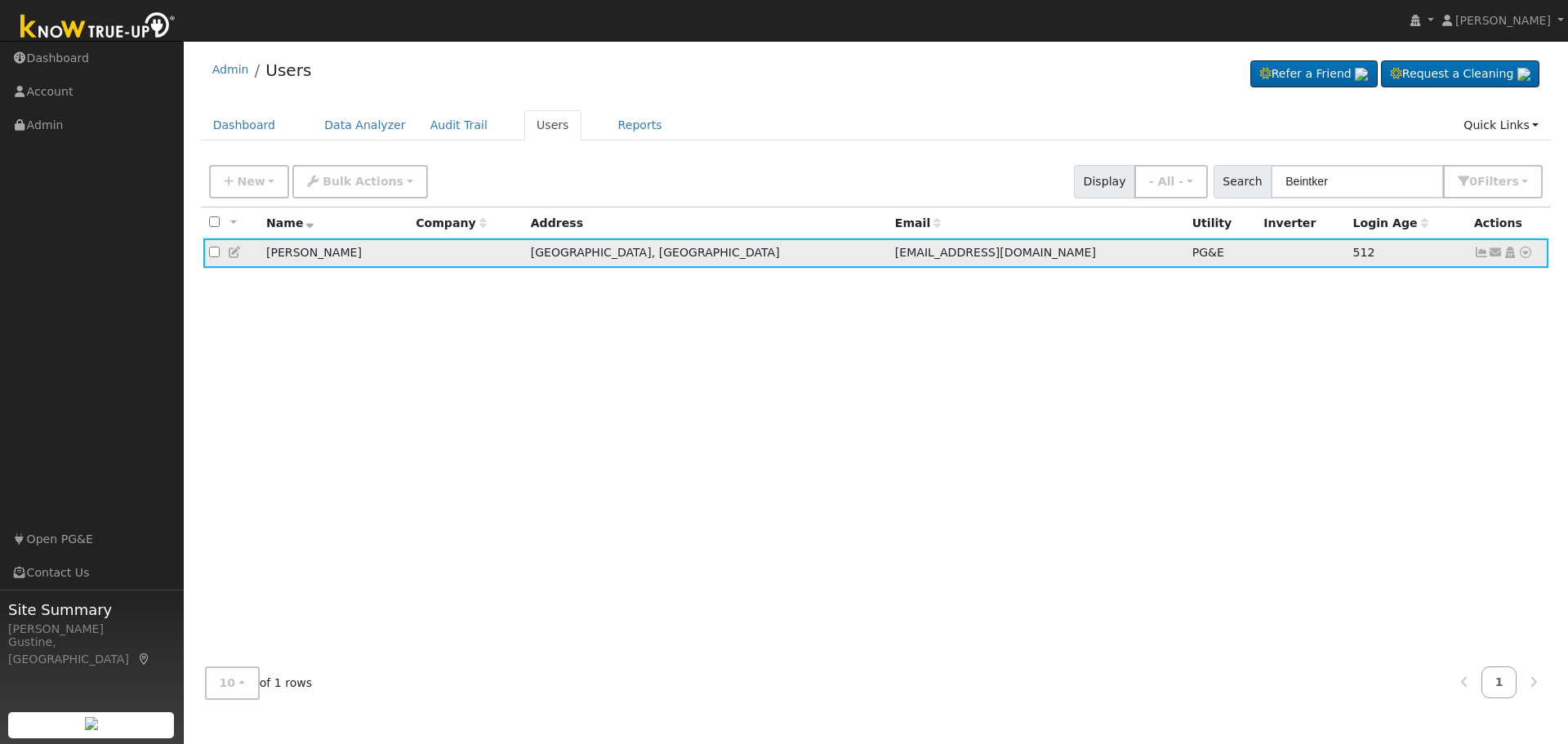
click at [1477, 252] on icon at bounding box center [1482, 253] width 15 height 11
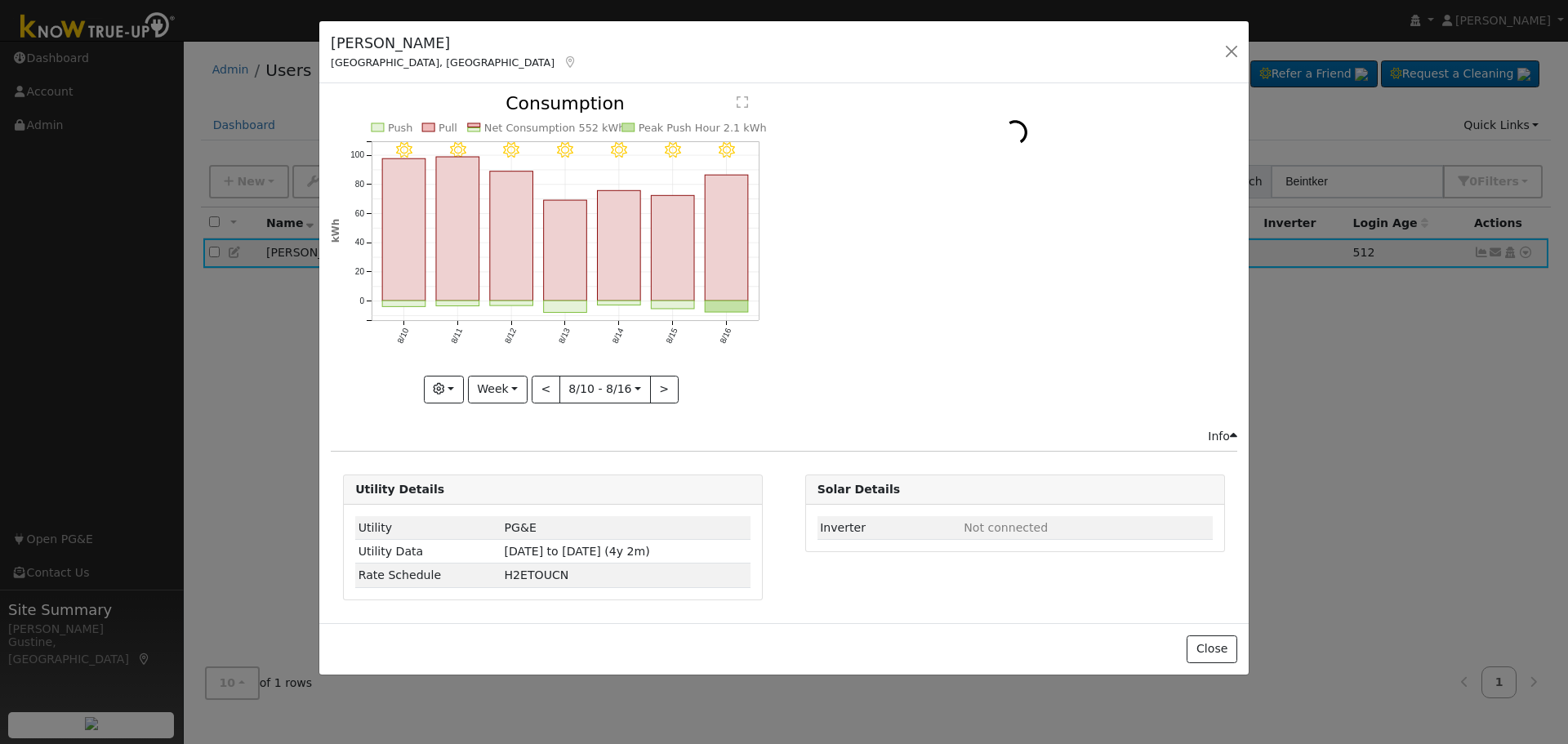
click at [700, 233] on icon "8/16 - Clear 8/15 - Clear 8/14 - Clear 8/13 - Clear 8/12 - Clear 8/11 - Clear 8…" at bounding box center [553, 243] width 444 height 299
click at [703, 244] on icon "8/16 - Clear 8/15 - Clear 8/14 - Clear 8/13 - Clear 8/12 - Clear 8/11 - Clear 8…" at bounding box center [553, 243] width 444 height 299
click at [711, 242] on rect "onclick=""" at bounding box center [727, 238] width 43 height 126
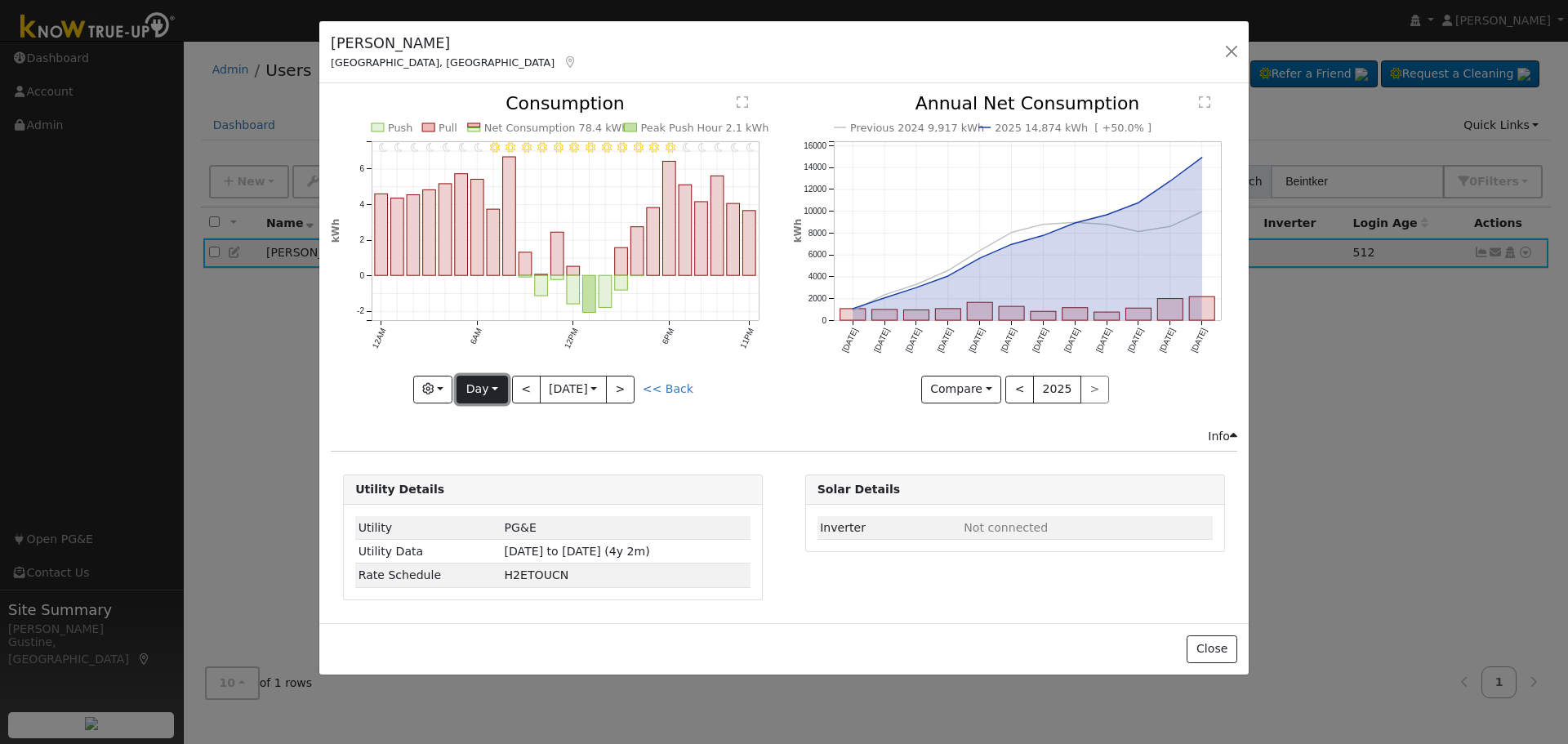
click at [507, 381] on button "Day" at bounding box center [481, 389] width 50 height 28
click at [522, 382] on button "<" at bounding box center [526, 389] width 28 height 28
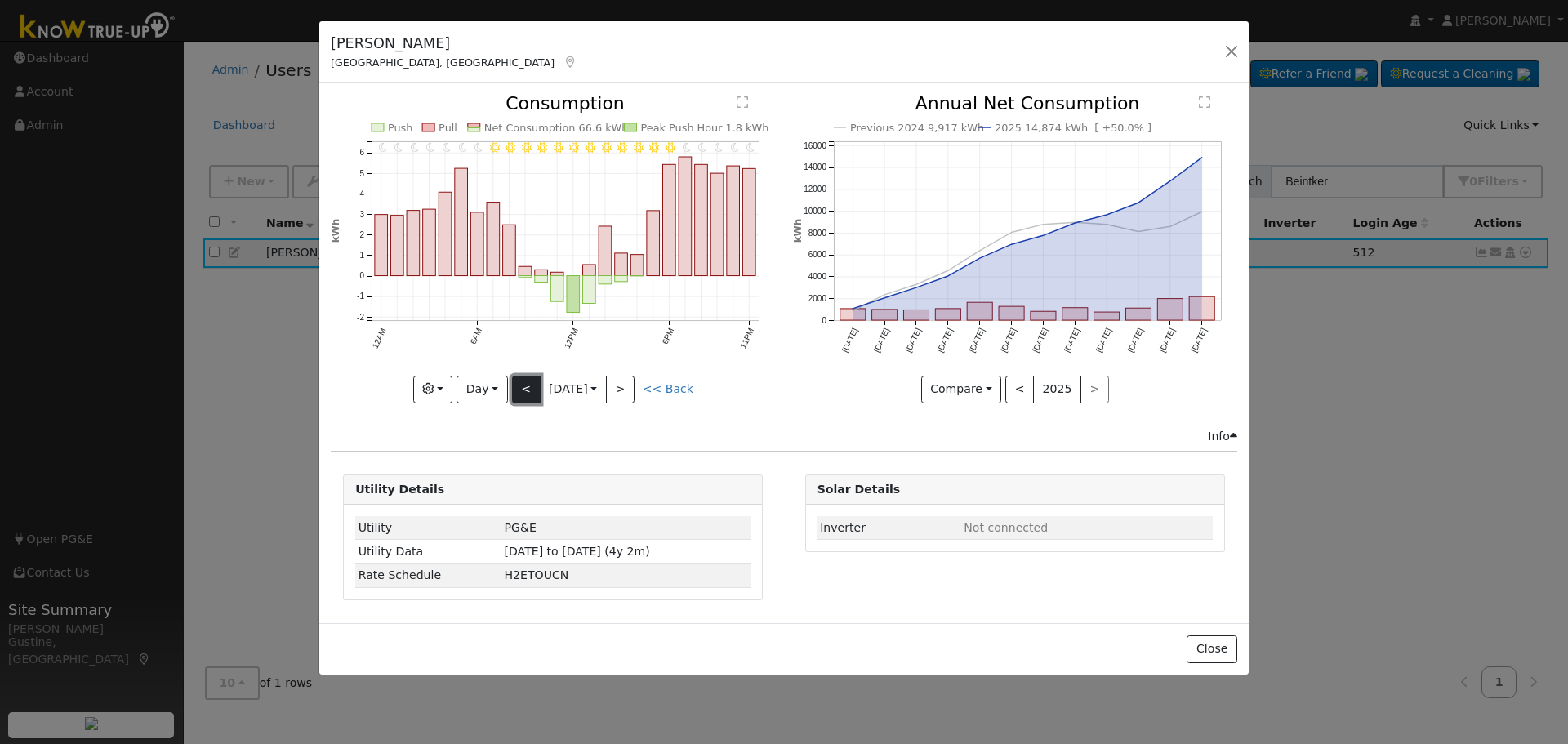
click at [528, 387] on button "<" at bounding box center [526, 389] width 28 height 28
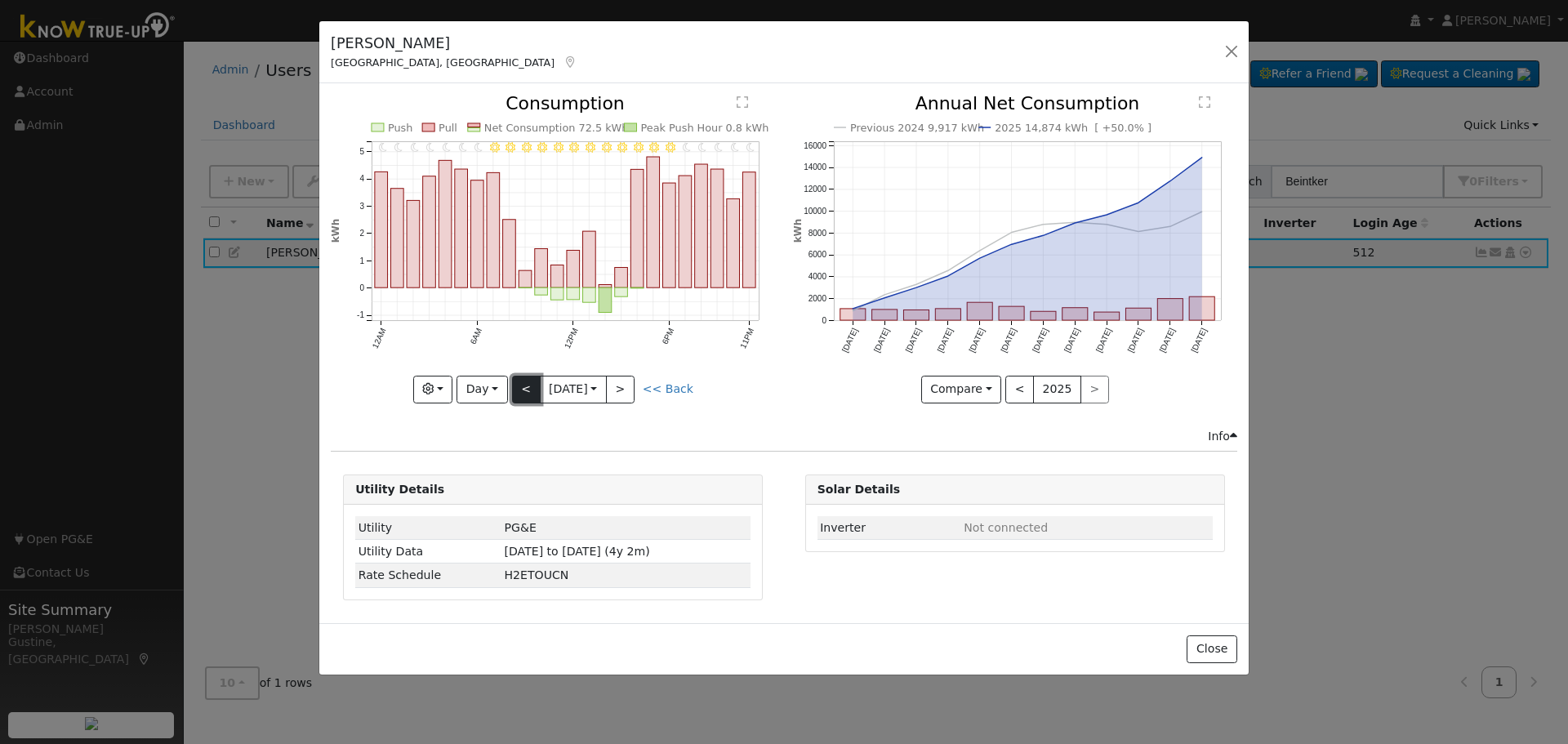
click at [525, 393] on button "<" at bounding box center [526, 389] width 28 height 28
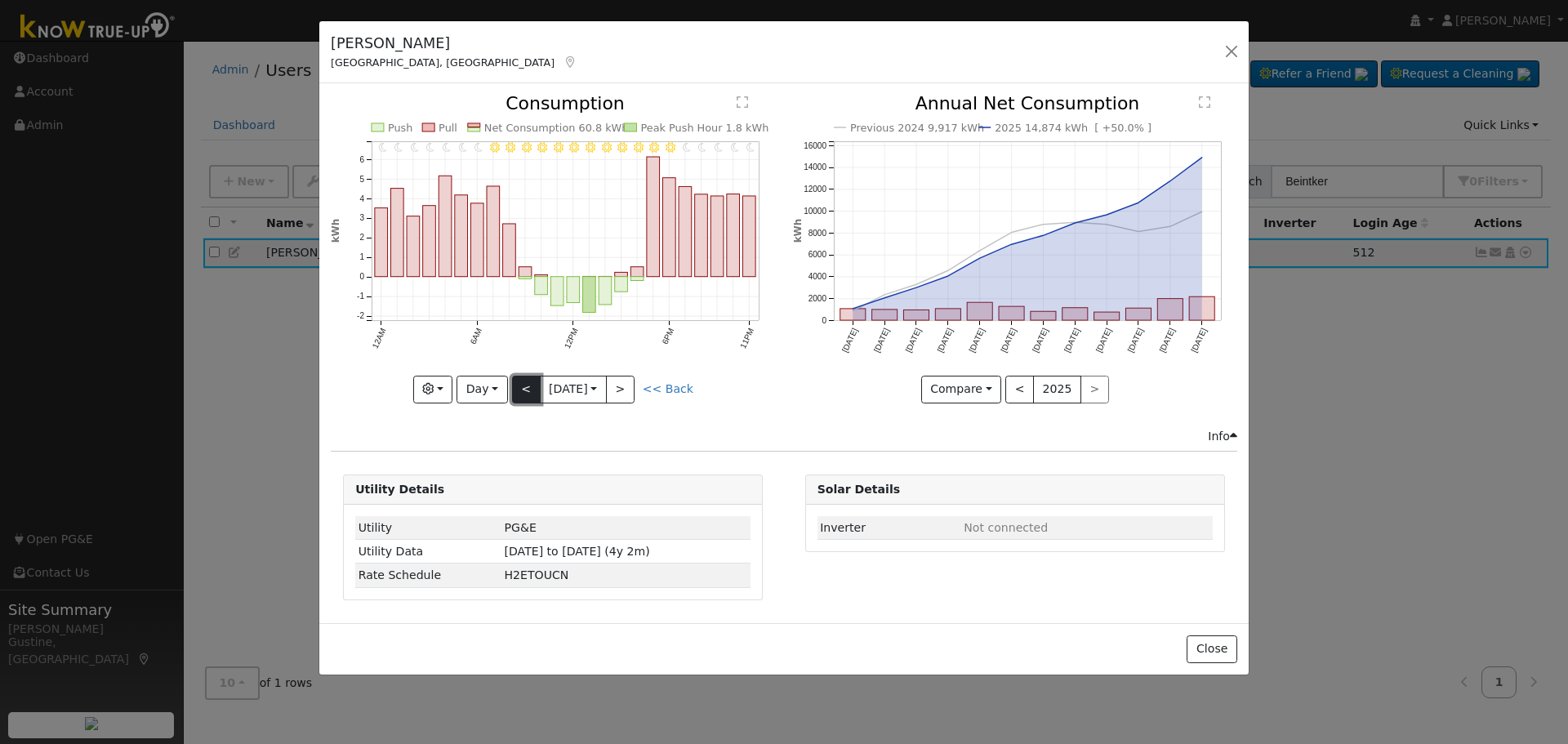
click at [521, 390] on button "<" at bounding box center [526, 389] width 28 height 28
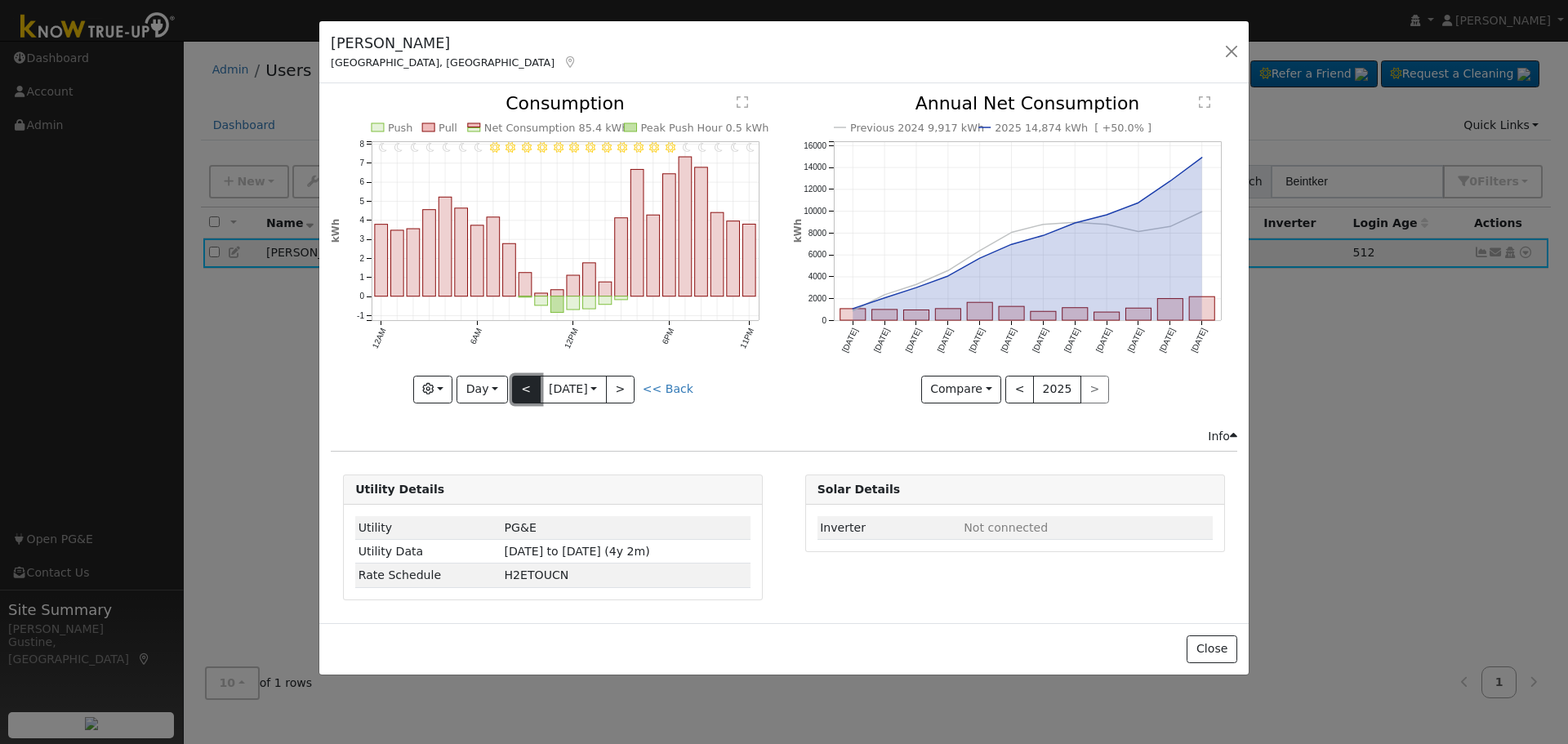
click at [517, 381] on button "<" at bounding box center [526, 389] width 28 height 28
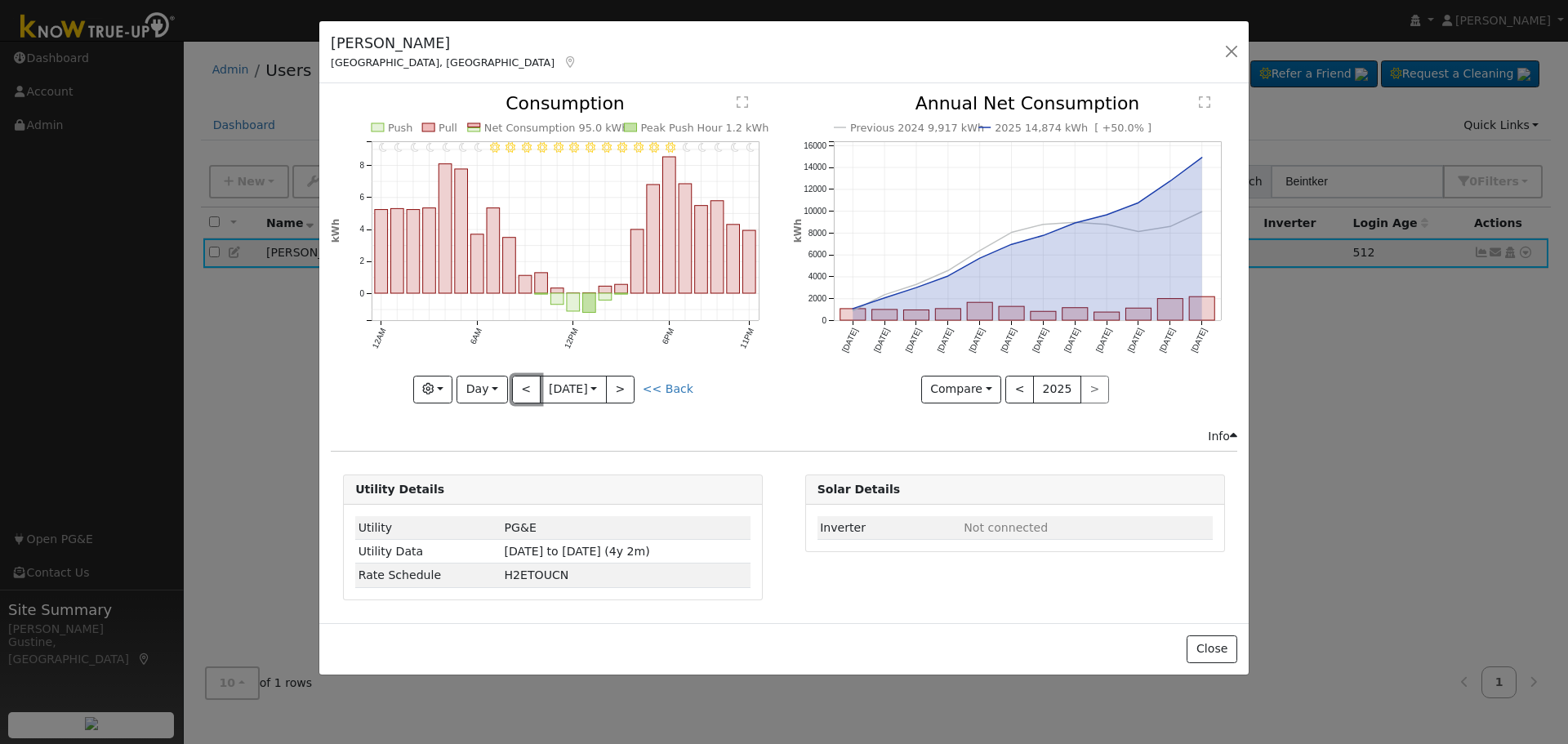
click at [516, 380] on button "<" at bounding box center [526, 389] width 28 height 28
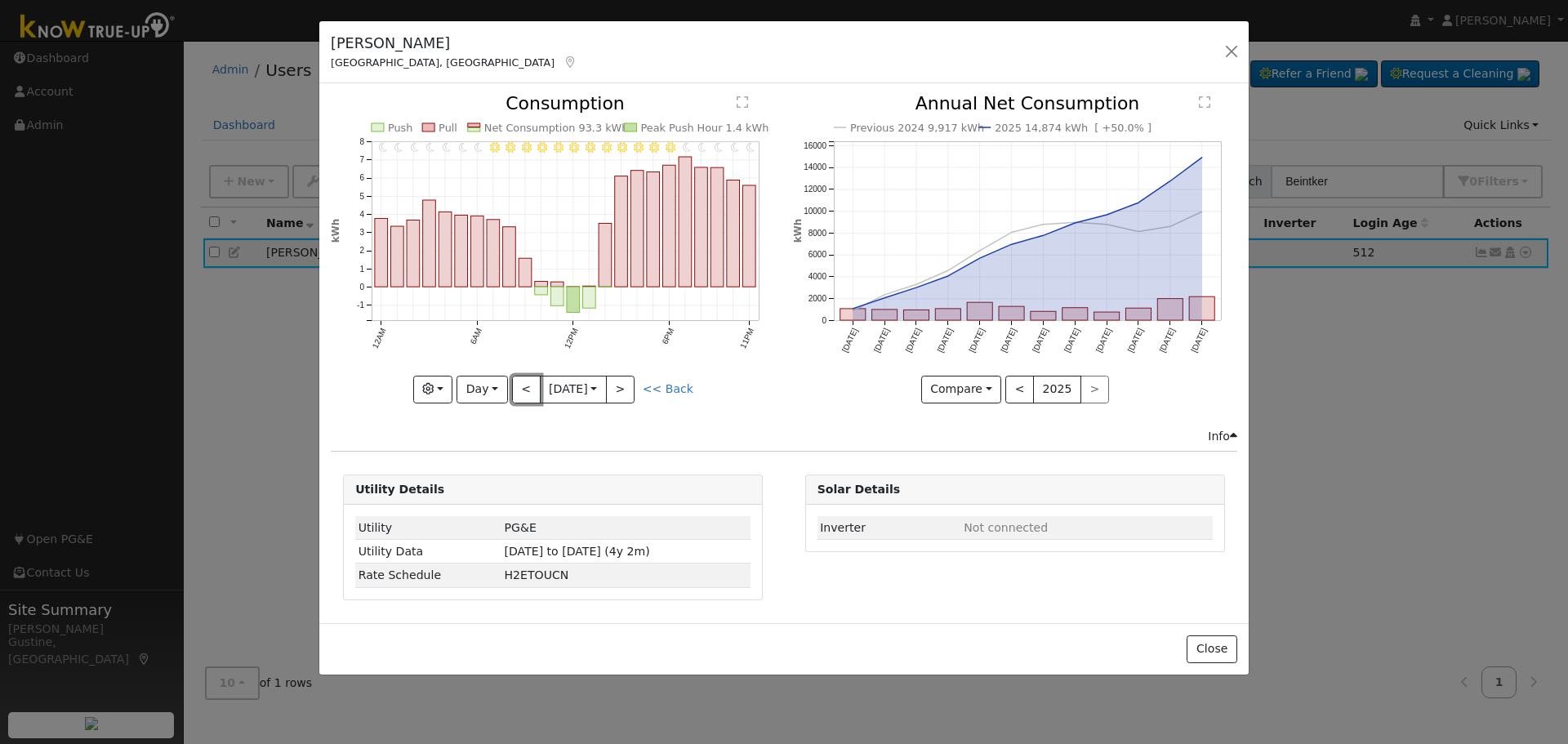
click at [516, 379] on button "<" at bounding box center [526, 389] width 28 height 28
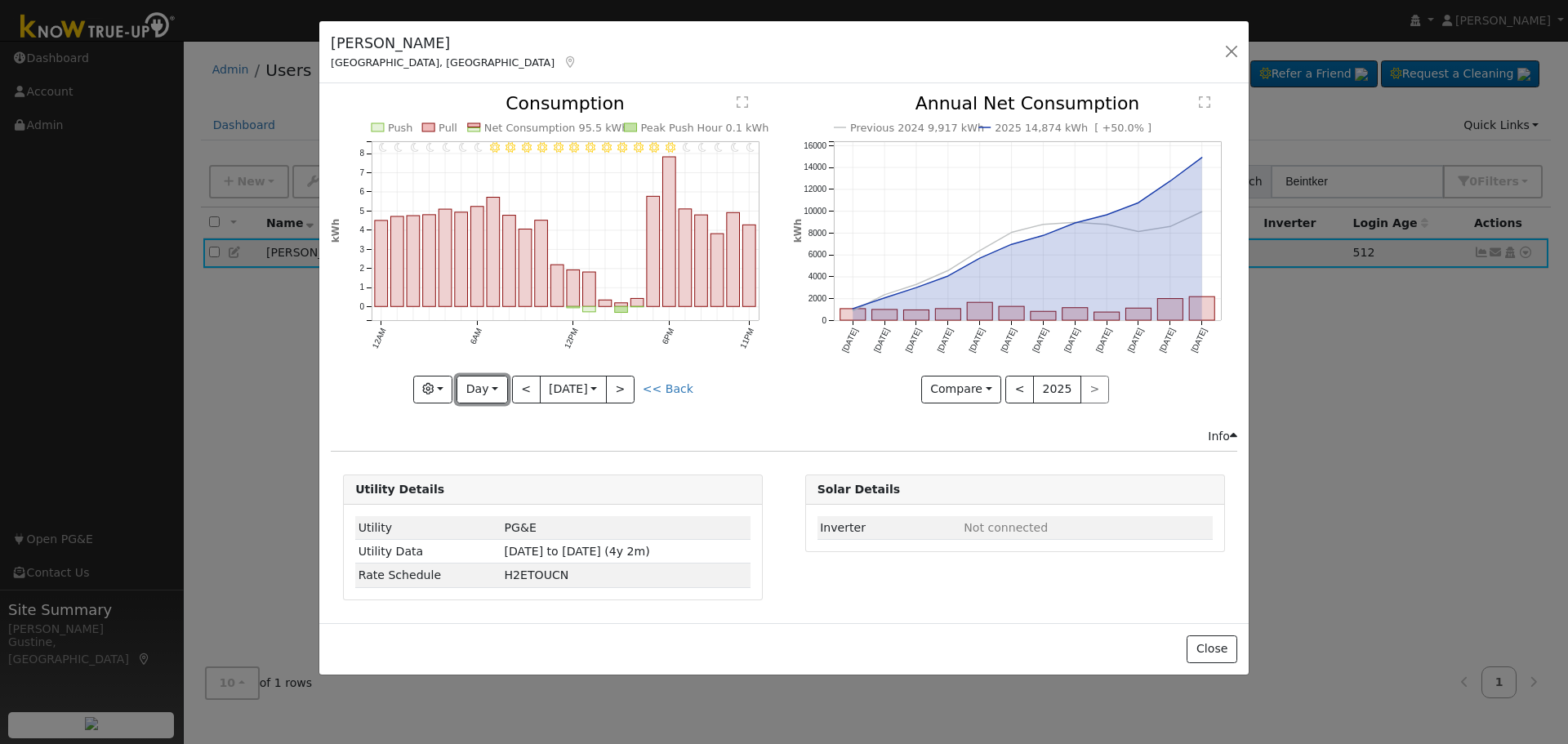
click at [500, 385] on button "Day" at bounding box center [481, 389] width 50 height 28
click at [499, 452] on link "Week" at bounding box center [514, 445] width 114 height 23
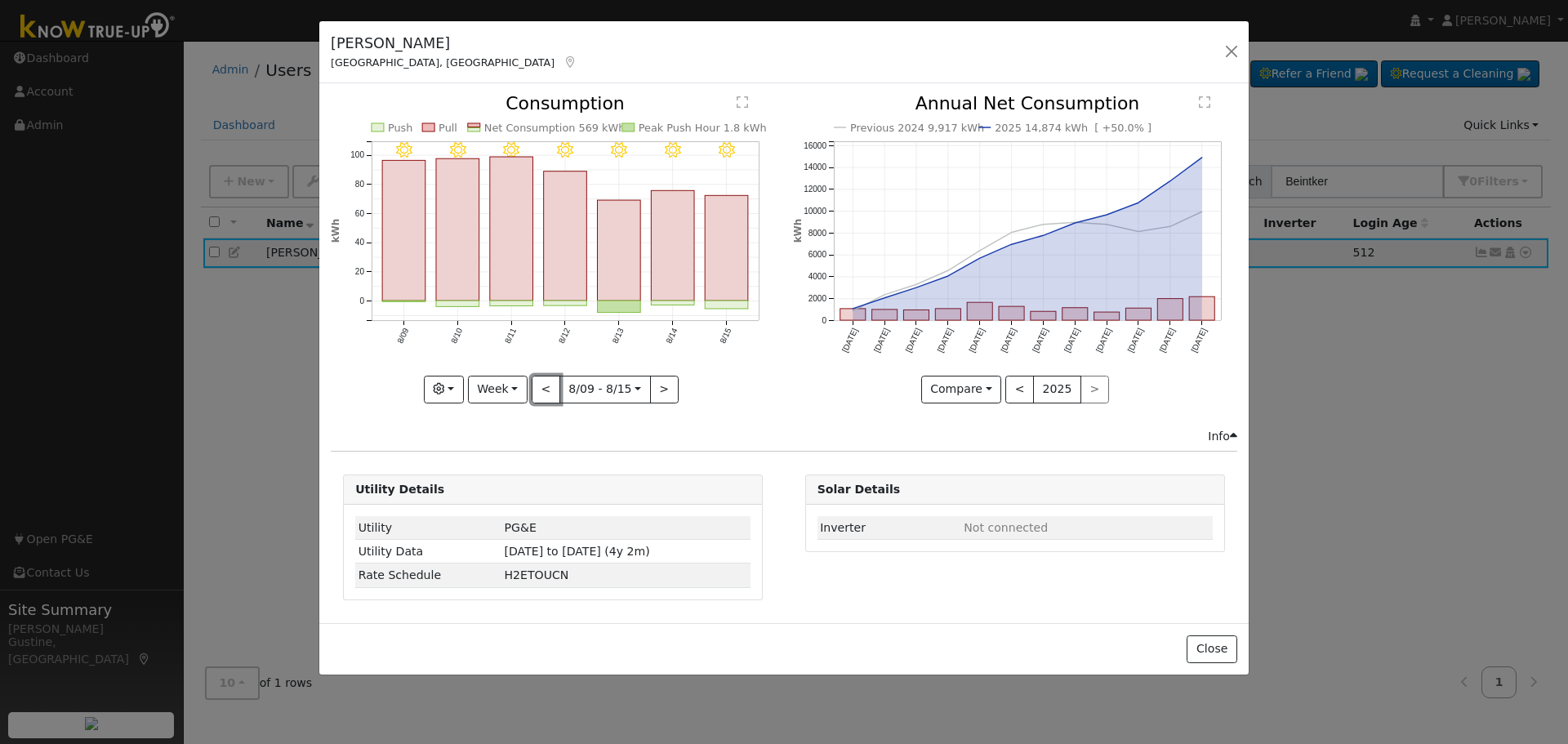
click at [547, 384] on button "<" at bounding box center [545, 389] width 28 height 28
click at [546, 382] on button "<" at bounding box center [545, 389] width 28 height 28
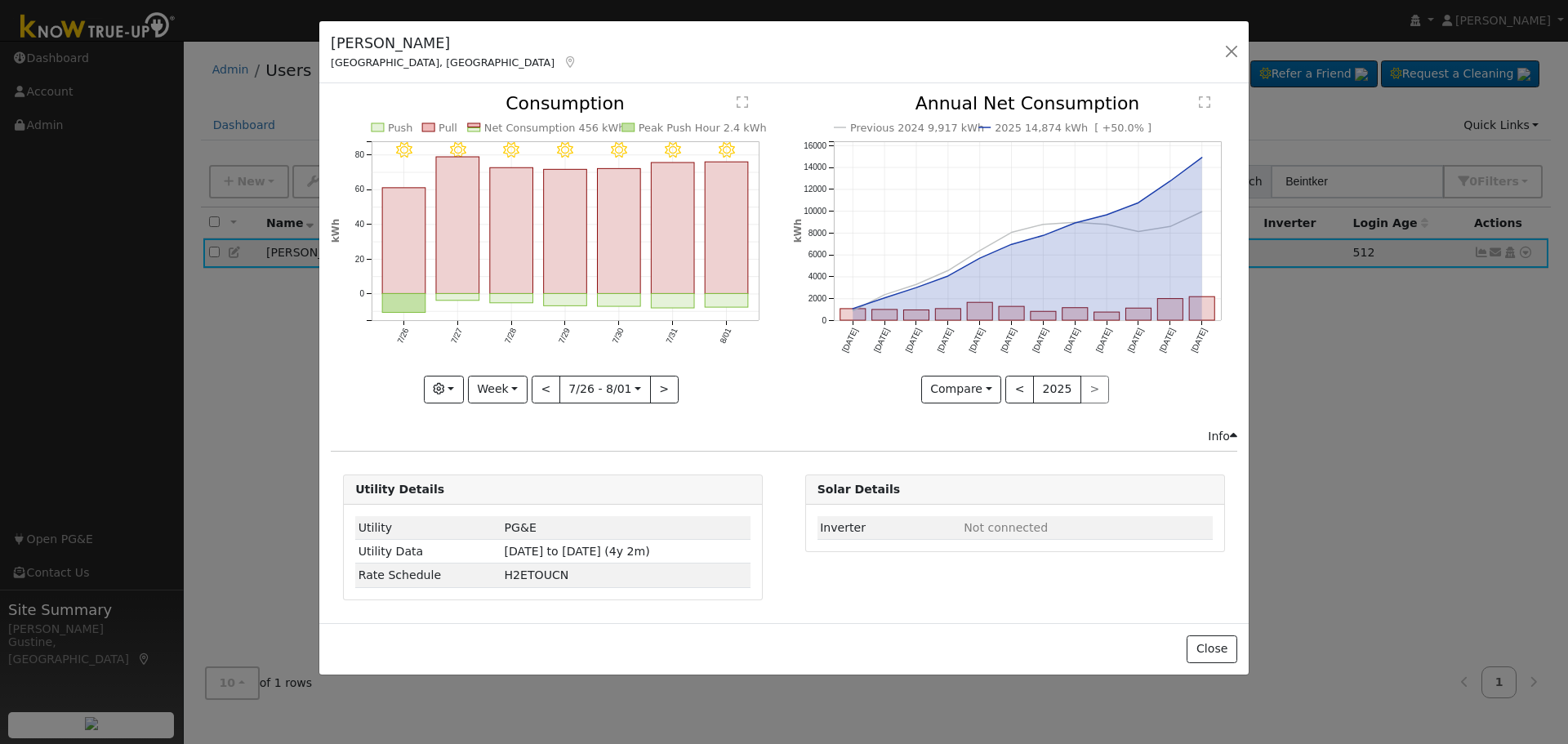
click at [546, 382] on div "8/01 - Clear 7/31 - Clear 7/30 - Clear 7/29 - Clear 7/28 - Clear 7/27 - Clear 7…" at bounding box center [553, 248] width 444 height 308
click at [546, 381] on button "<" at bounding box center [545, 389] width 28 height 28
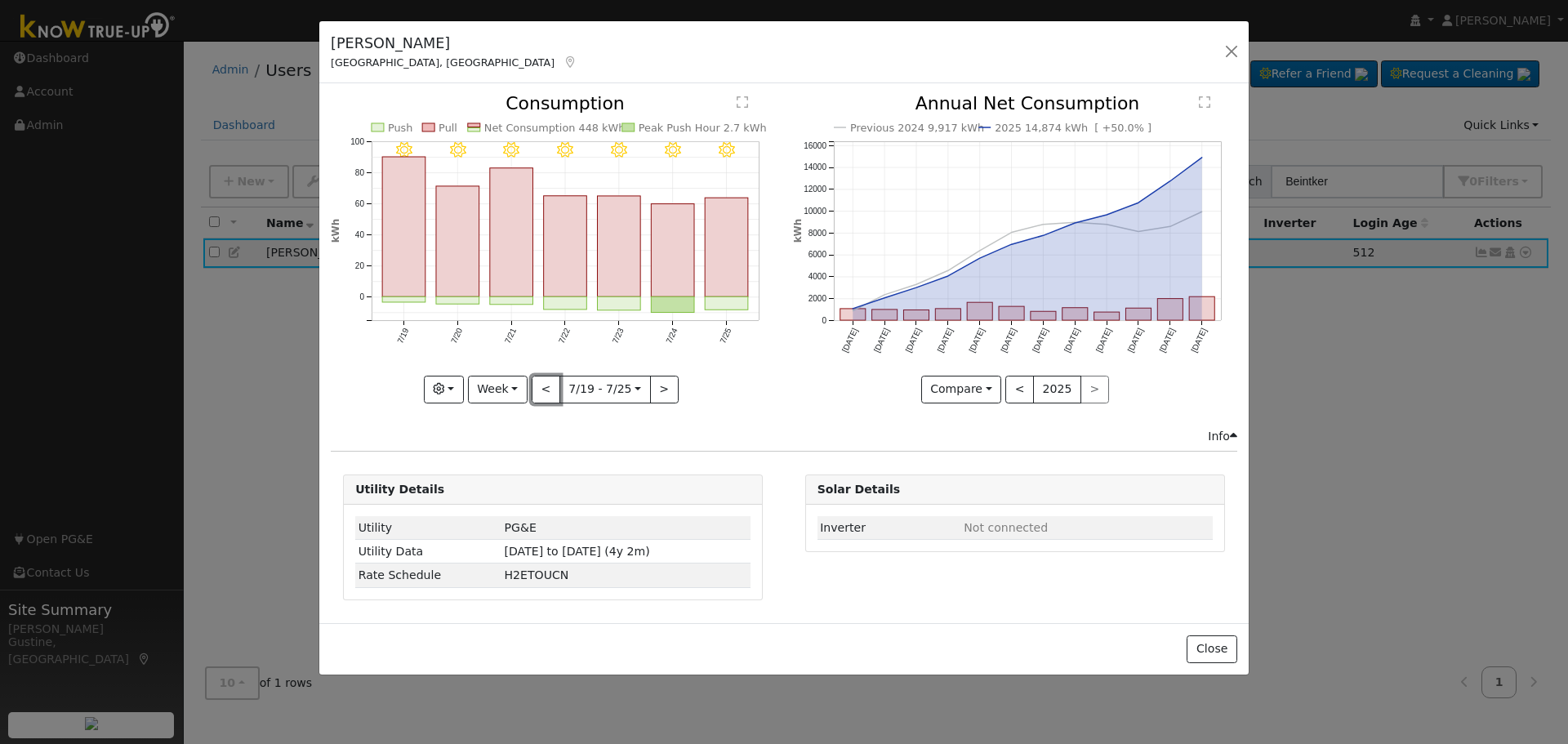
click at [546, 381] on button "<" at bounding box center [545, 389] width 28 height 28
click at [546, 381] on div "7/18 - Clear 7/17 - Clear 7/16 - Clear 7/15 - Clear 7/14 - Clear 7/13 - Clear 7…" at bounding box center [553, 248] width 444 height 308
click at [546, 381] on button "<" at bounding box center [545, 389] width 28 height 28
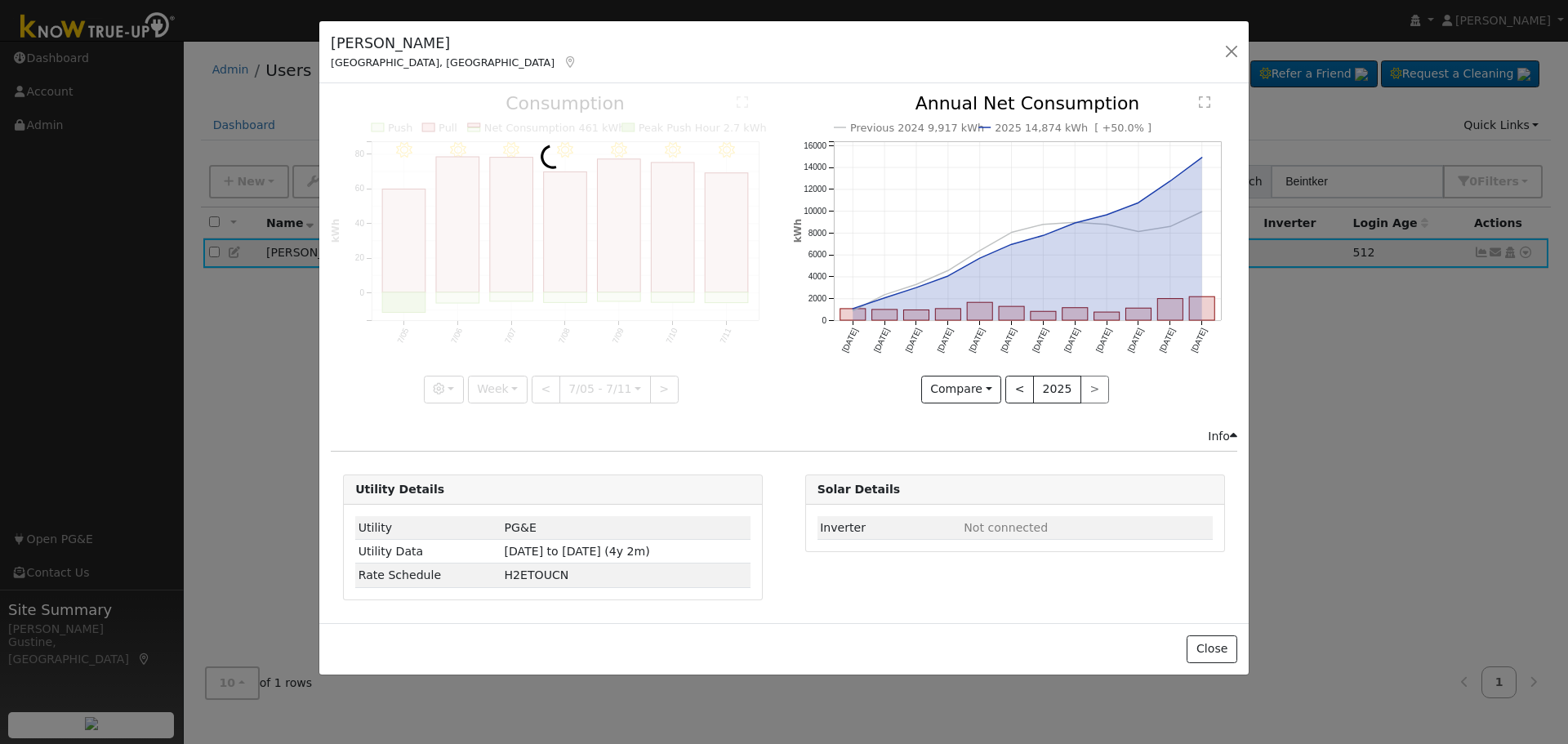
click at [546, 381] on div at bounding box center [553, 248] width 444 height 308
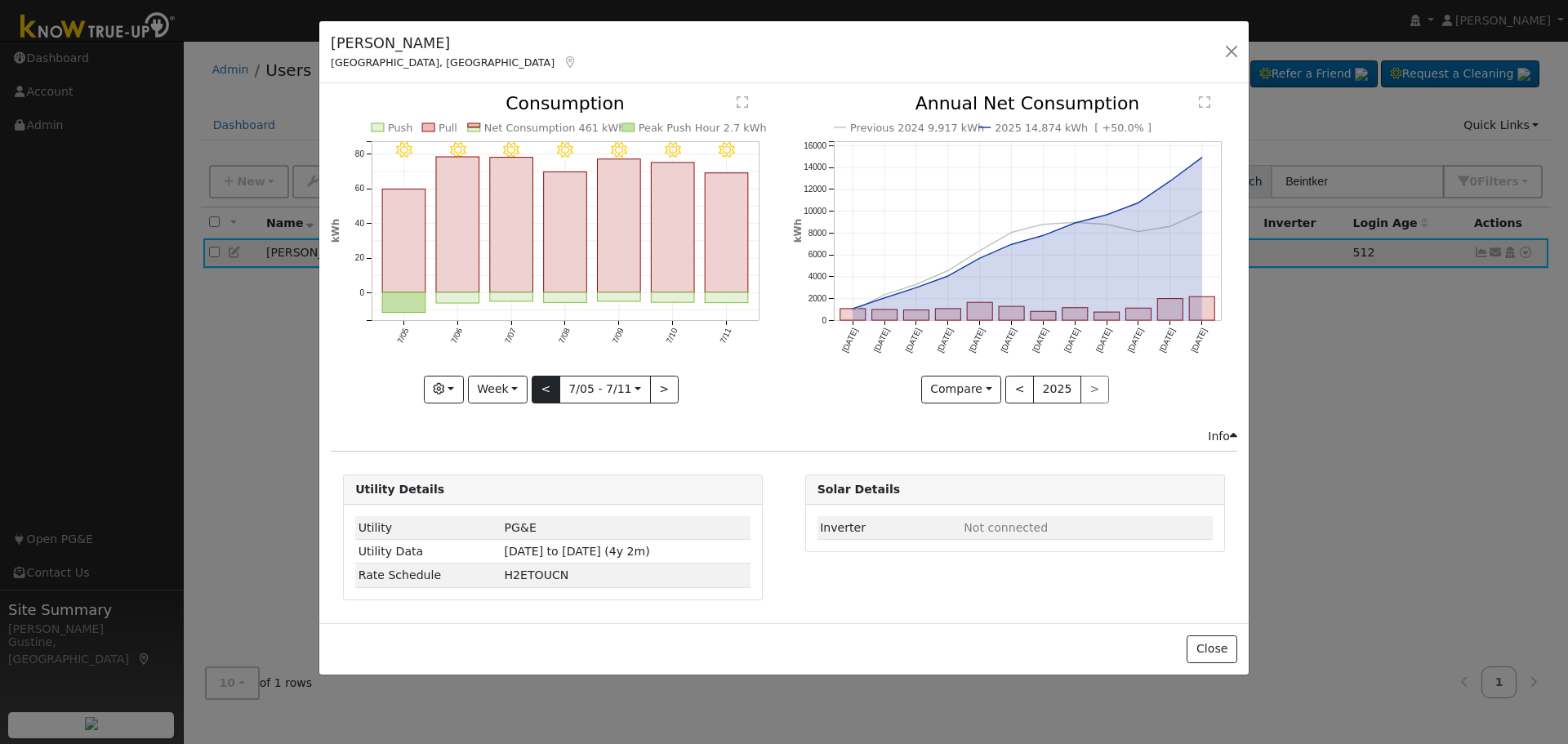
click at [546, 387] on div "7/11 - Clear 7/10 - Clear 7/09 - Clear 7/08 - Clear 7/07 - Clear 7/06 - Clear 7…" at bounding box center [553, 248] width 444 height 308
click at [546, 388] on button "<" at bounding box center [545, 389] width 28 height 28
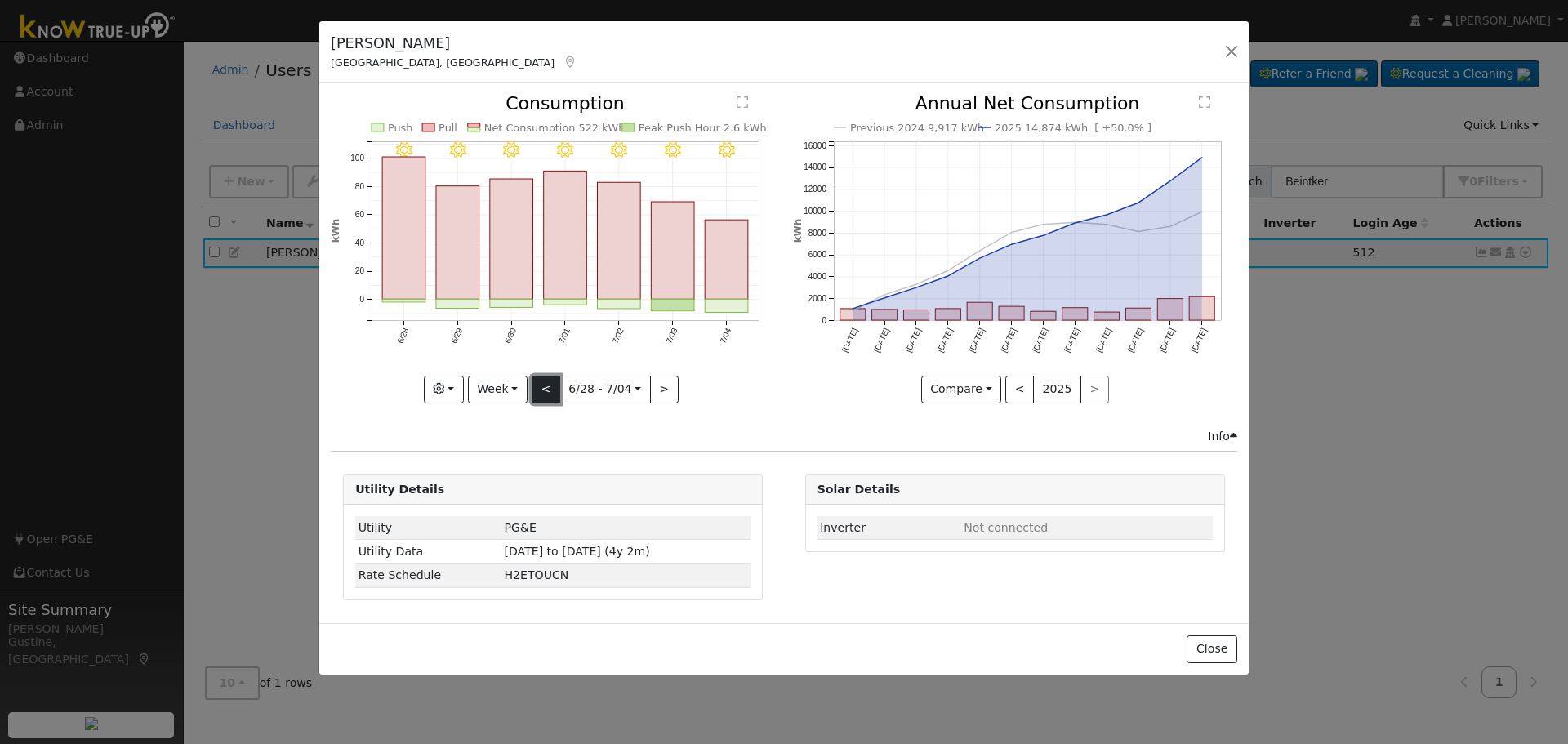
click at [546, 388] on button "<" at bounding box center [545, 389] width 28 height 28
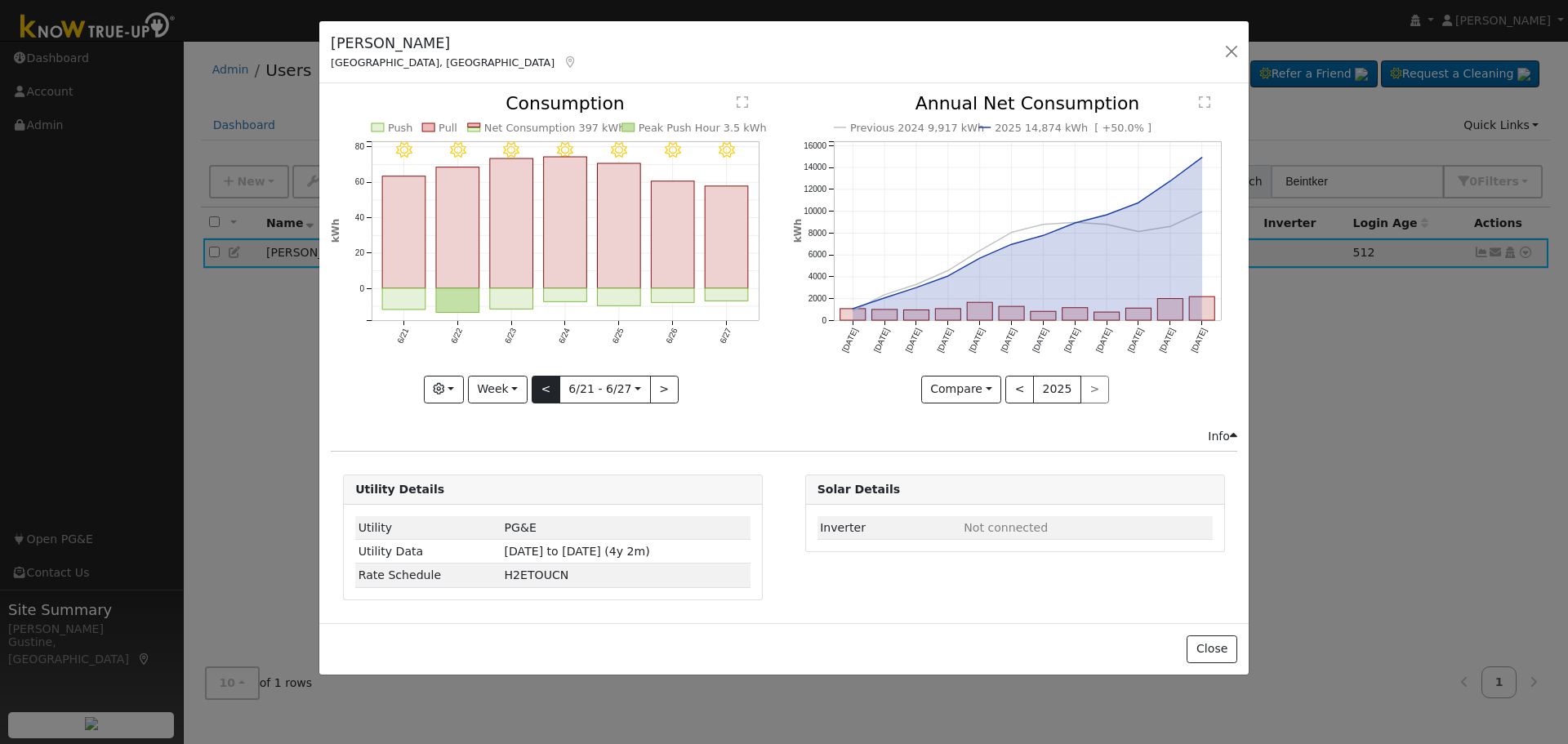
click at [546, 388] on div at bounding box center [553, 248] width 444 height 308
click at [546, 388] on div "6/27 - Clear 6/26 - Clear 6/25 - Clear 6/24 - Clear 6/23 - MostlyClear 6/22 - C…" at bounding box center [553, 248] width 444 height 308
click at [546, 388] on button "<" at bounding box center [545, 389] width 28 height 28
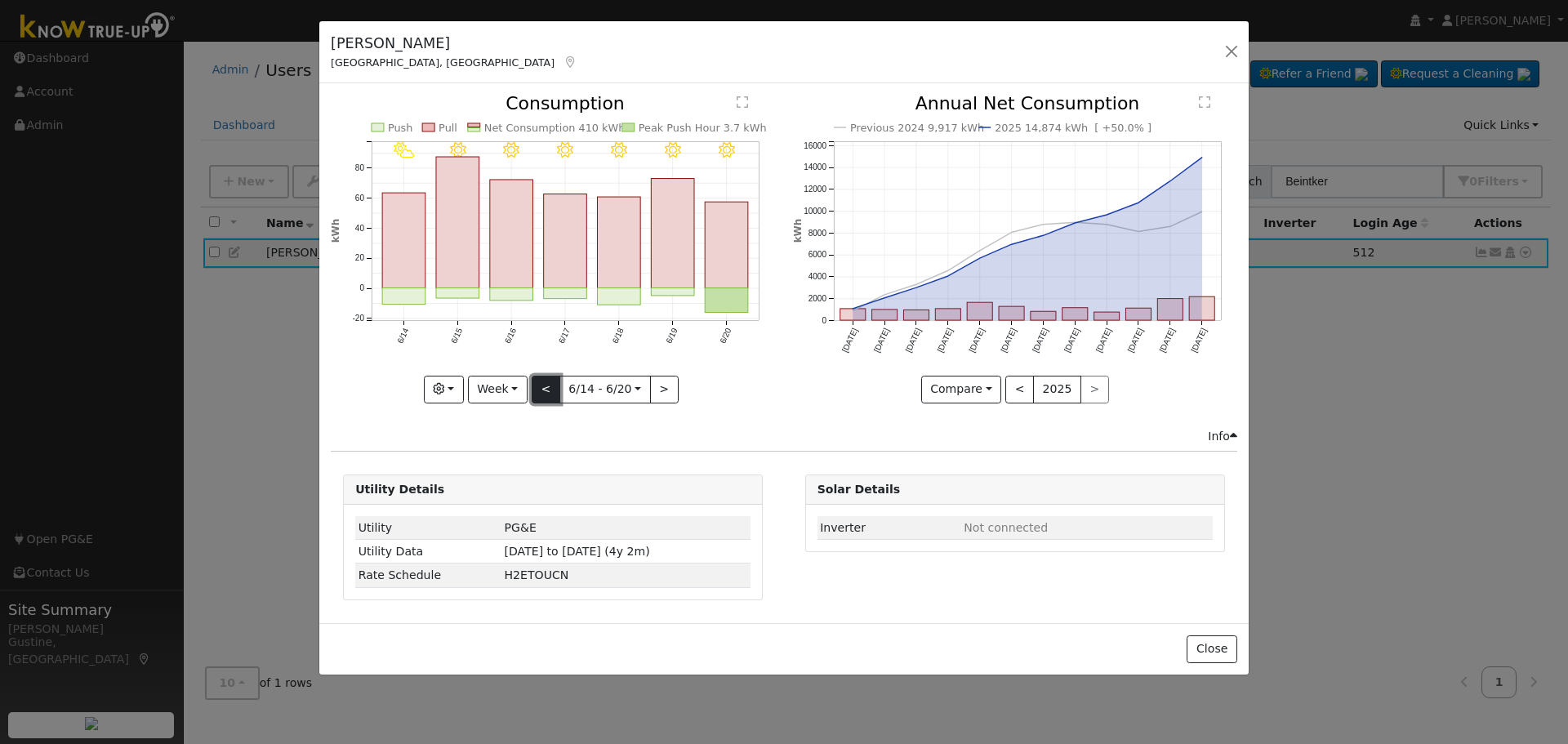
click at [546, 388] on button "<" at bounding box center [545, 389] width 28 height 28
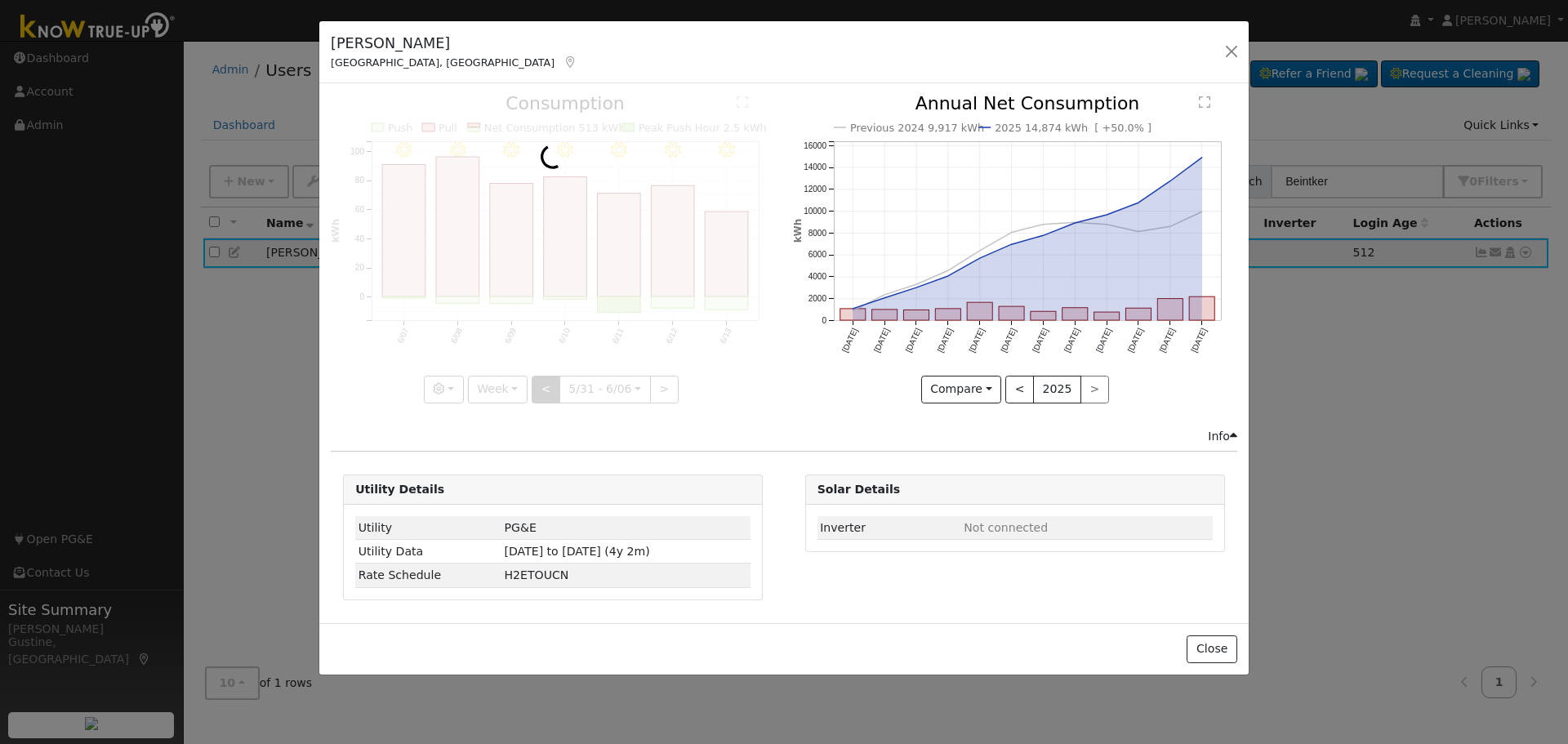
click at [546, 388] on div at bounding box center [553, 248] width 444 height 308
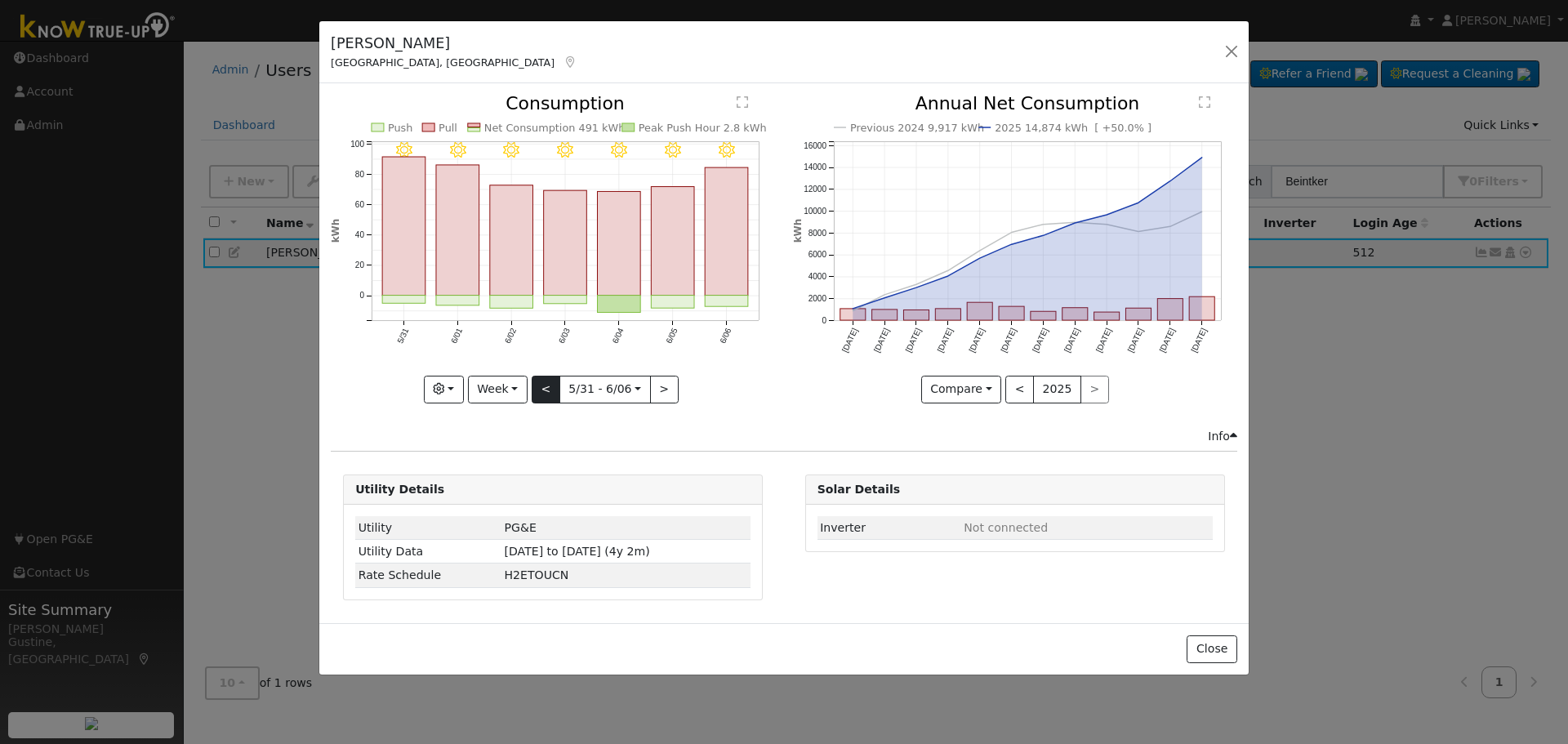
click at [546, 388] on div "6/06 - Clear 6/05 - Clear 6/04 - Clear 6/03 - Clear 6/02 - Clear 6/01 - Clear 5…" at bounding box center [553, 248] width 444 height 308
click at [546, 388] on button "<" at bounding box center [545, 389] width 28 height 28
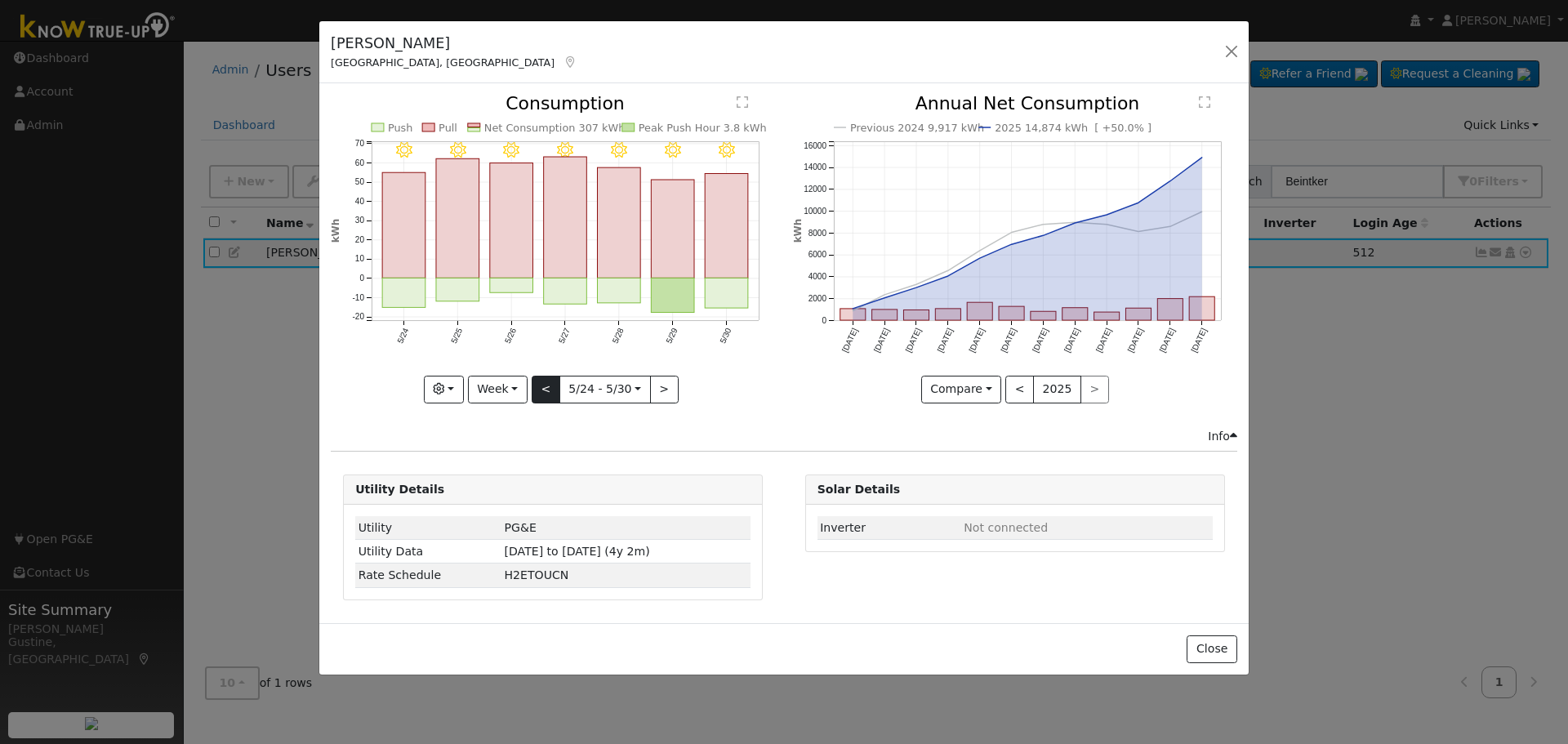
click at [546, 388] on div "5/30 - Clear 5/29 - Clear 5/28 - Clear 5/27 - Clear 5/26 - MostlyClear 5/25 - C…" at bounding box center [553, 248] width 444 height 308
click at [546, 388] on button "<" at bounding box center [545, 389] width 28 height 28
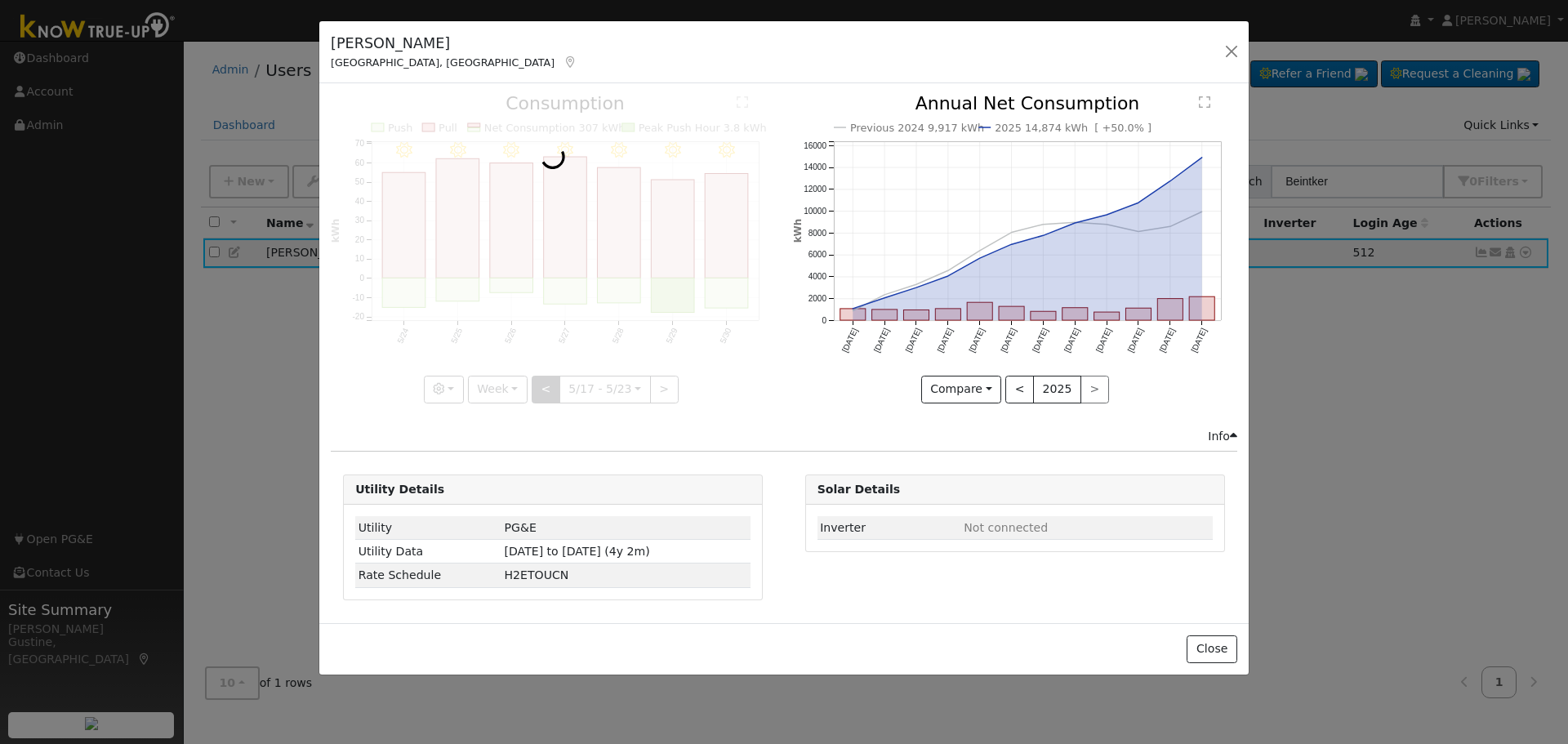
click at [546, 388] on div at bounding box center [553, 248] width 444 height 308
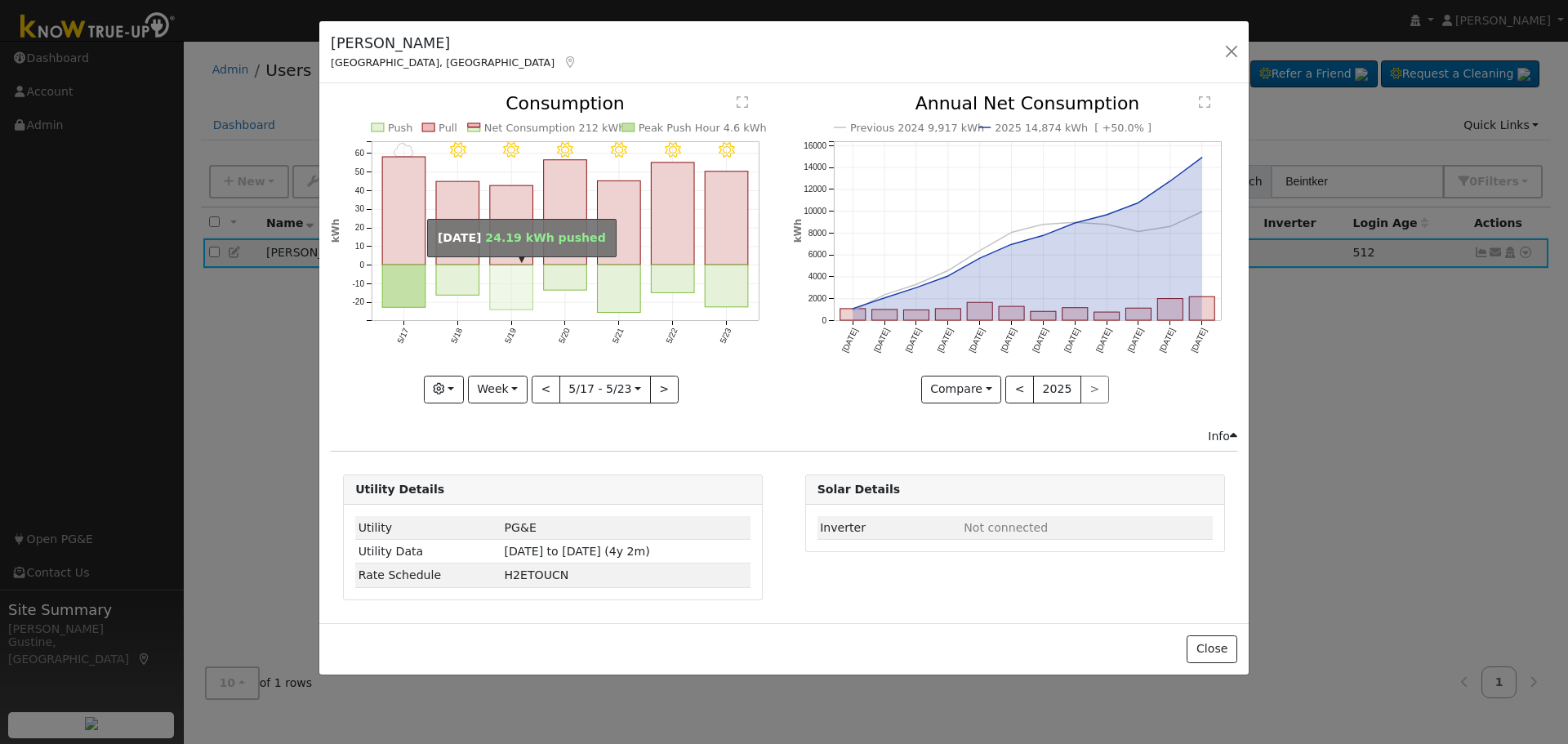
click at [514, 266] on rect "onclick=""" at bounding box center [511, 287] width 43 height 45
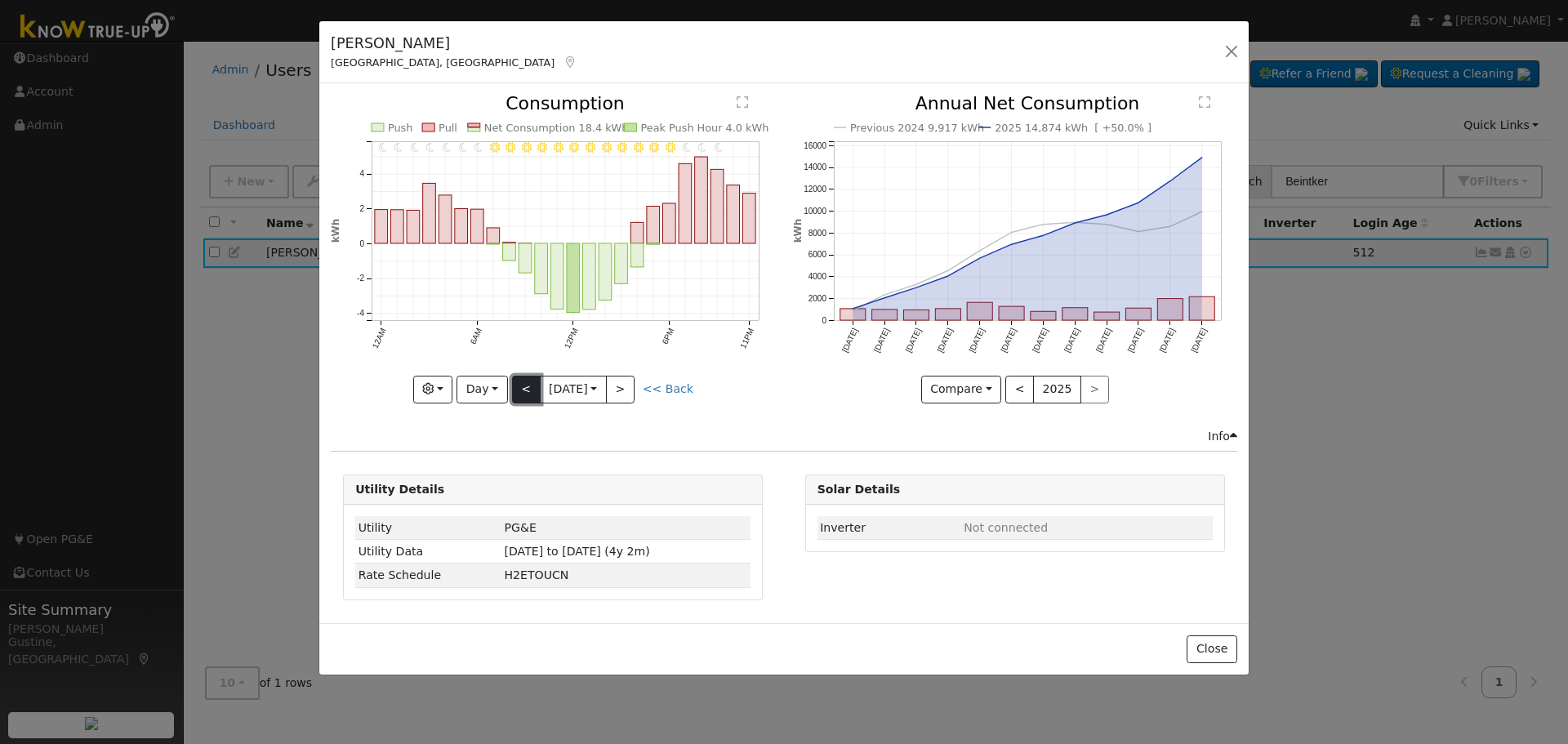
click at [527, 388] on button "<" at bounding box center [526, 389] width 28 height 28
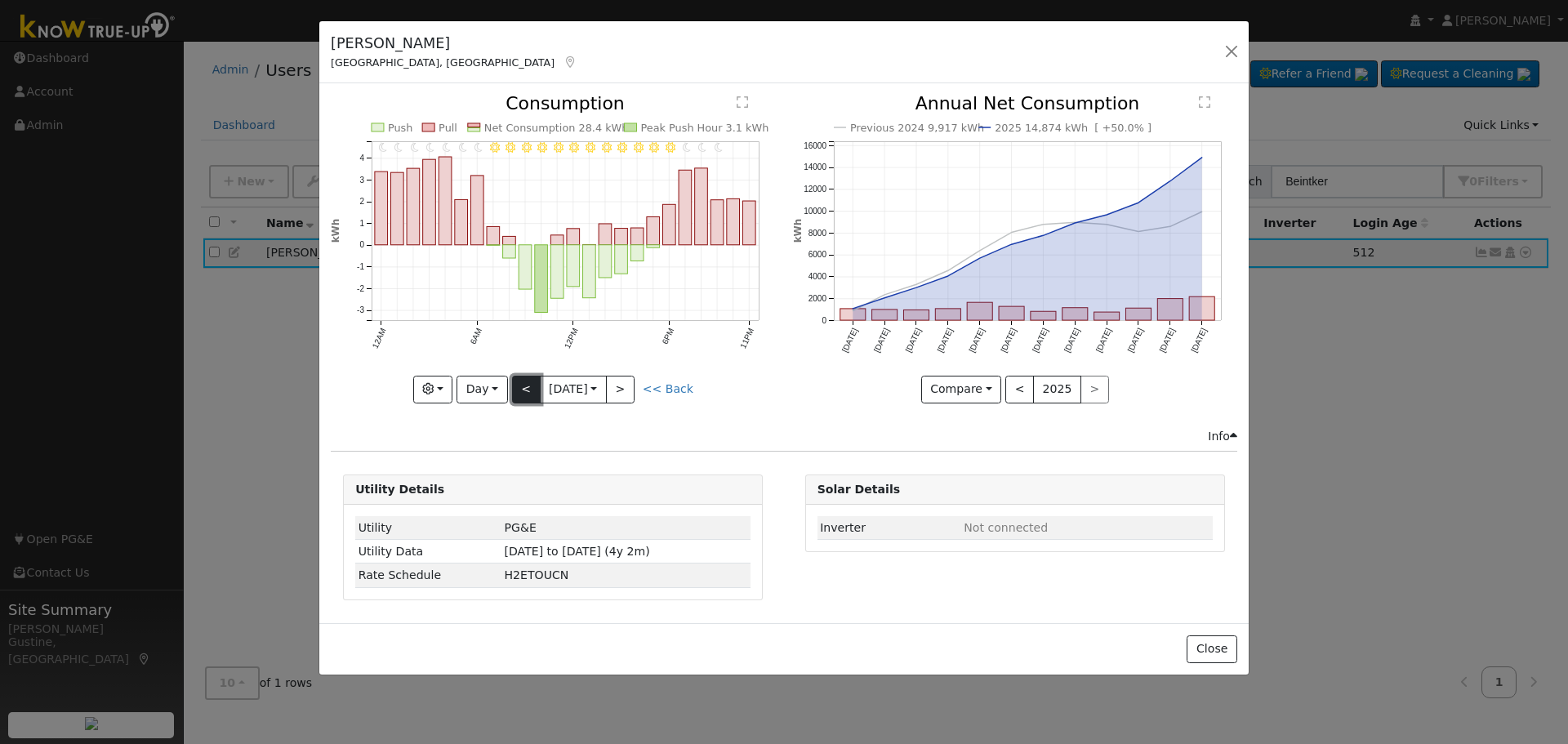
click at [524, 396] on button "<" at bounding box center [526, 389] width 28 height 28
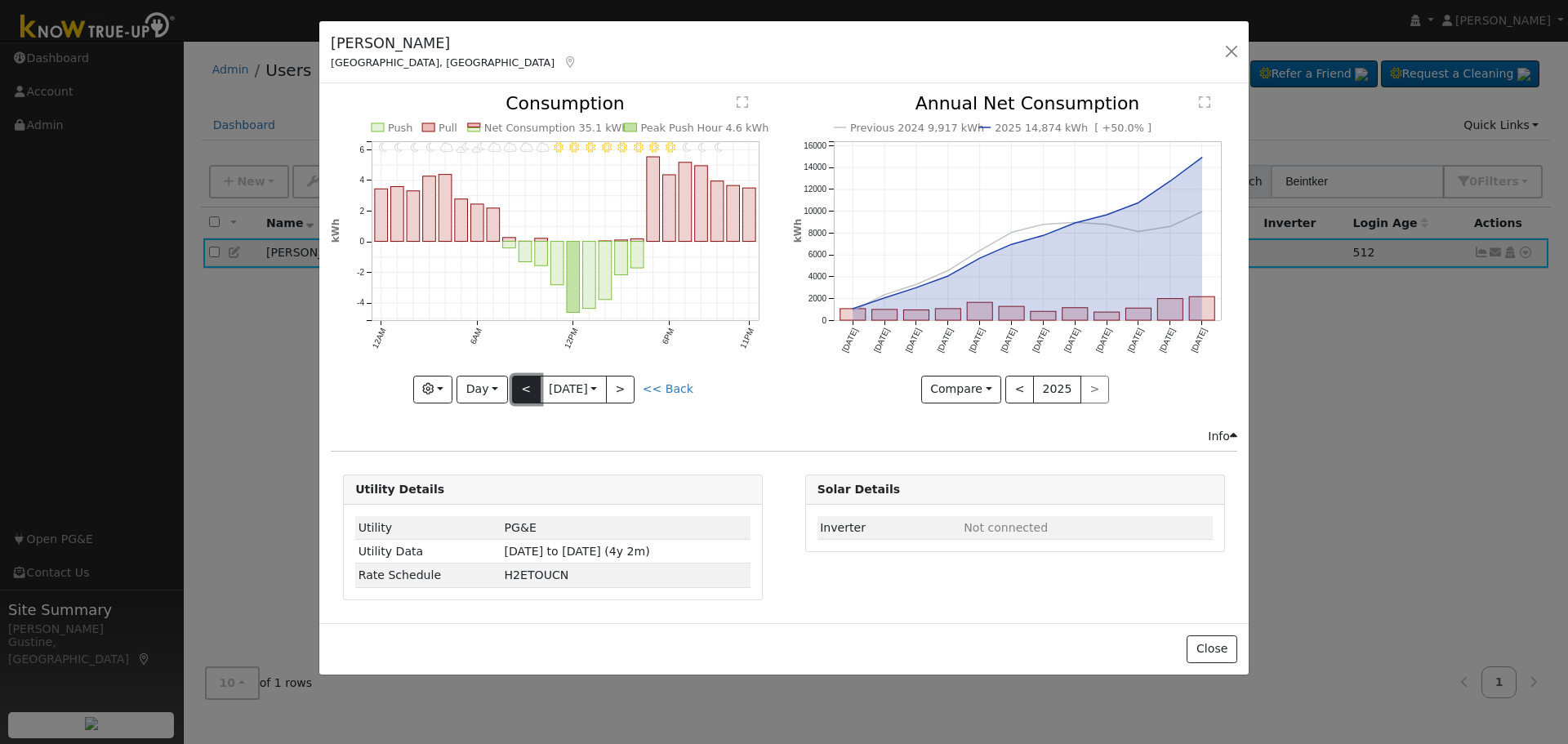
drag, startPoint x: 528, startPoint y: 382, endPoint x: 559, endPoint y: 355, distance: 41.1
click at [528, 383] on button "<" at bounding box center [526, 389] width 28 height 28
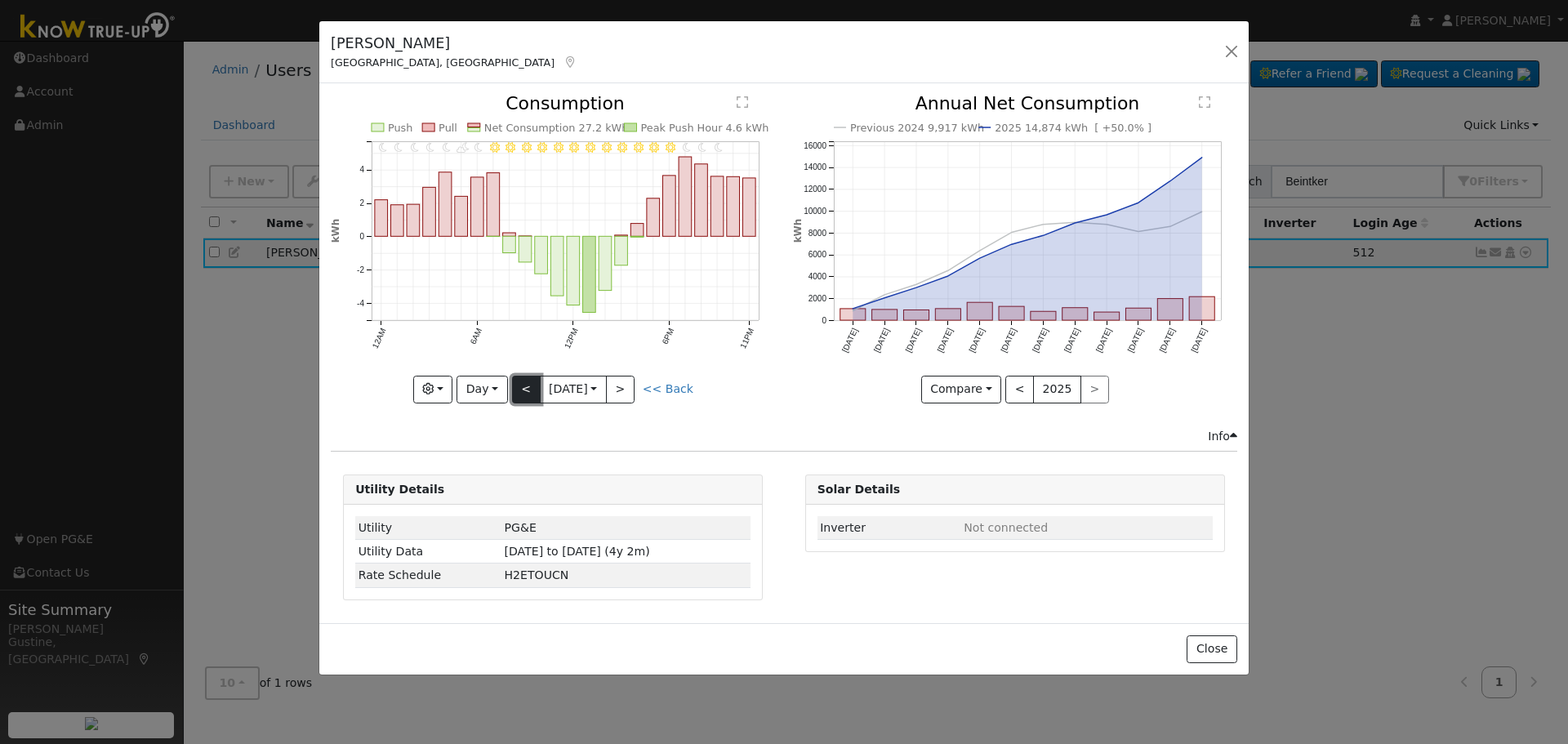
click at [534, 389] on button "<" at bounding box center [526, 389] width 28 height 28
type input "[DATE]"
